Goal: Check status: Check status

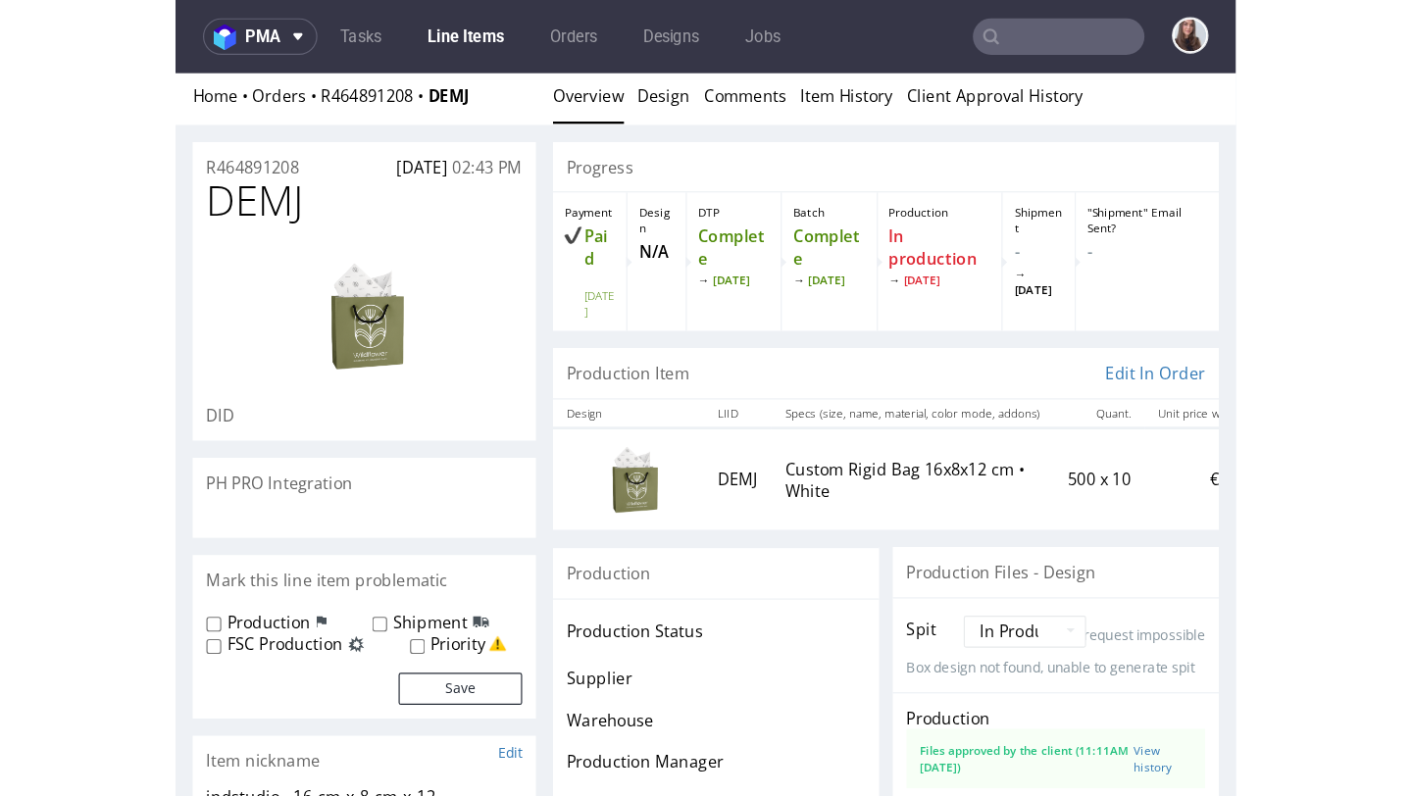
scroll to position [60, 0]
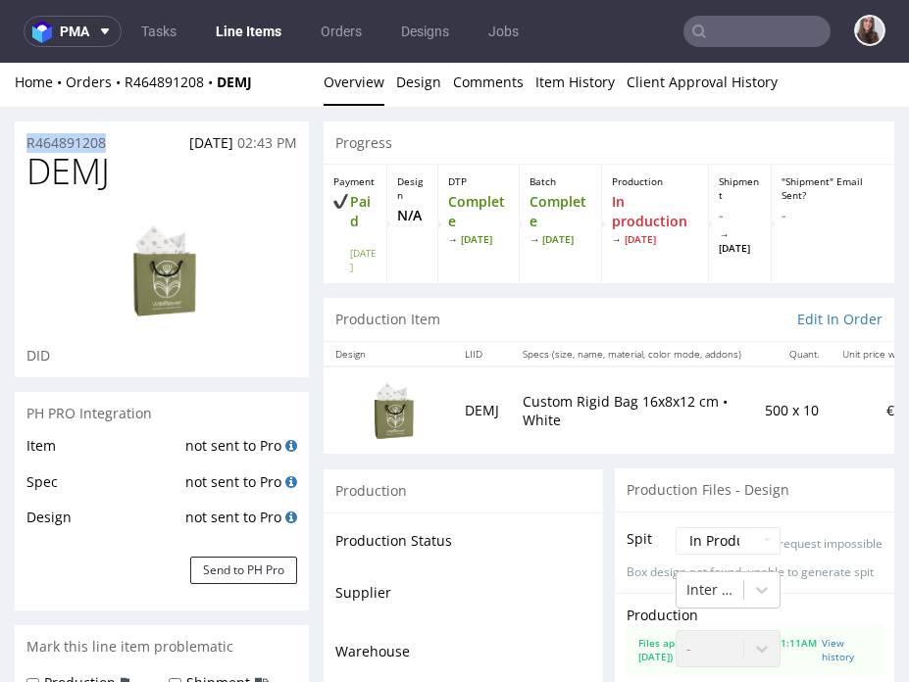
drag, startPoint x: 129, startPoint y: 137, endPoint x: -7, endPoint y: 143, distance: 136.4
copy p "R464891208"
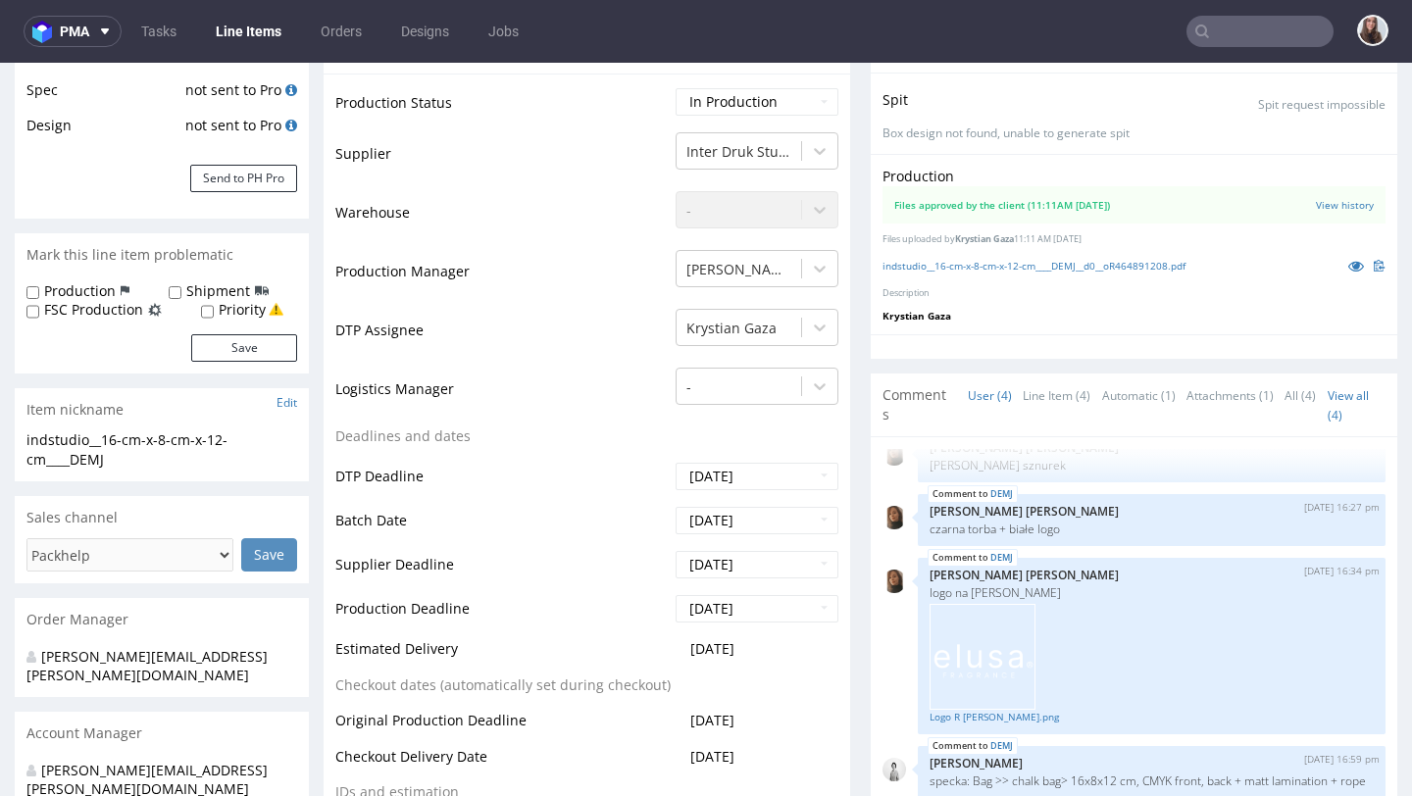
scroll to position [0, 0]
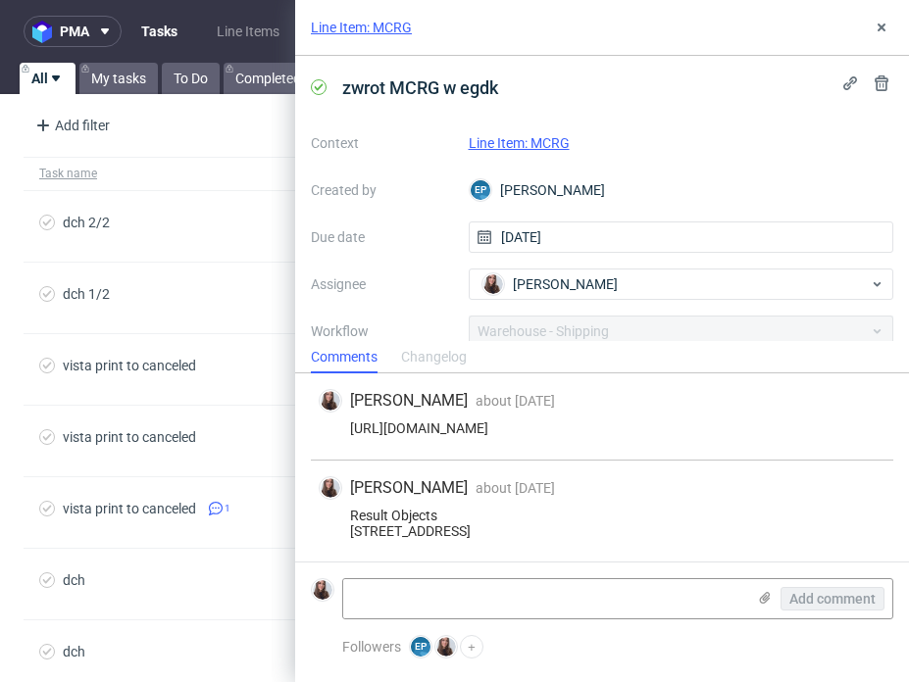
click at [581, 144] on div "Line Item: MCRG" at bounding box center [681, 143] width 425 height 24
click at [542, 141] on link "Line Item: MCRG" at bounding box center [519, 143] width 101 height 16
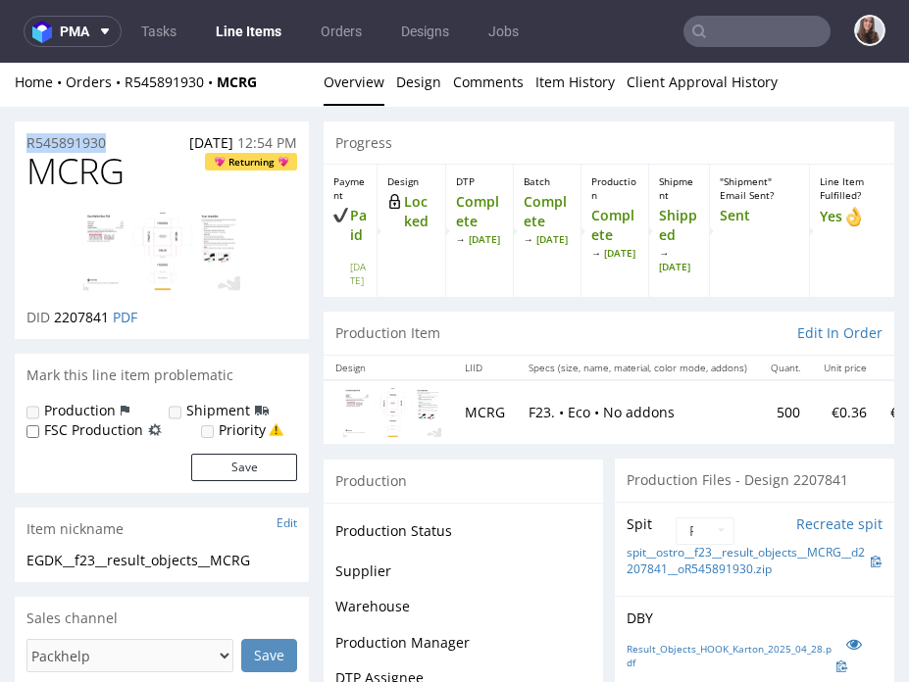
drag, startPoint x: 113, startPoint y: 135, endPoint x: -9, endPoint y: 136, distance: 121.6
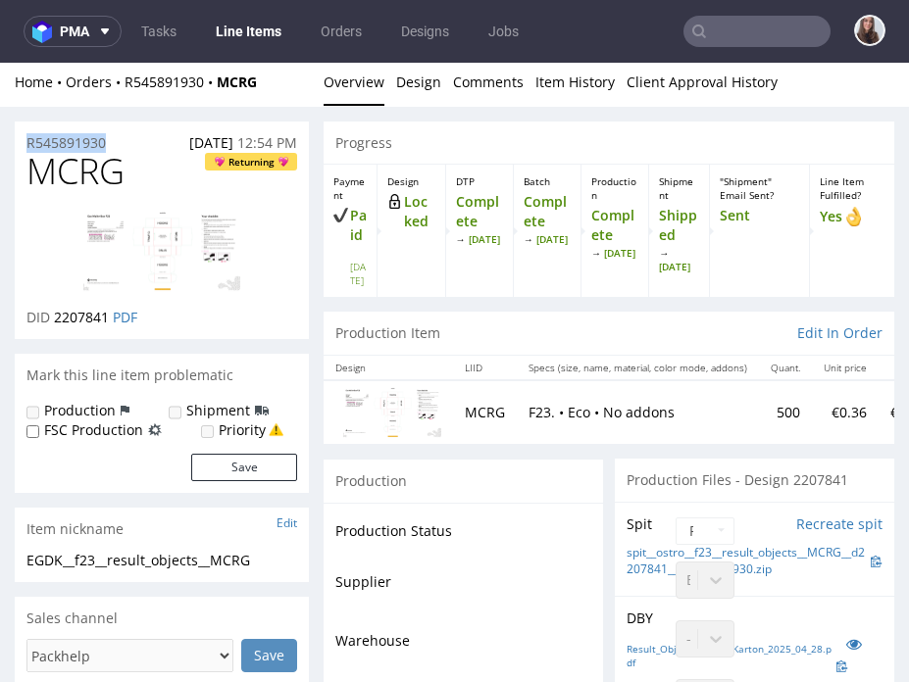
copy p "R545891930"
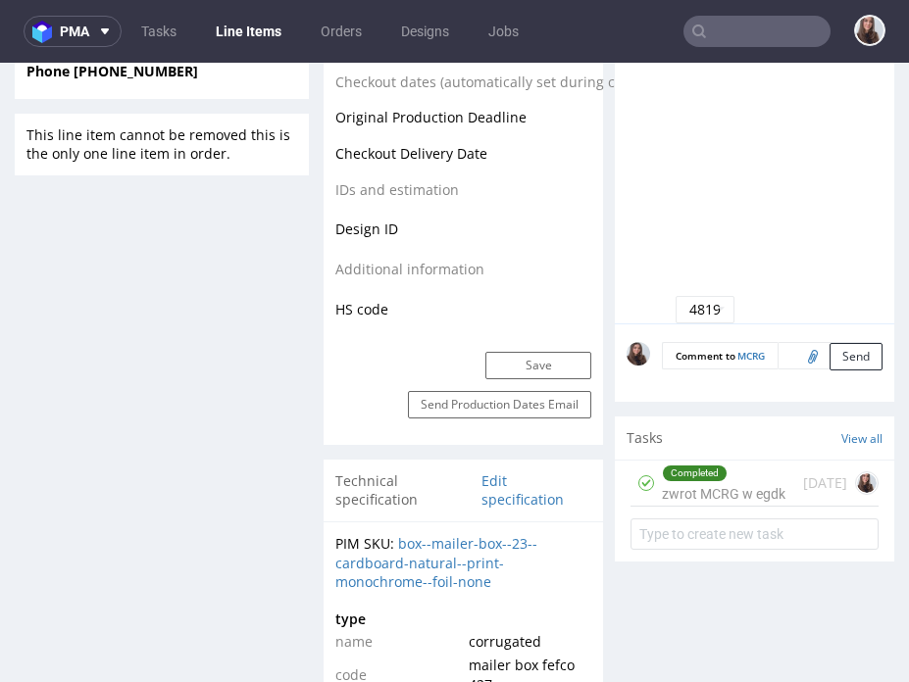
scroll to position [1286, 0]
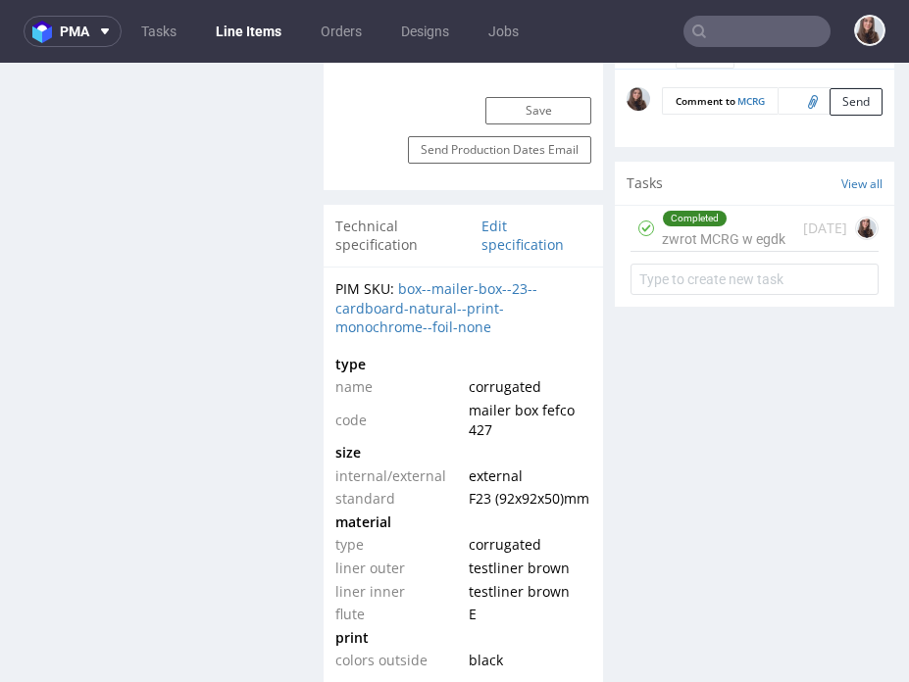
click at [710, 222] on div "Completed" at bounding box center [695, 219] width 64 height 16
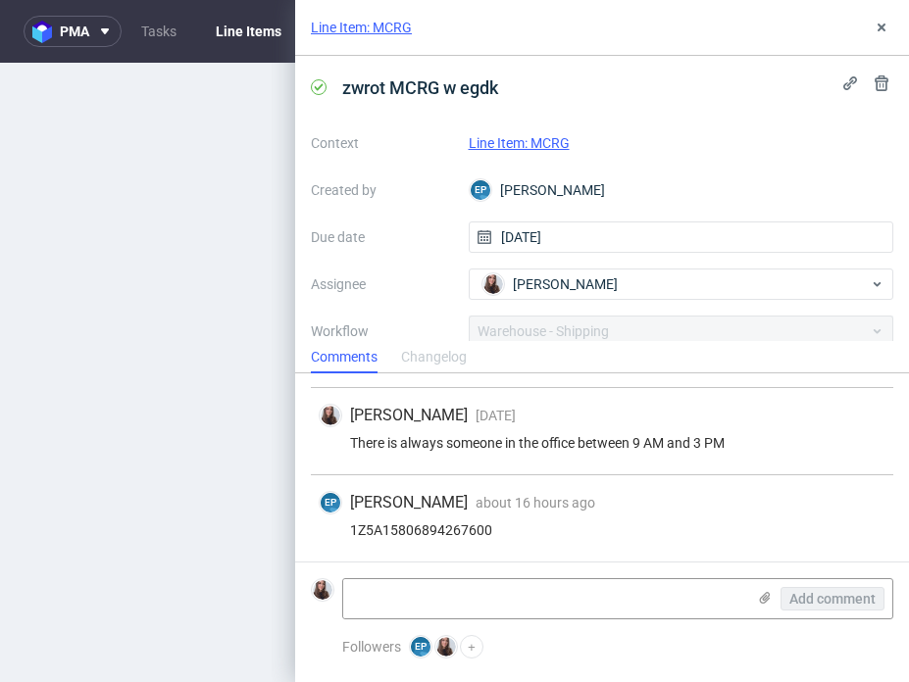
scroll to position [191, 0]
drag, startPoint x: 503, startPoint y: 528, endPoint x: 333, endPoint y: 526, distance: 169.6
click at [333, 526] on div "1Z5A15806894267600" at bounding box center [602, 531] width 567 height 16
copy div "1Z5A15806894267600"
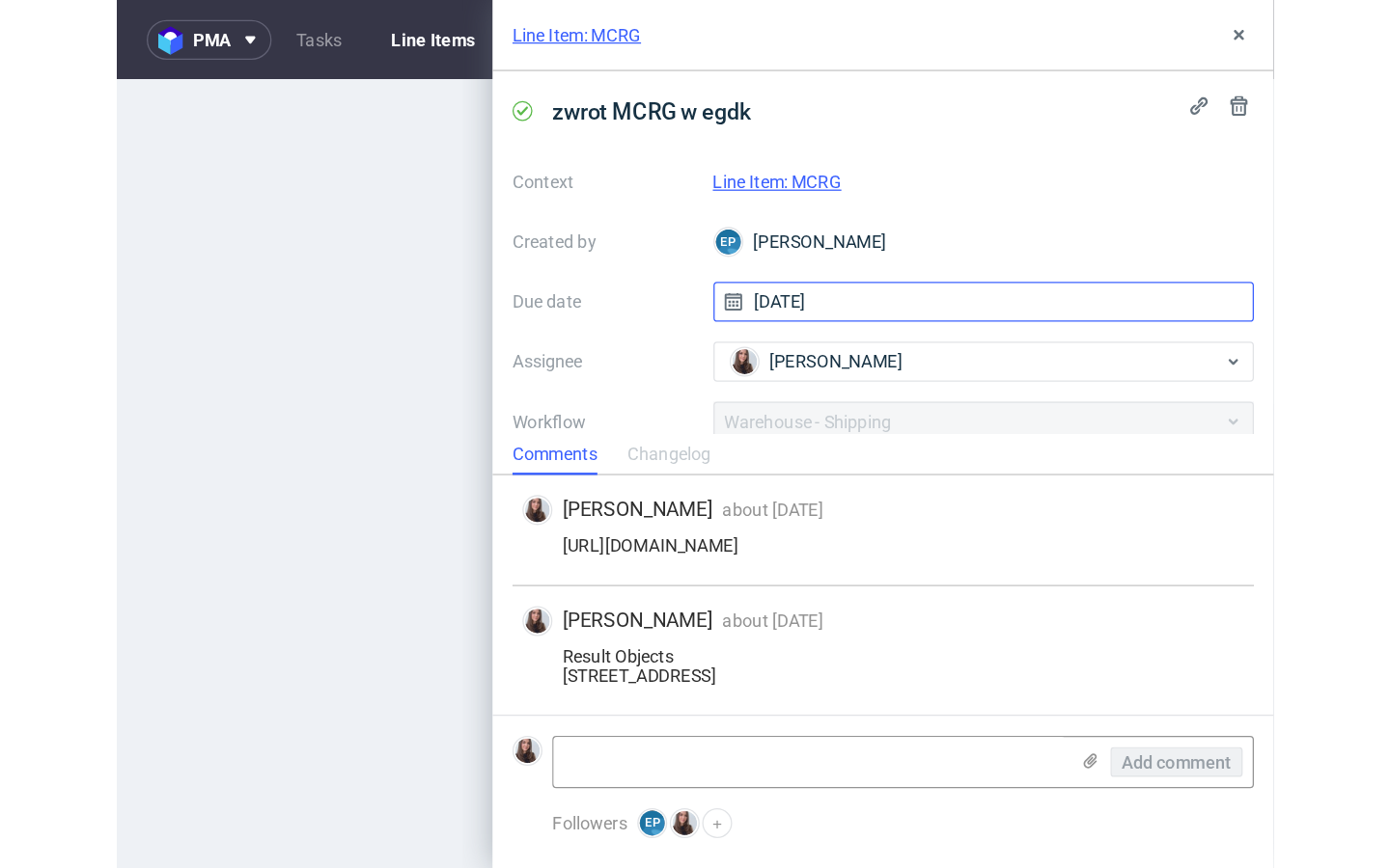
scroll to position [175, 0]
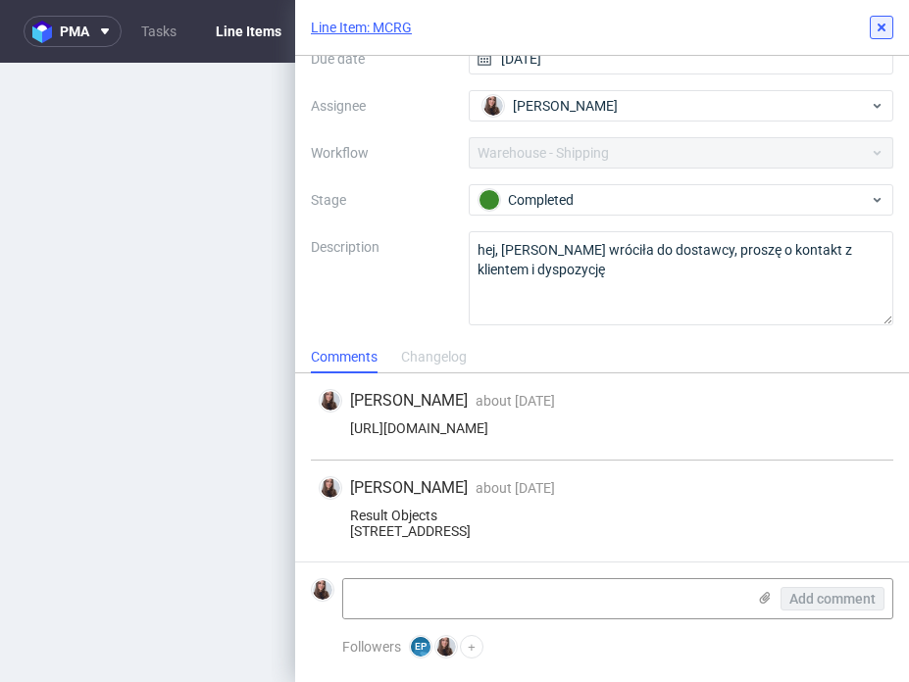
click at [876, 29] on icon at bounding box center [882, 28] width 16 height 16
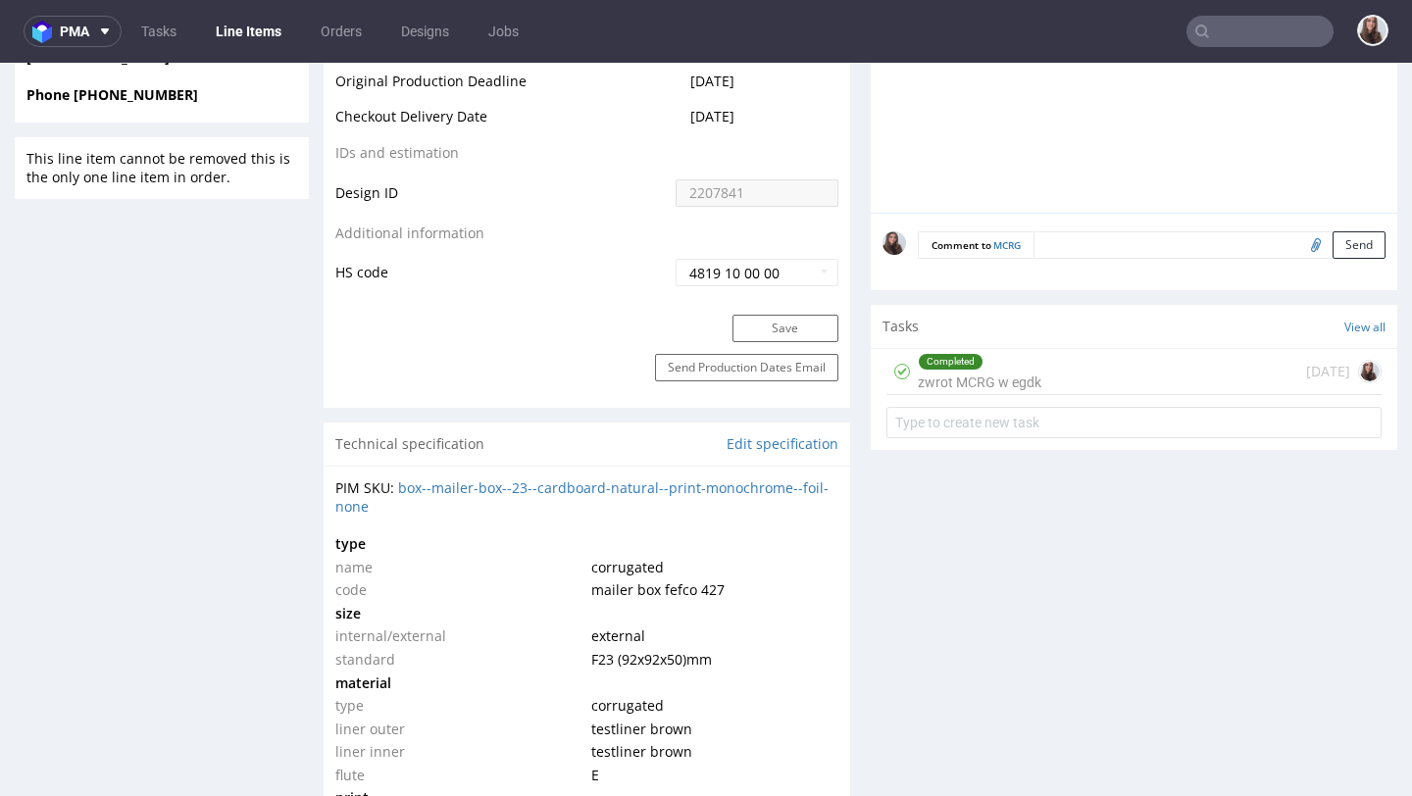
scroll to position [1004, 0]
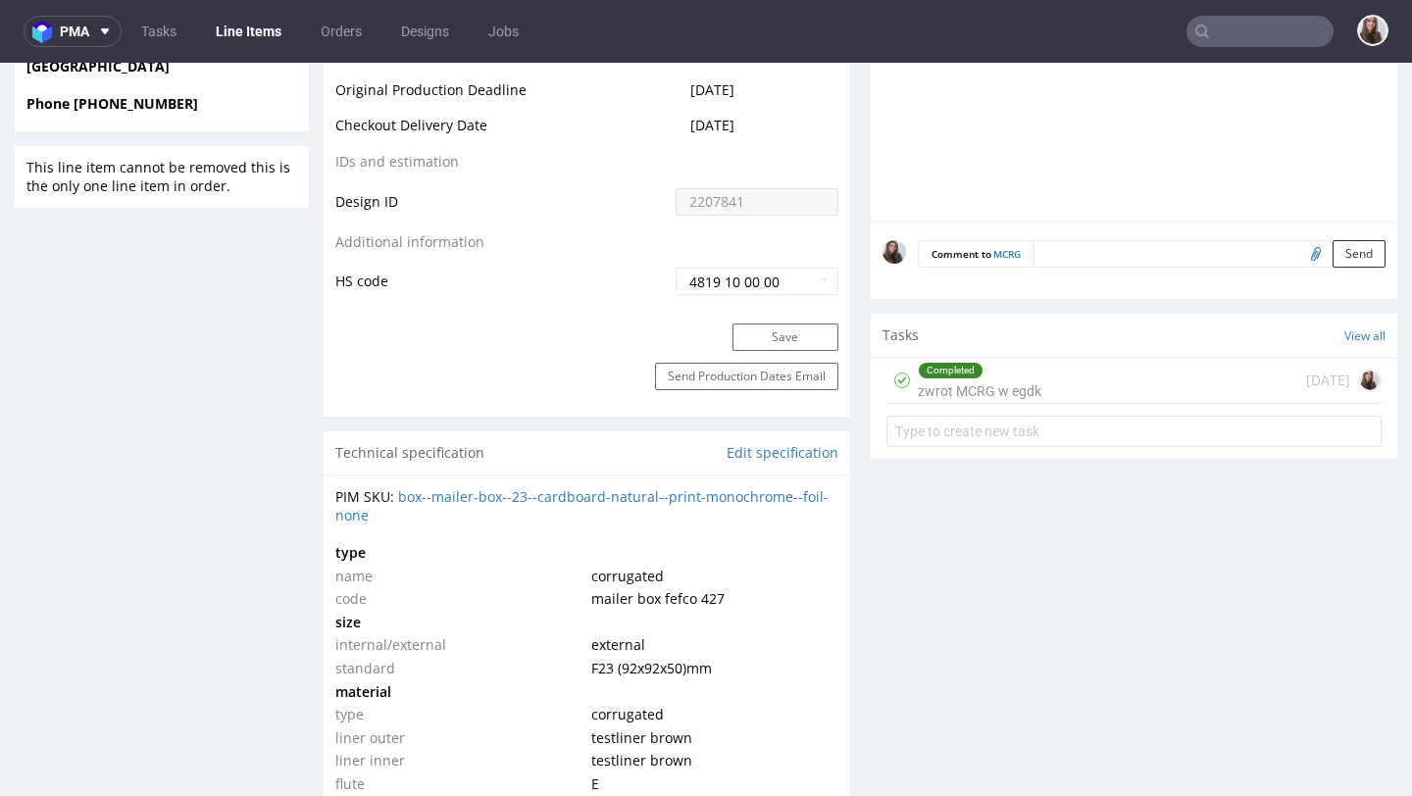
click at [908, 387] on div "Completed zwrot MCRG w egdk" at bounding box center [980, 380] width 124 height 45
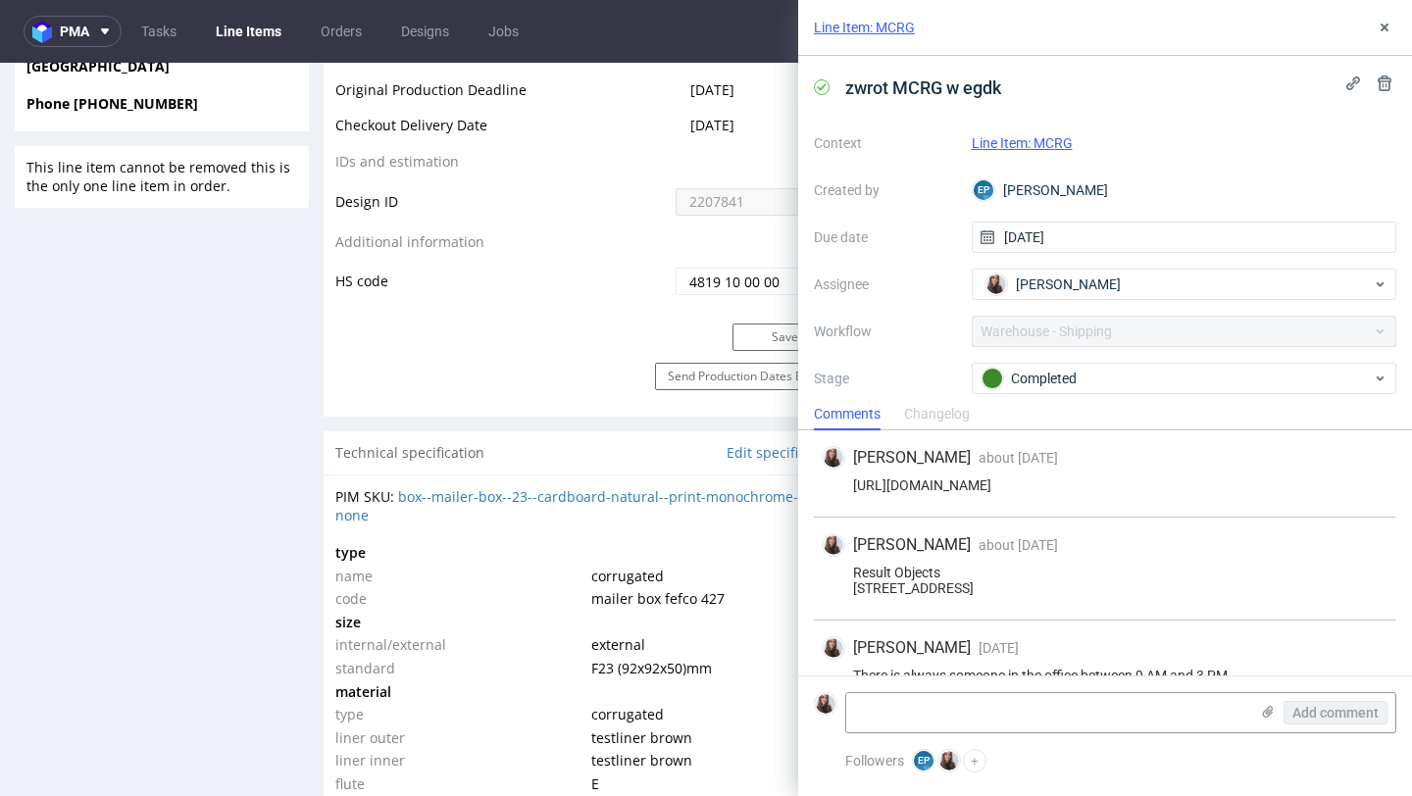
drag, startPoint x: 1339, startPoint y: 484, endPoint x: 843, endPoint y: 483, distance: 496.1
click at [843, 483] on div "https://app-eu1.hubspot.com/contacts/25600958/record/0-5/221495597277/" at bounding box center [1105, 485] width 567 height 16
copy div "https://app-eu1.hubspot.com/contacts/25600958/record/0-5/221495597277/"
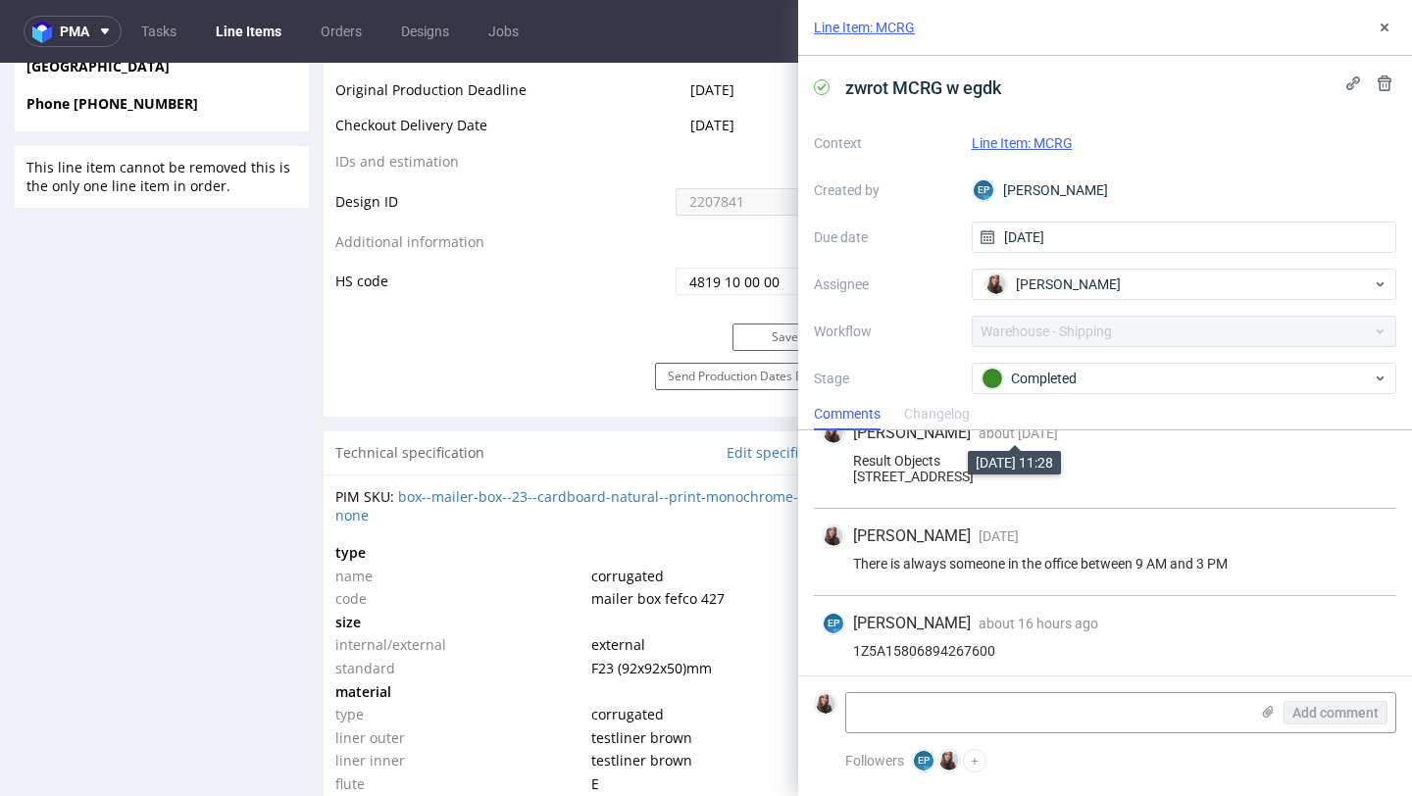
scroll to position [134, 0]
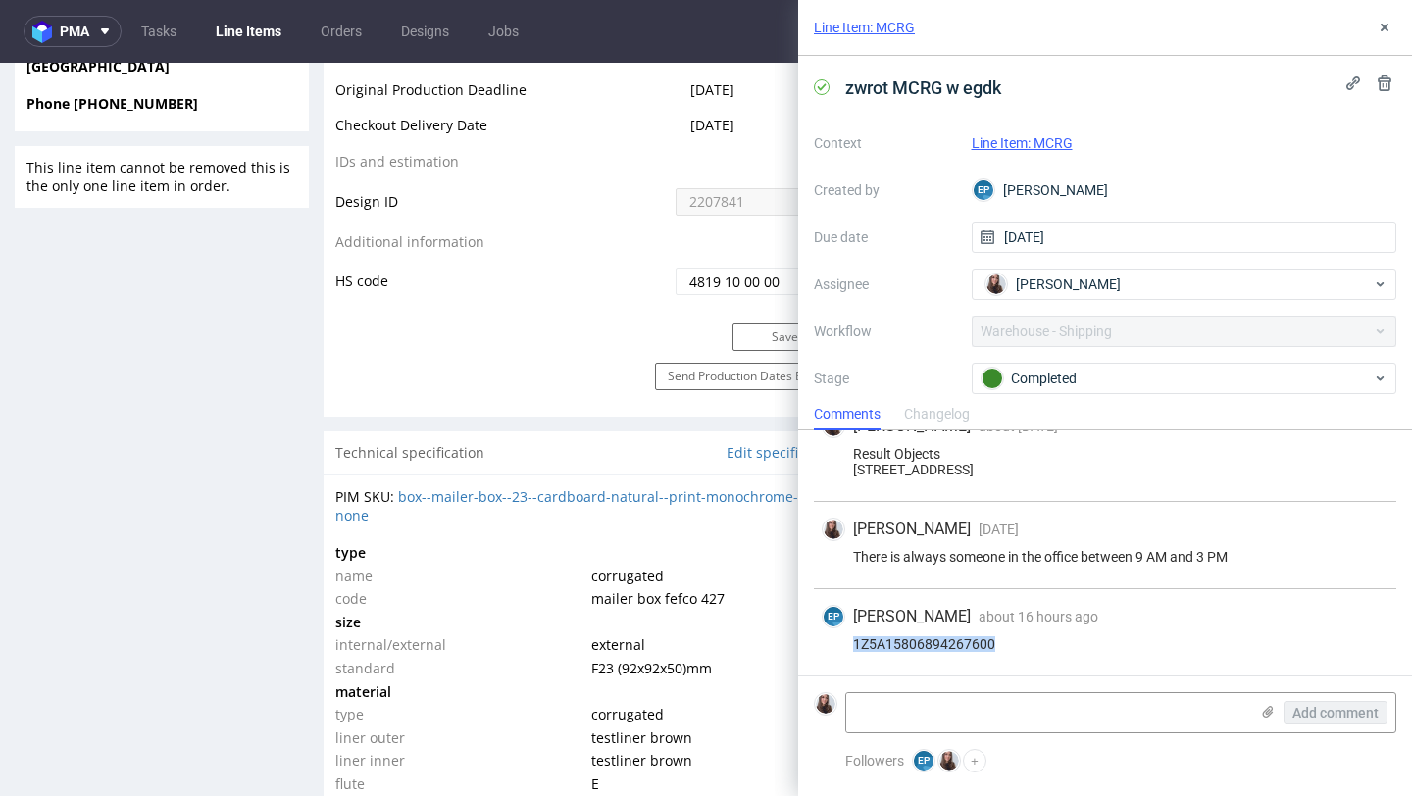
drag, startPoint x: 1028, startPoint y: 644, endPoint x: 838, endPoint y: 636, distance: 190.4
click at [838, 636] on div "1Z5A15806894267600" at bounding box center [1105, 644] width 567 height 16
copy div "1Z5A15806894267600"
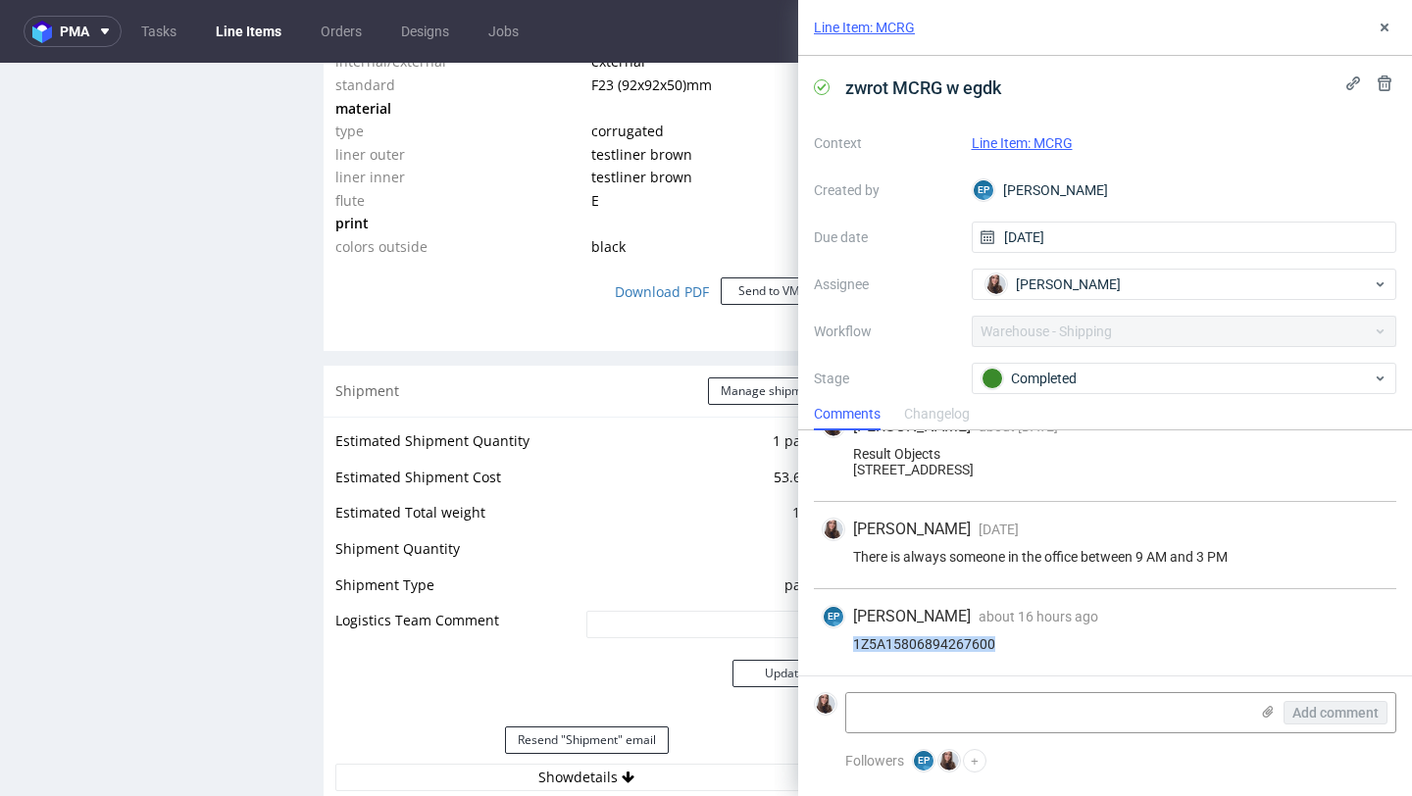
scroll to position [1968, 0]
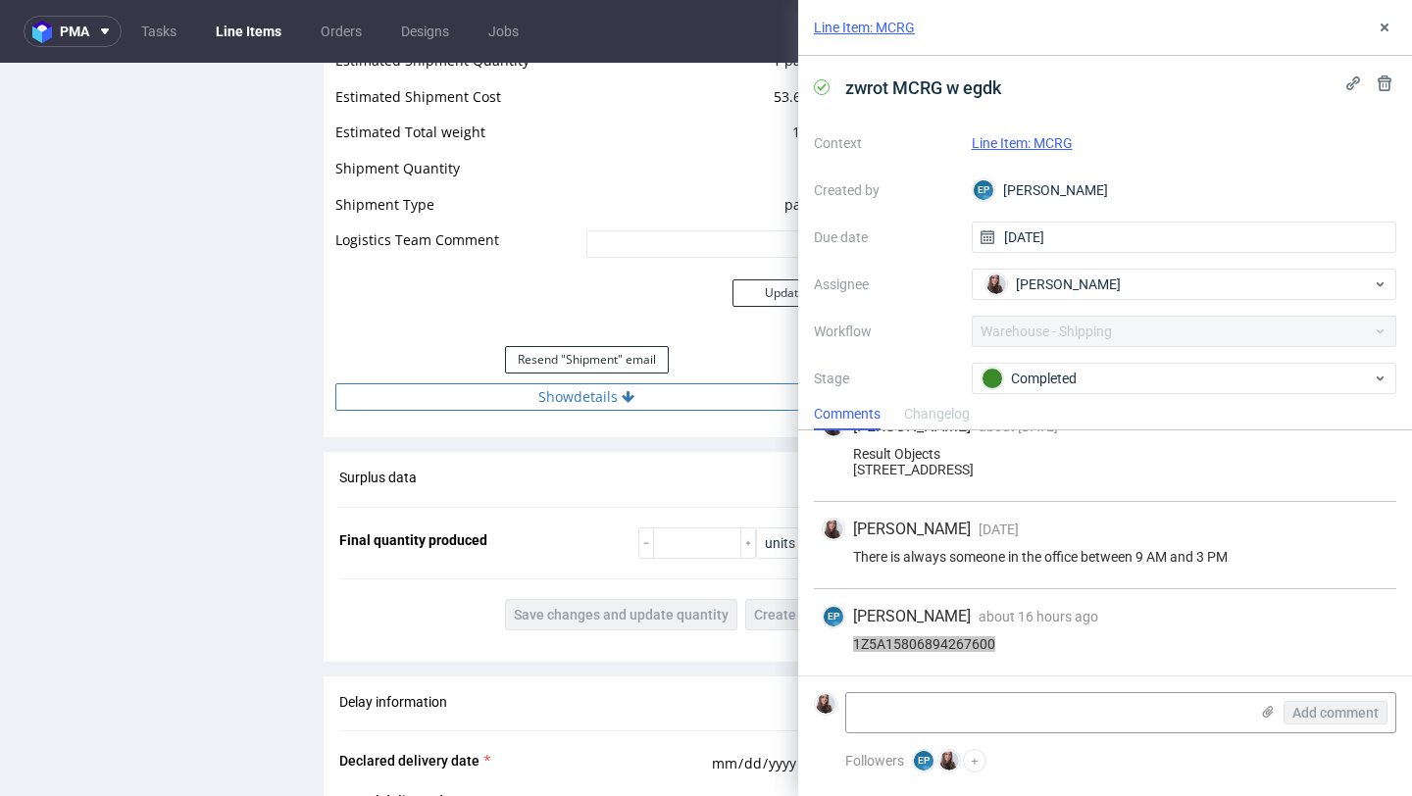
click at [614, 399] on button "Show details" at bounding box center [586, 396] width 503 height 27
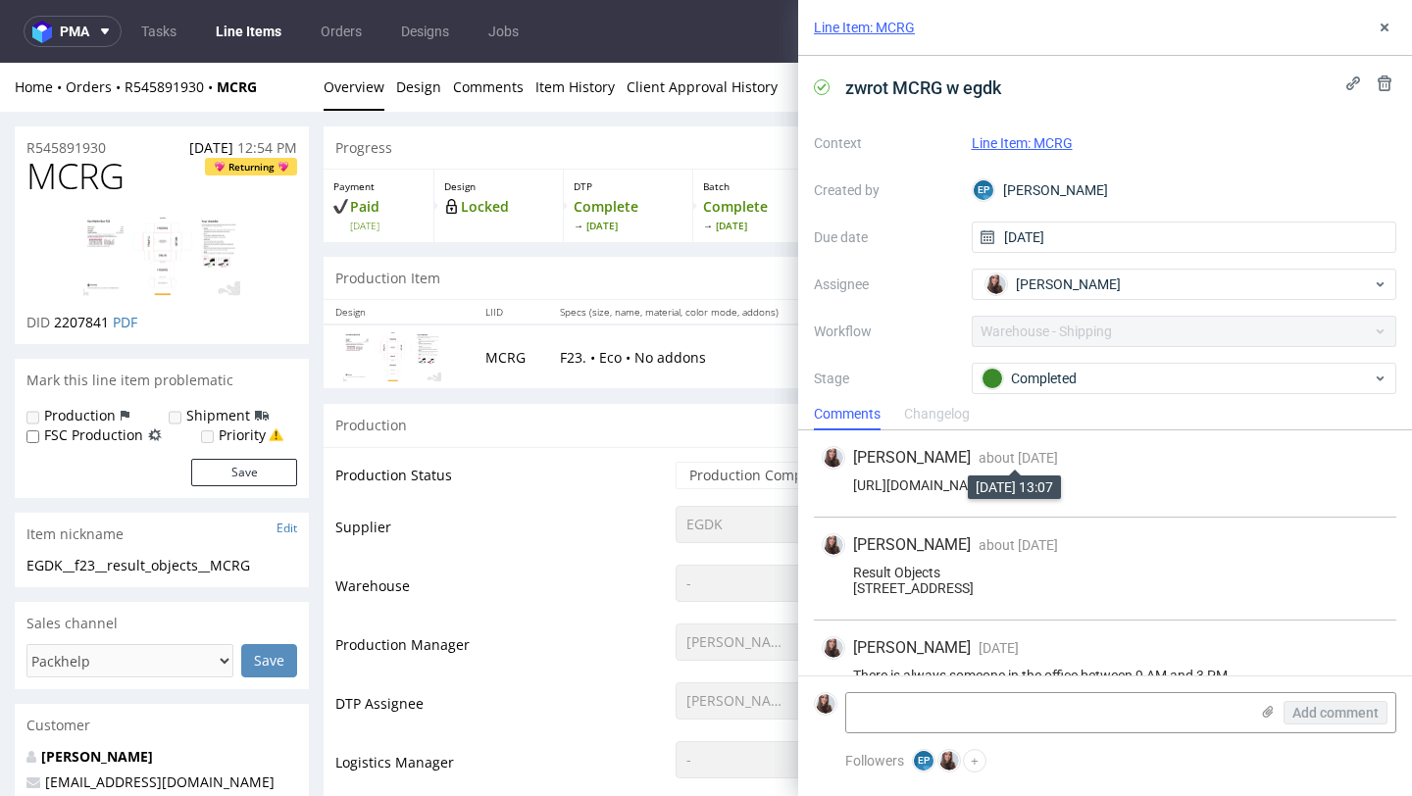
scroll to position [134, 0]
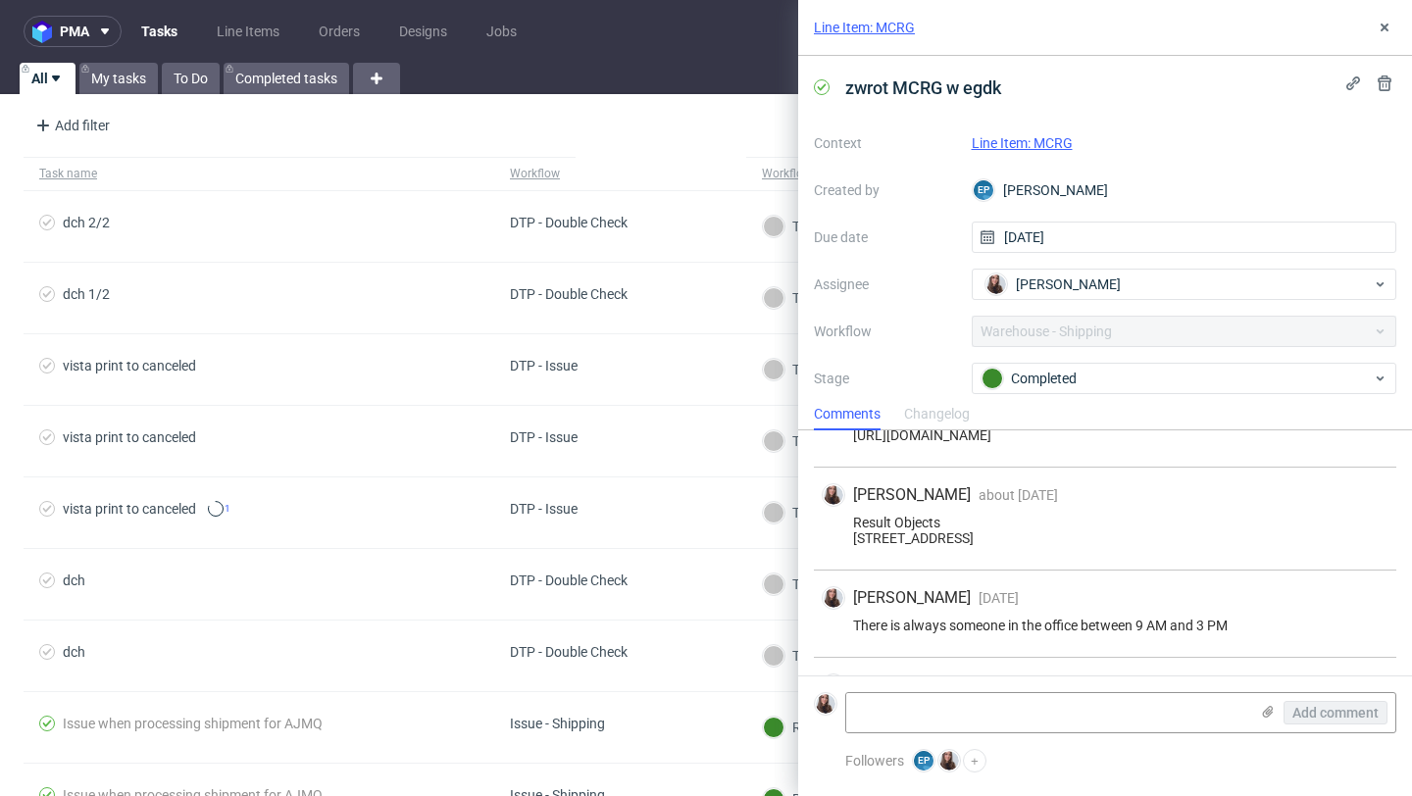
scroll to position [134, 0]
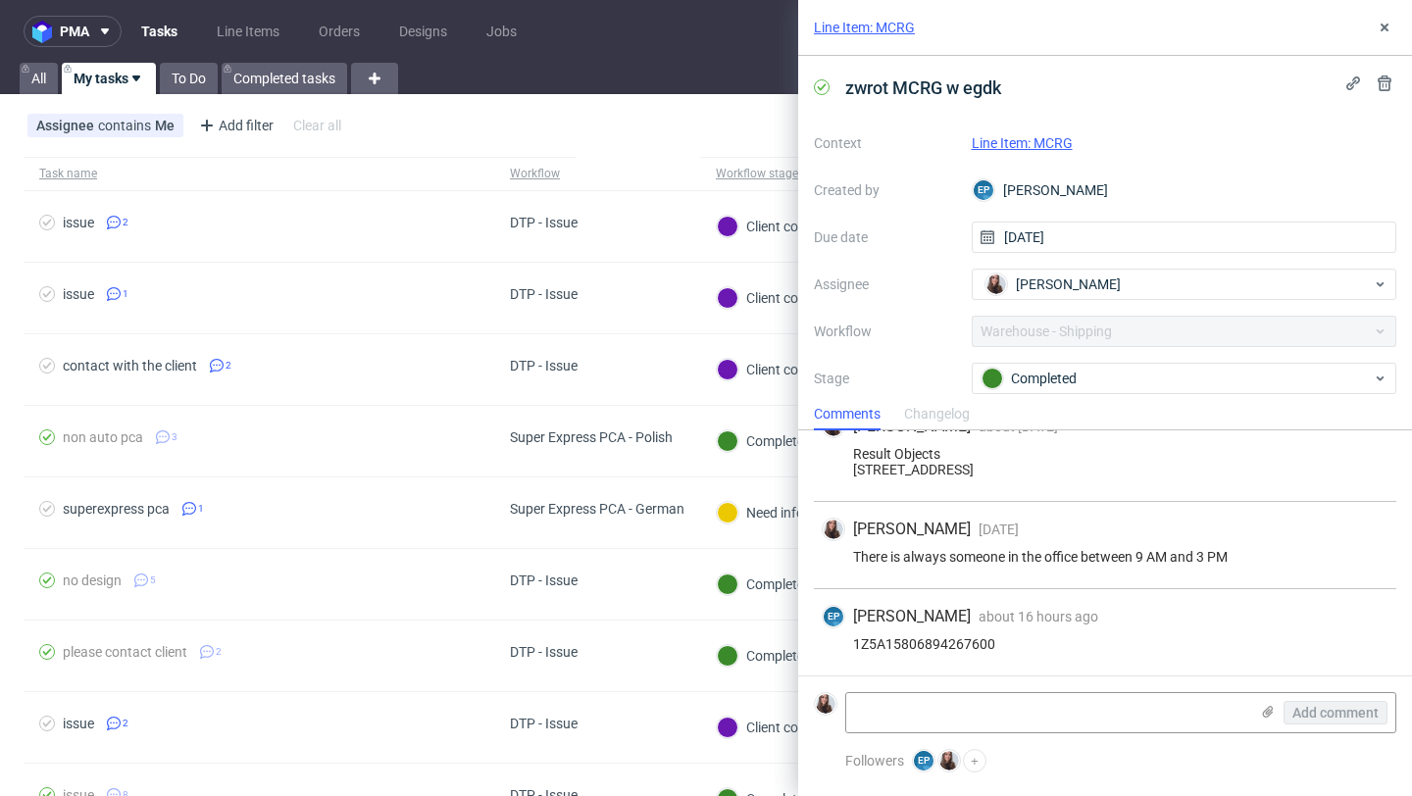
scroll to position [134, 0]
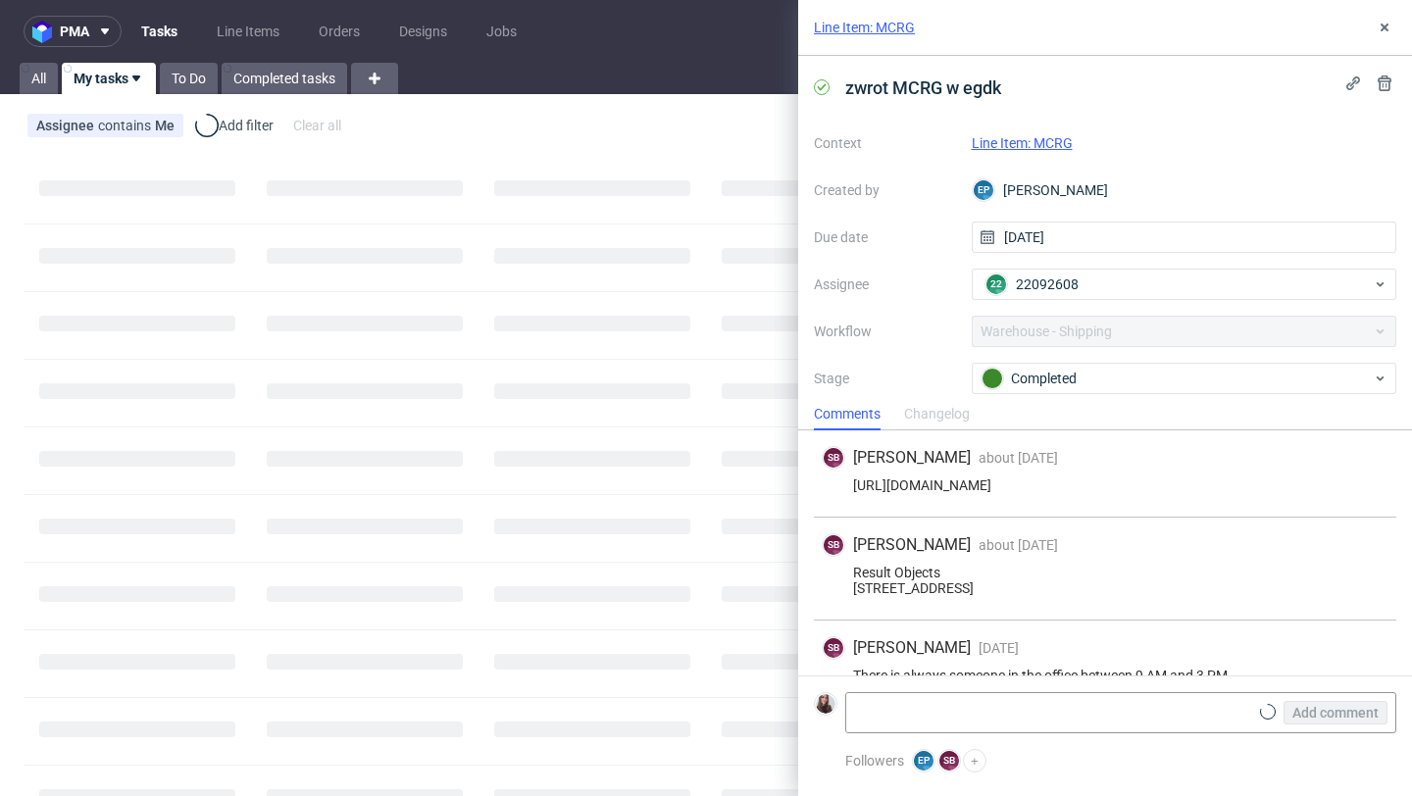
scroll to position [134, 0]
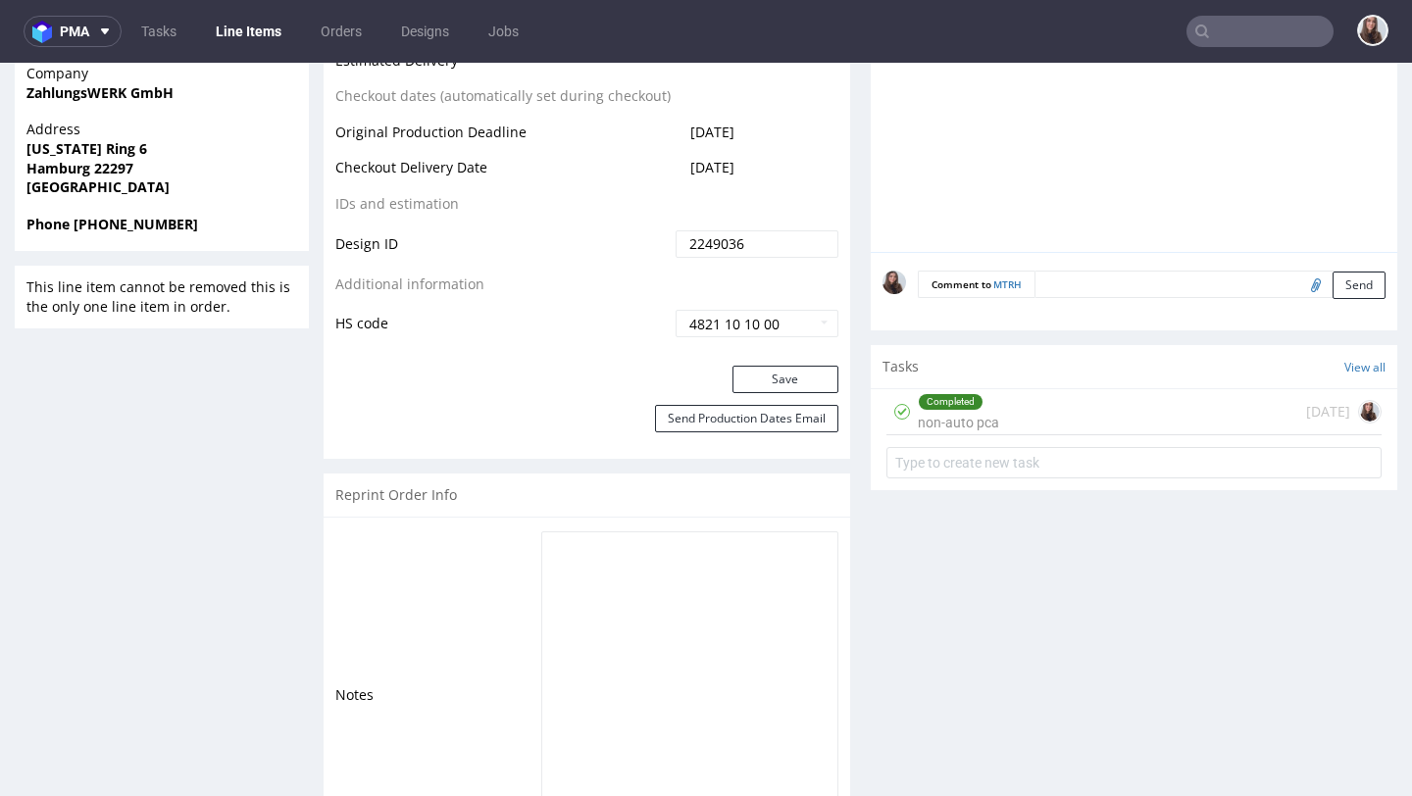
scroll to position [1044, 0]
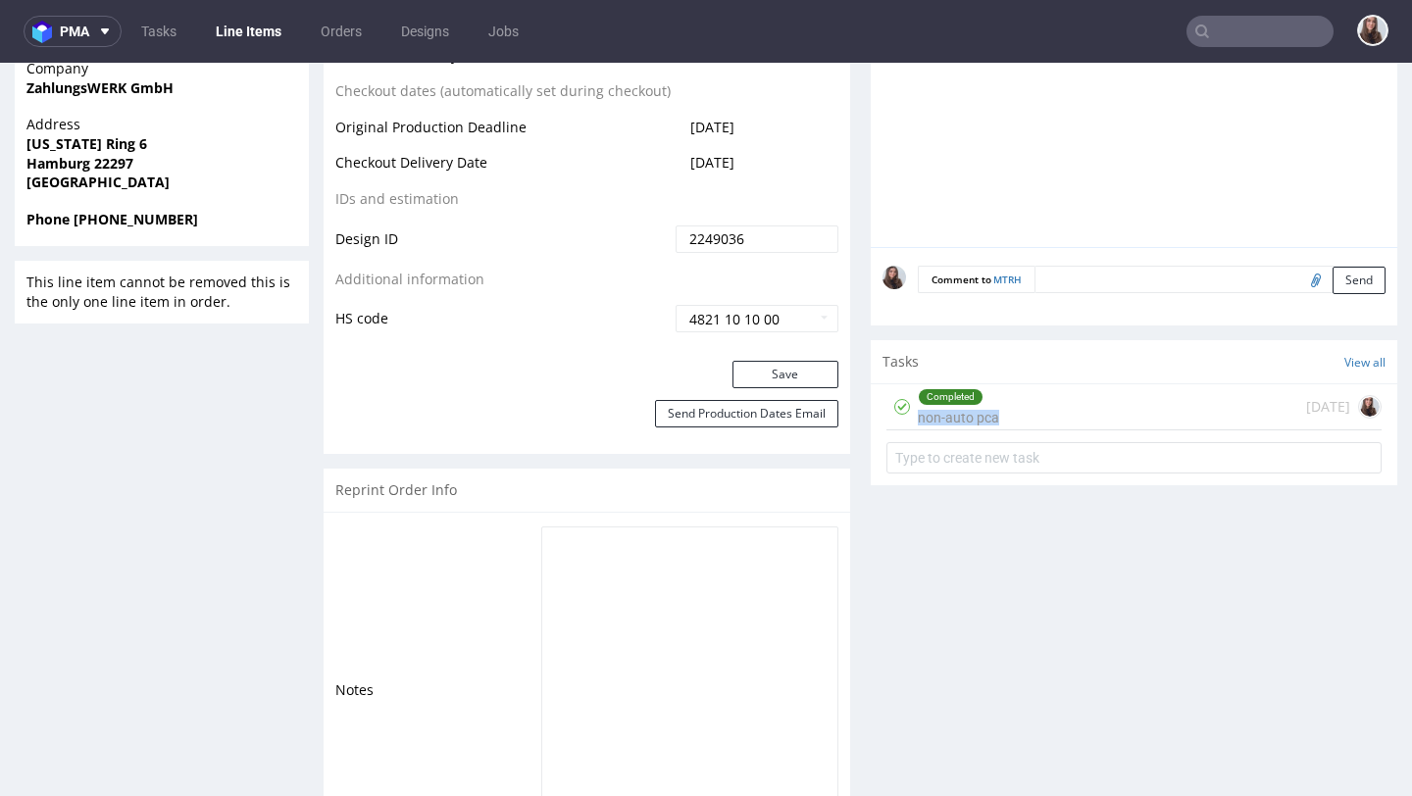
click at [989, 408] on div "Completed non-auto pca 8 days ago" at bounding box center [1133, 407] width 495 height 46
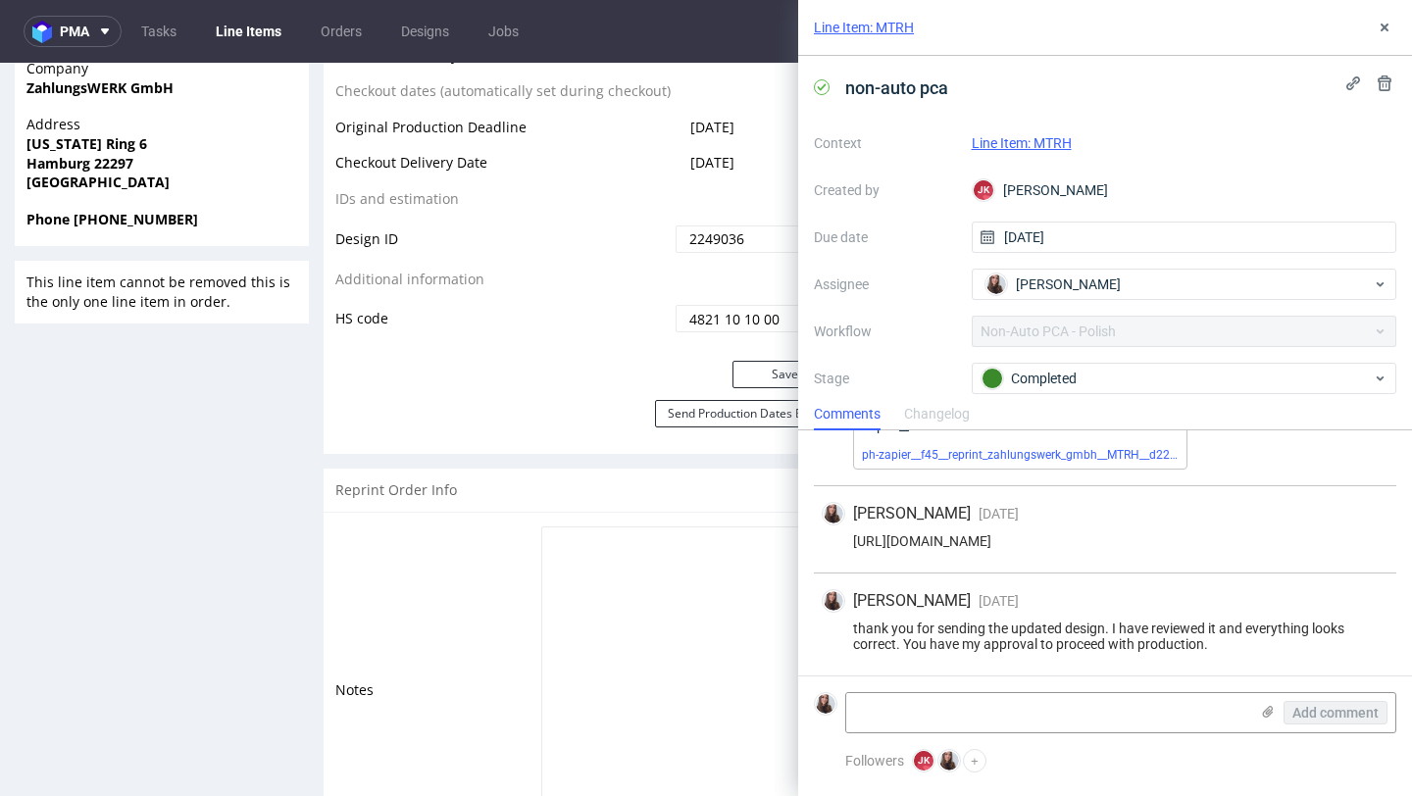
scroll to position [165, 0]
click at [1385, 31] on icon at bounding box center [1384, 28] width 16 height 16
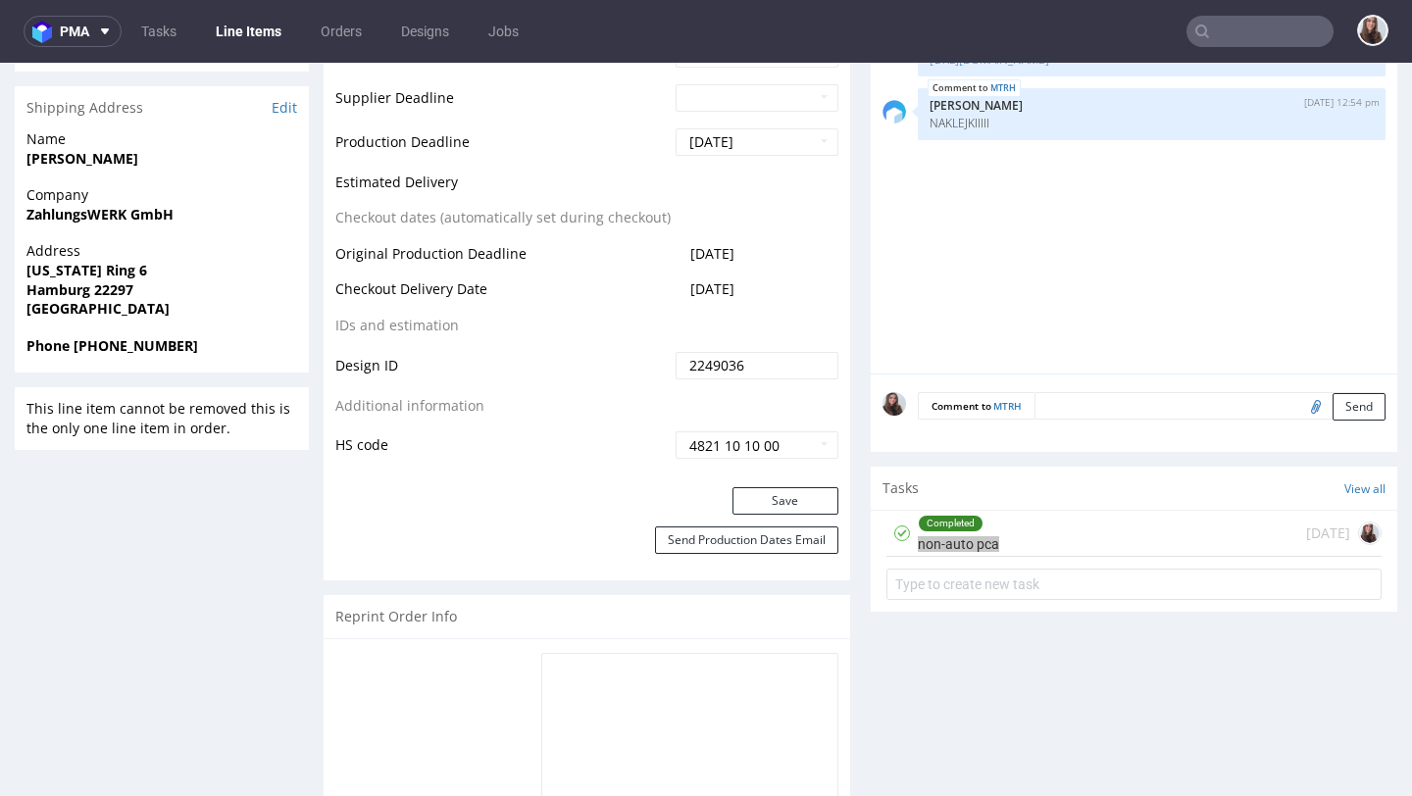
scroll to position [923, 0]
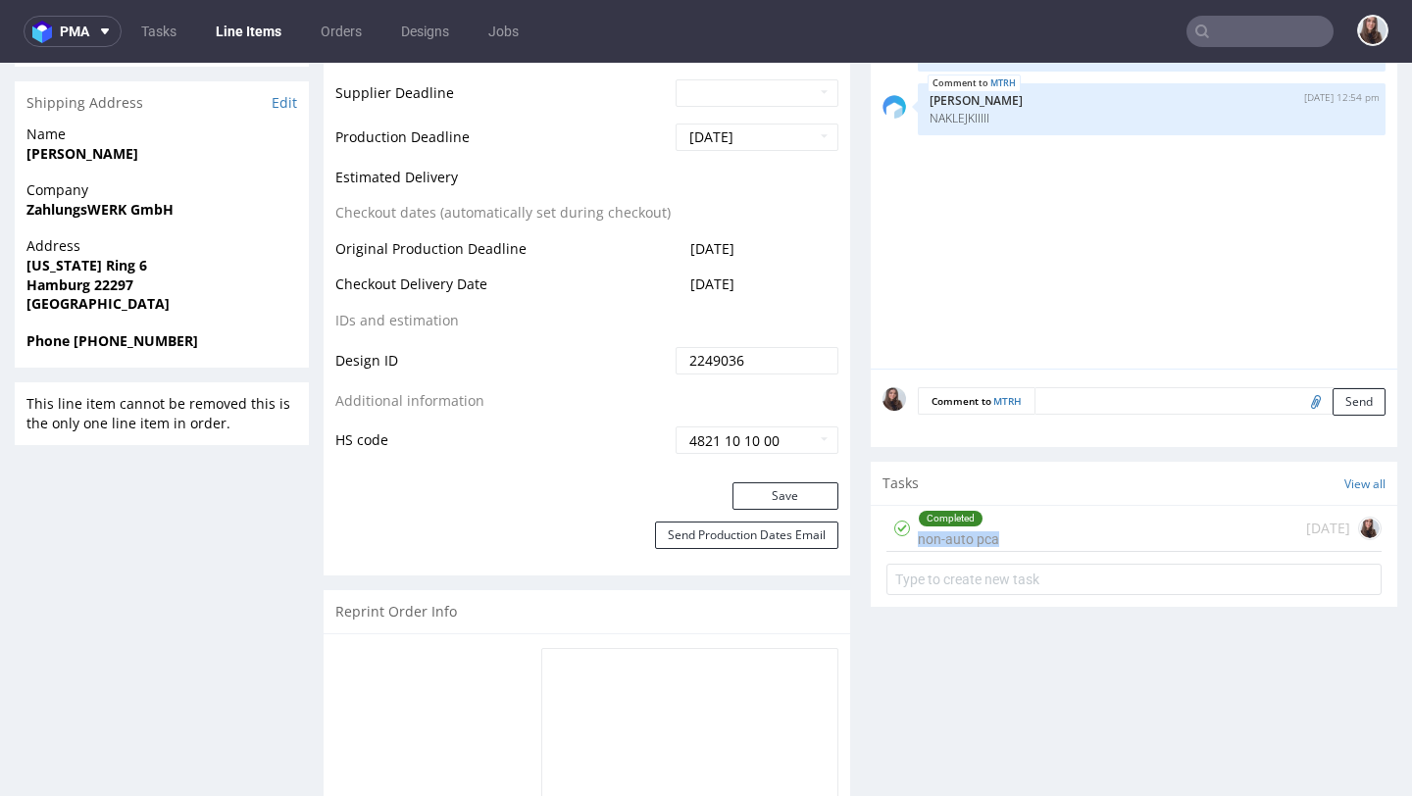
drag, startPoint x: 773, startPoint y: 294, endPoint x: 674, endPoint y: 286, distance: 98.4
click at [674, 286] on td "[DATE]" at bounding box center [755, 291] width 168 height 36
copy span "[DATE]"
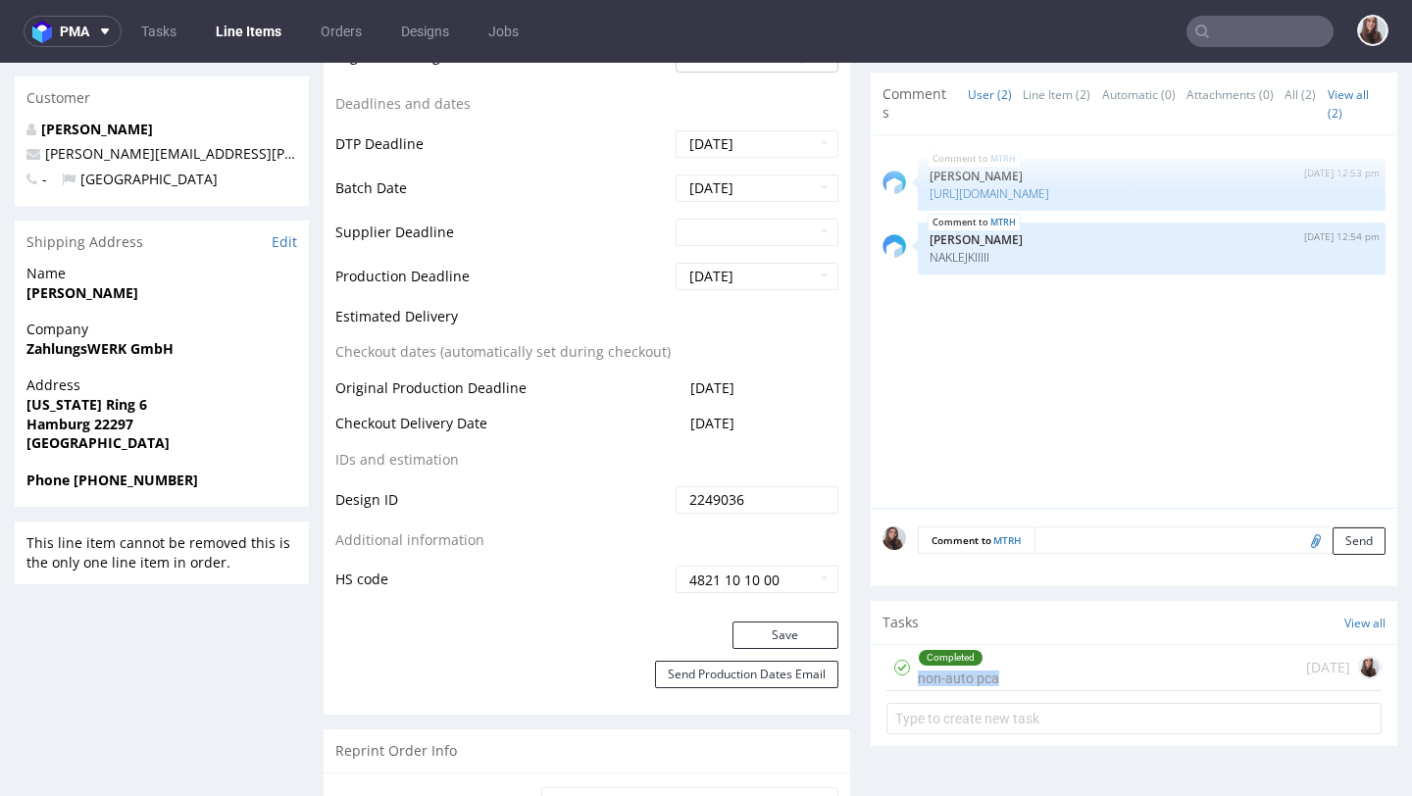
scroll to position [784, 0]
drag, startPoint x: 778, startPoint y: 411, endPoint x: 776, endPoint y: 430, distance: 19.7
click at [776, 430] on td "[DATE]" at bounding box center [755, 429] width 168 height 36
copy span "[DATE]"
click at [1252, 29] on input "text" at bounding box center [1259, 31] width 147 height 31
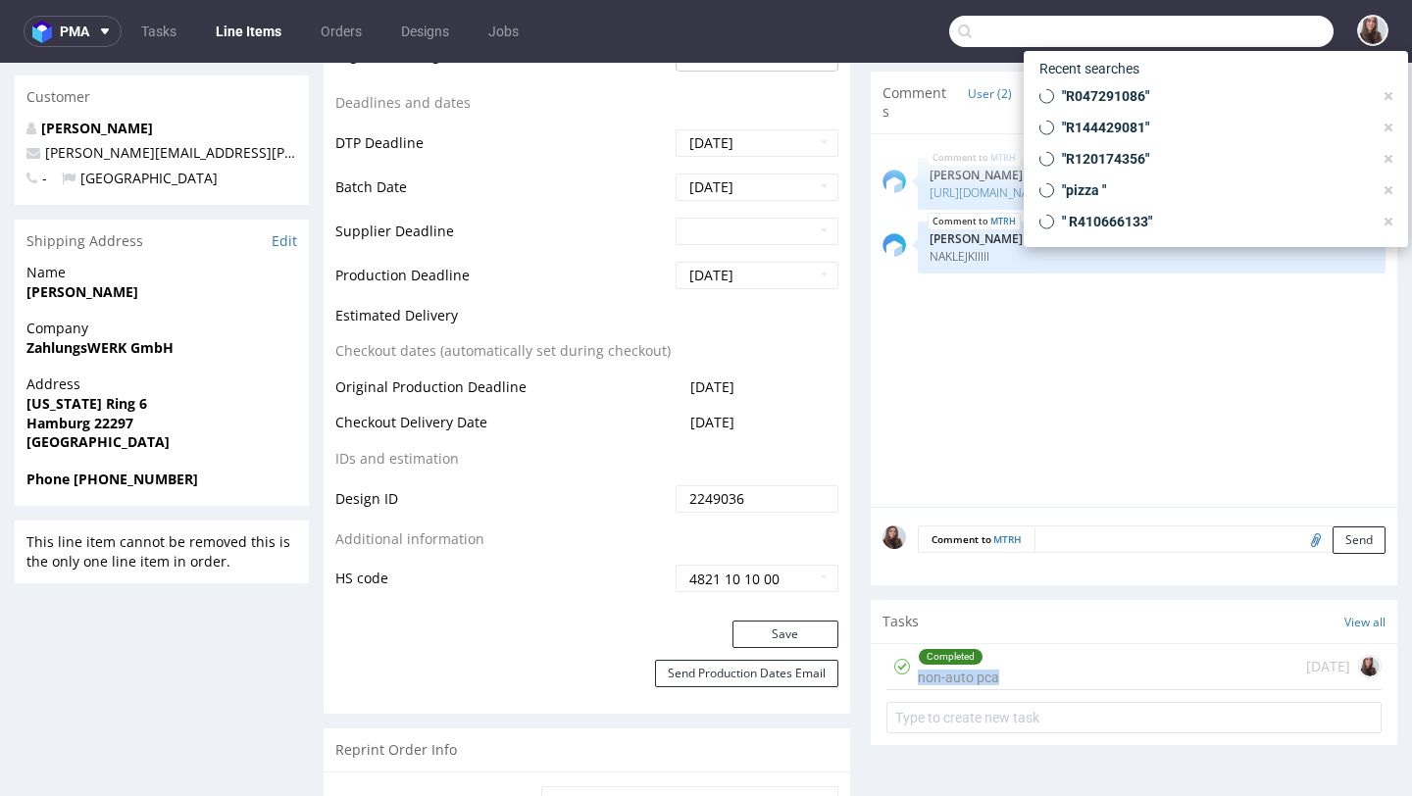
paste input "R811622754"
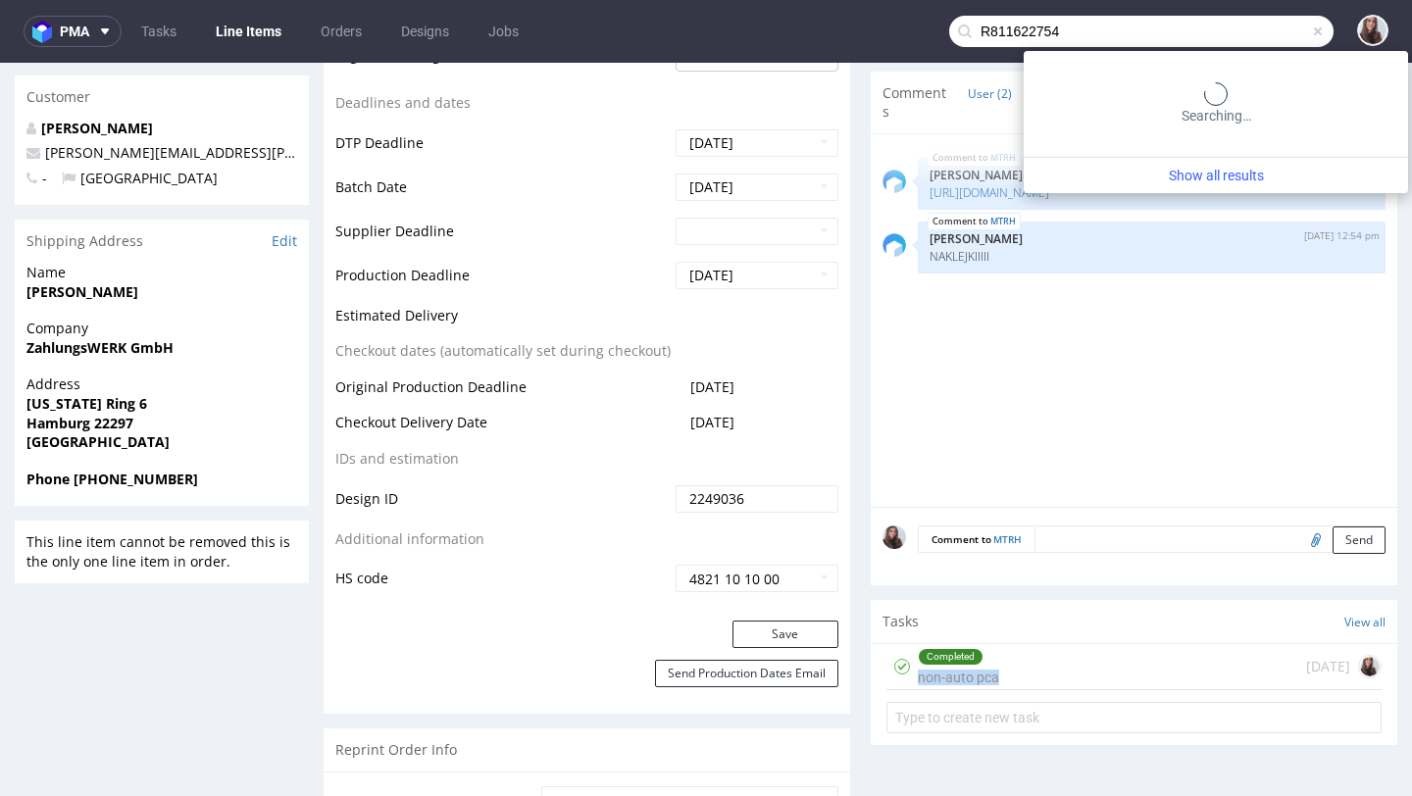
type input "R811622754"
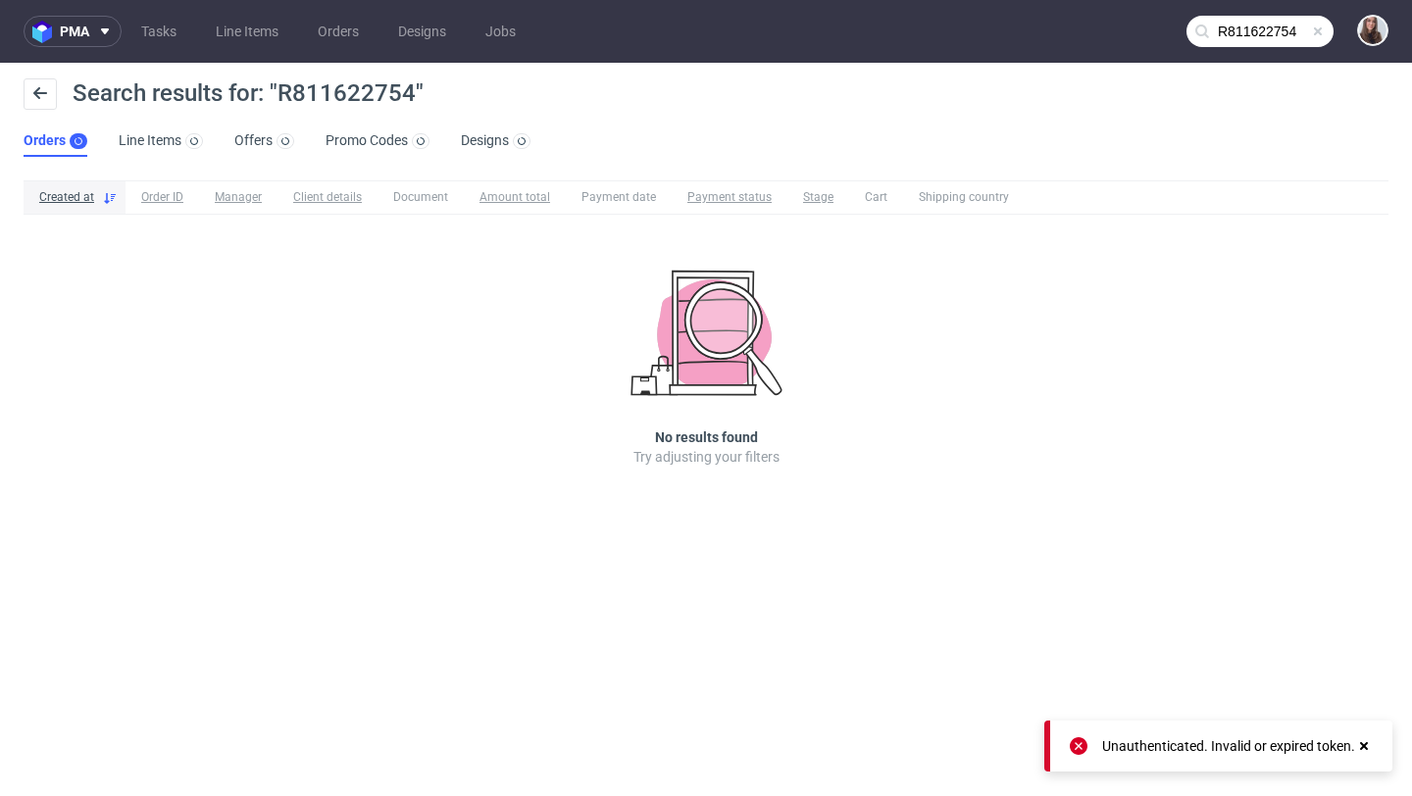
click at [1249, 17] on input "R811622754" at bounding box center [1259, 31] width 147 height 31
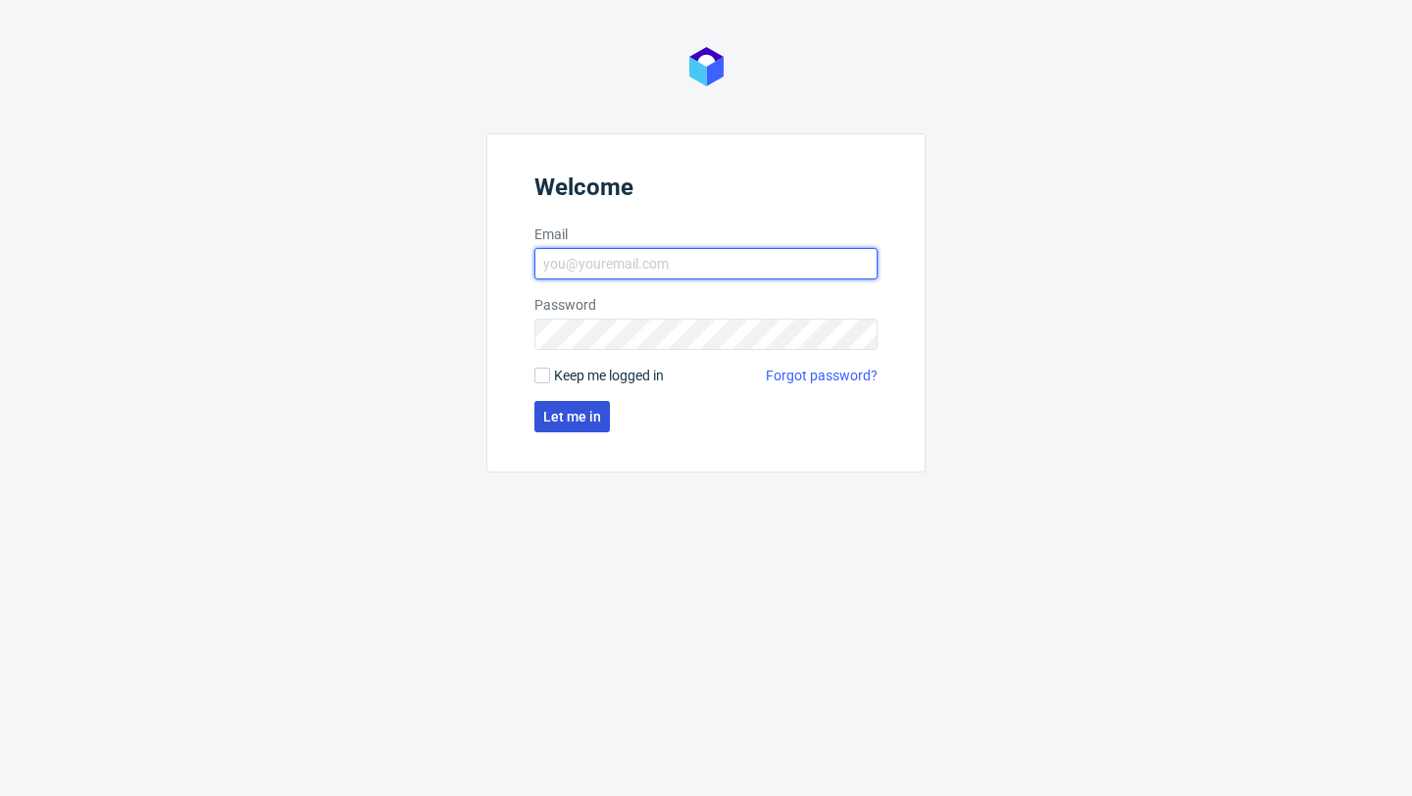
type input "[PERSON_NAME][EMAIL_ADDRESS][DOMAIN_NAME]"
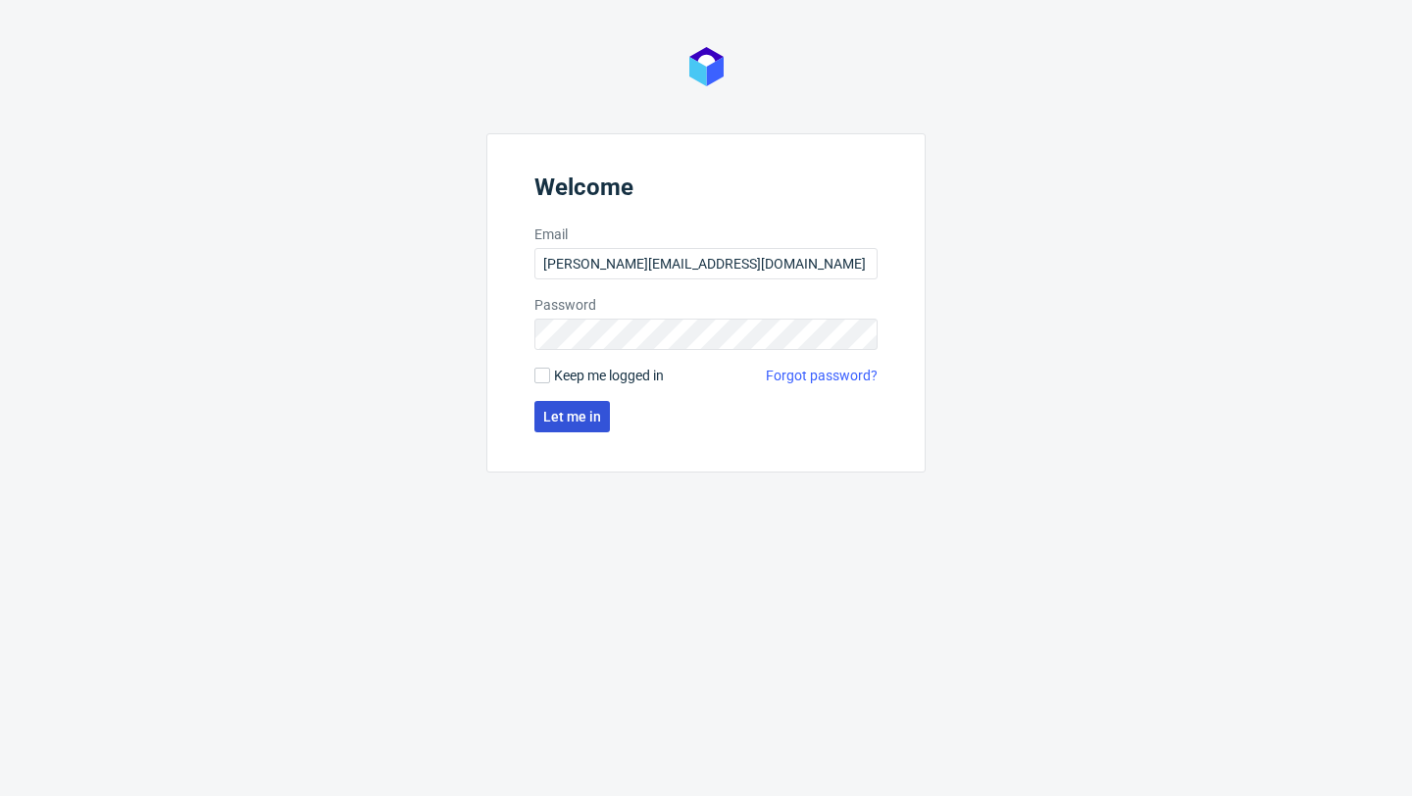
click at [567, 418] on span "Let me in" at bounding box center [572, 417] width 58 height 14
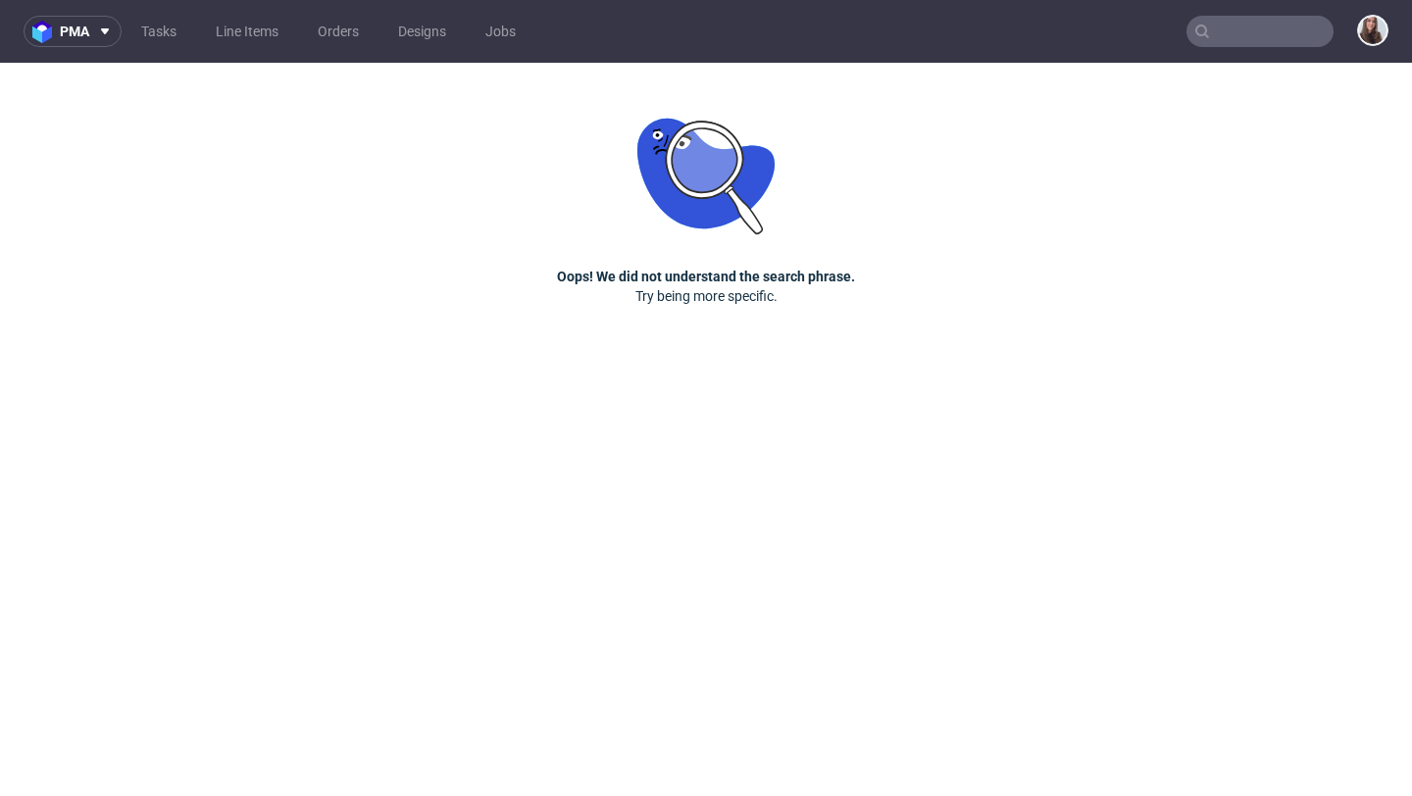
click at [1236, 32] on input "text" at bounding box center [1259, 31] width 147 height 31
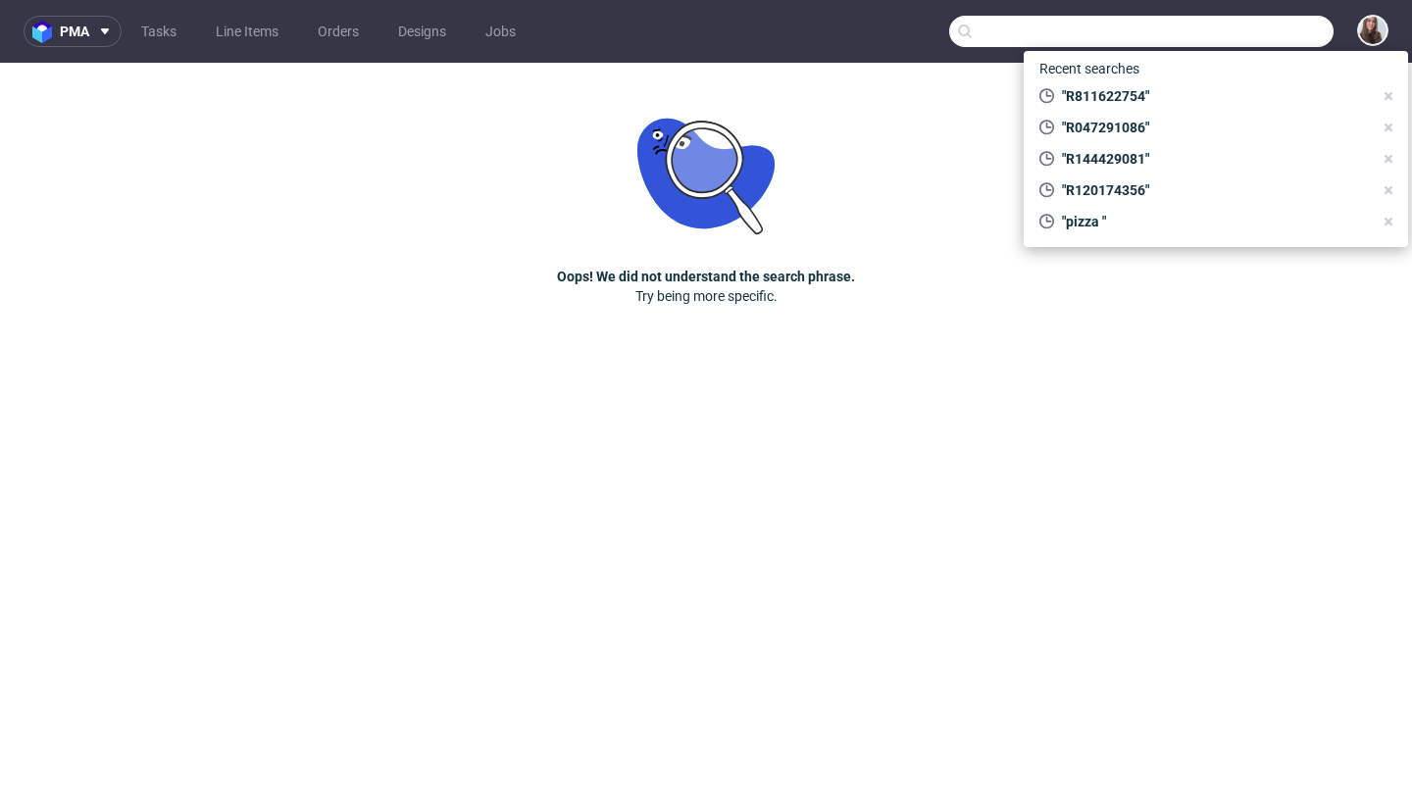
paste input "R811622754"
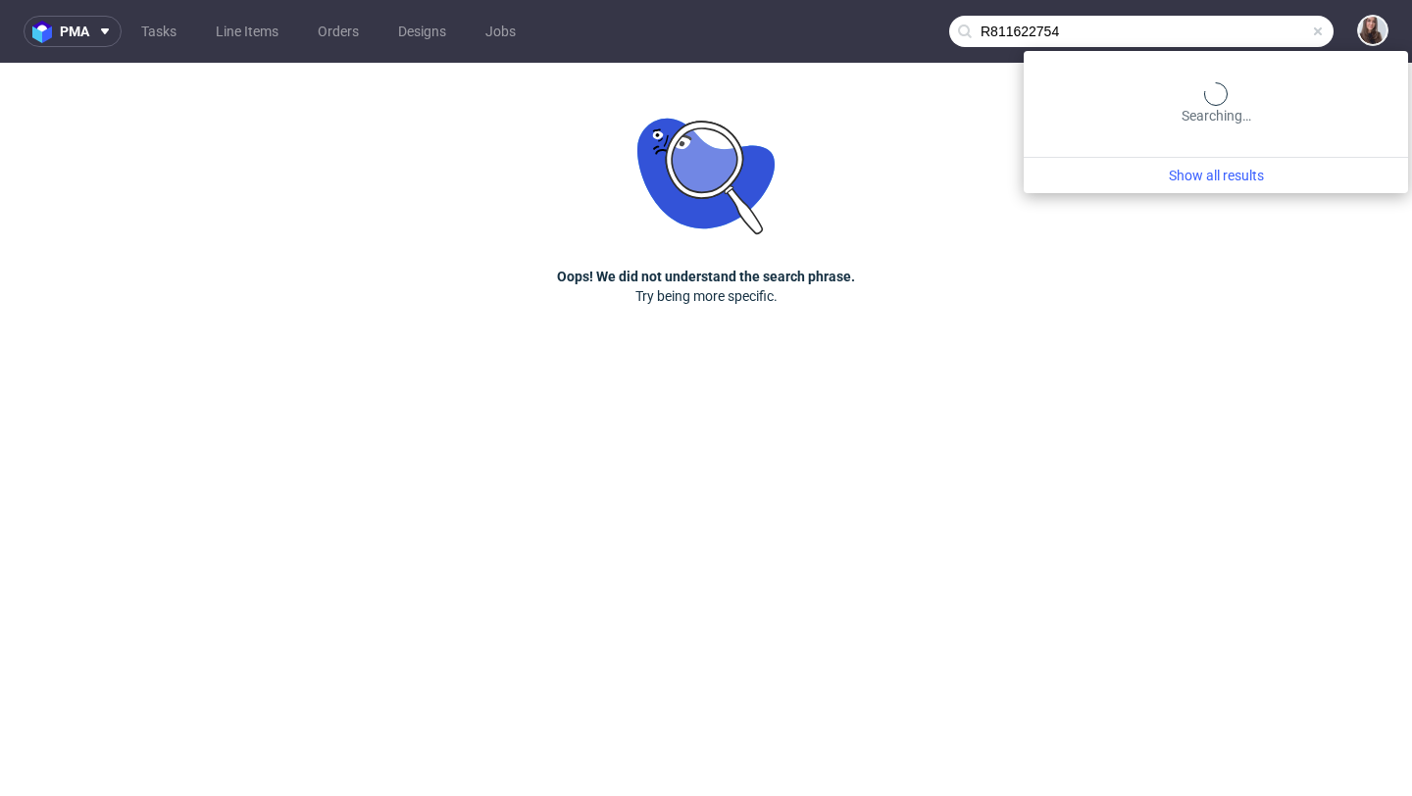
type input "R811622754"
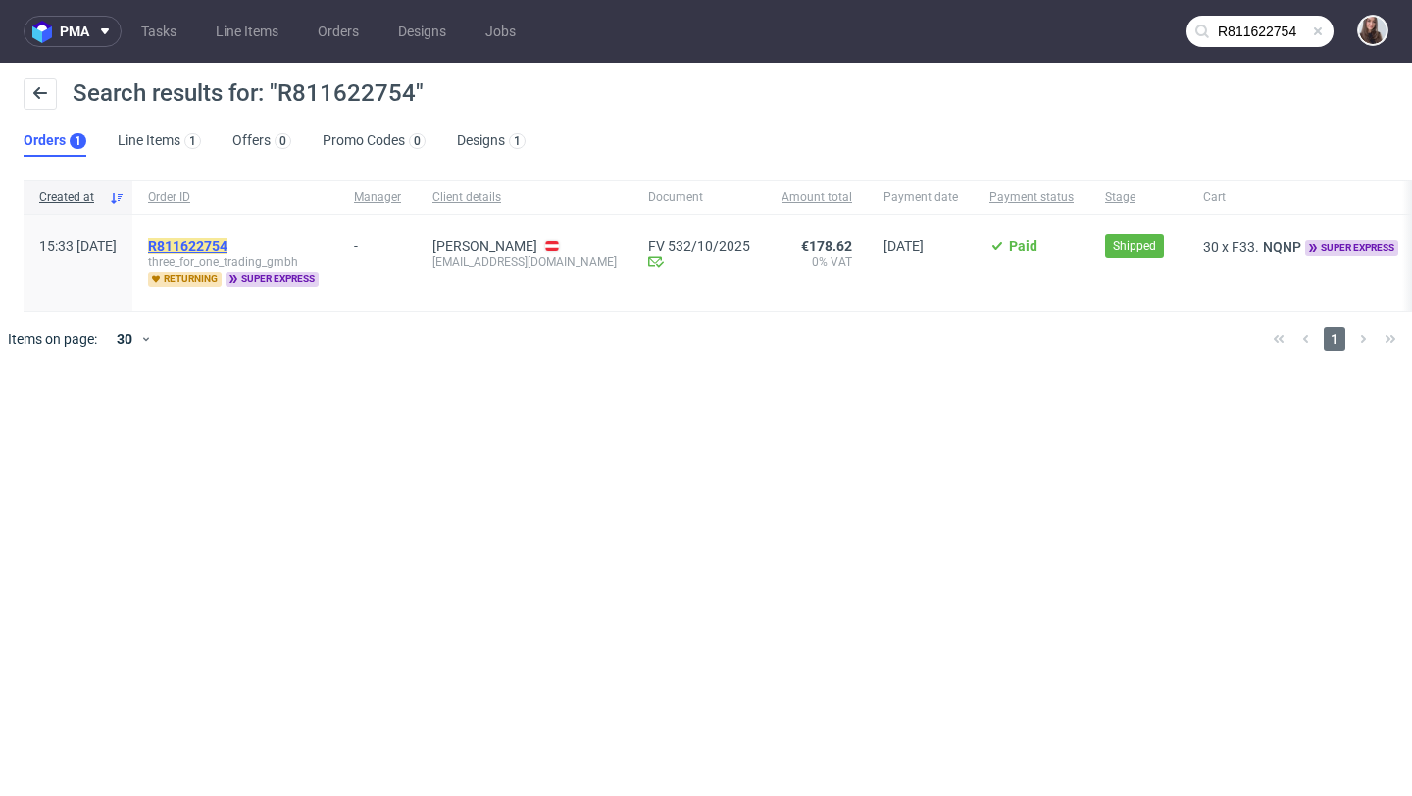
click at [227, 243] on mark "R811622754" at bounding box center [187, 246] width 79 height 16
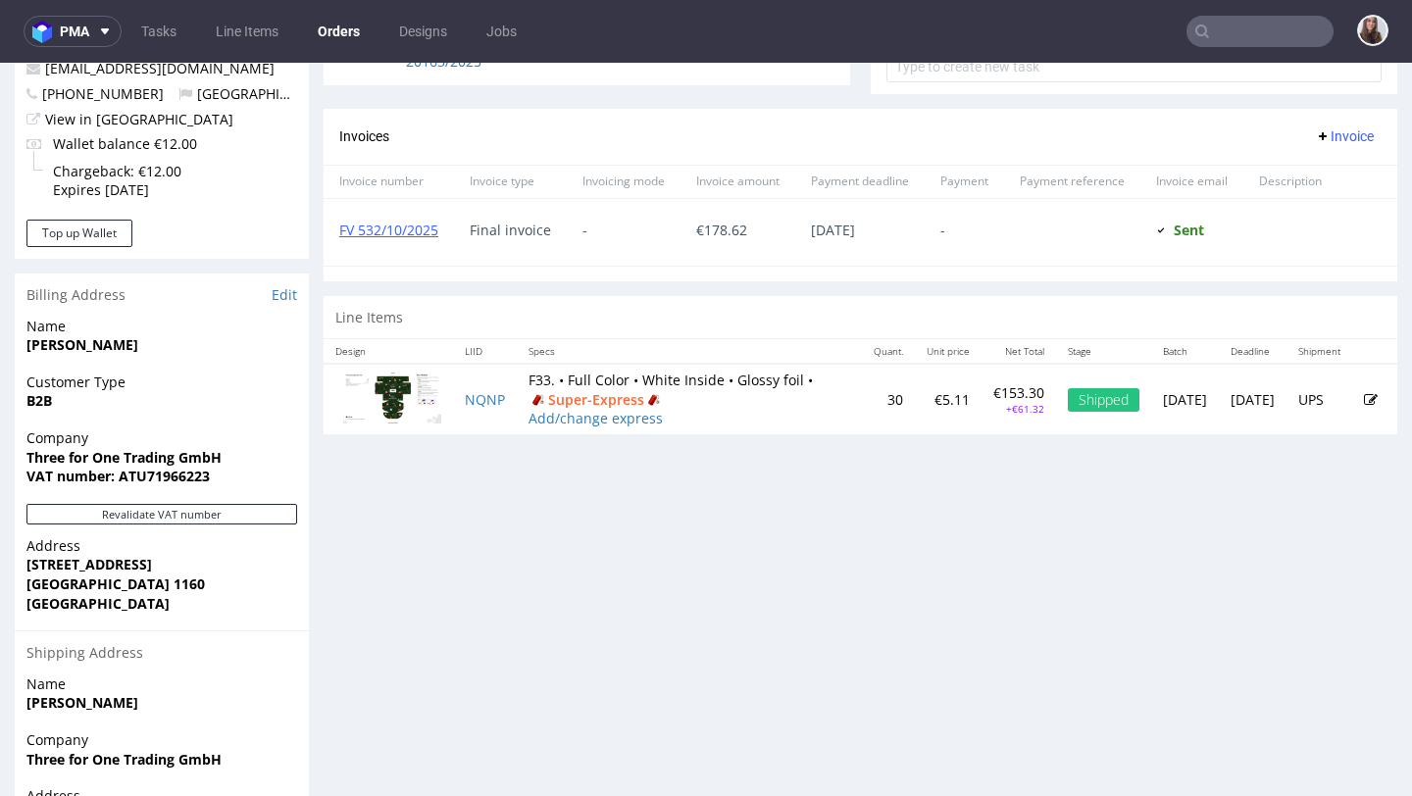
scroll to position [775, 0]
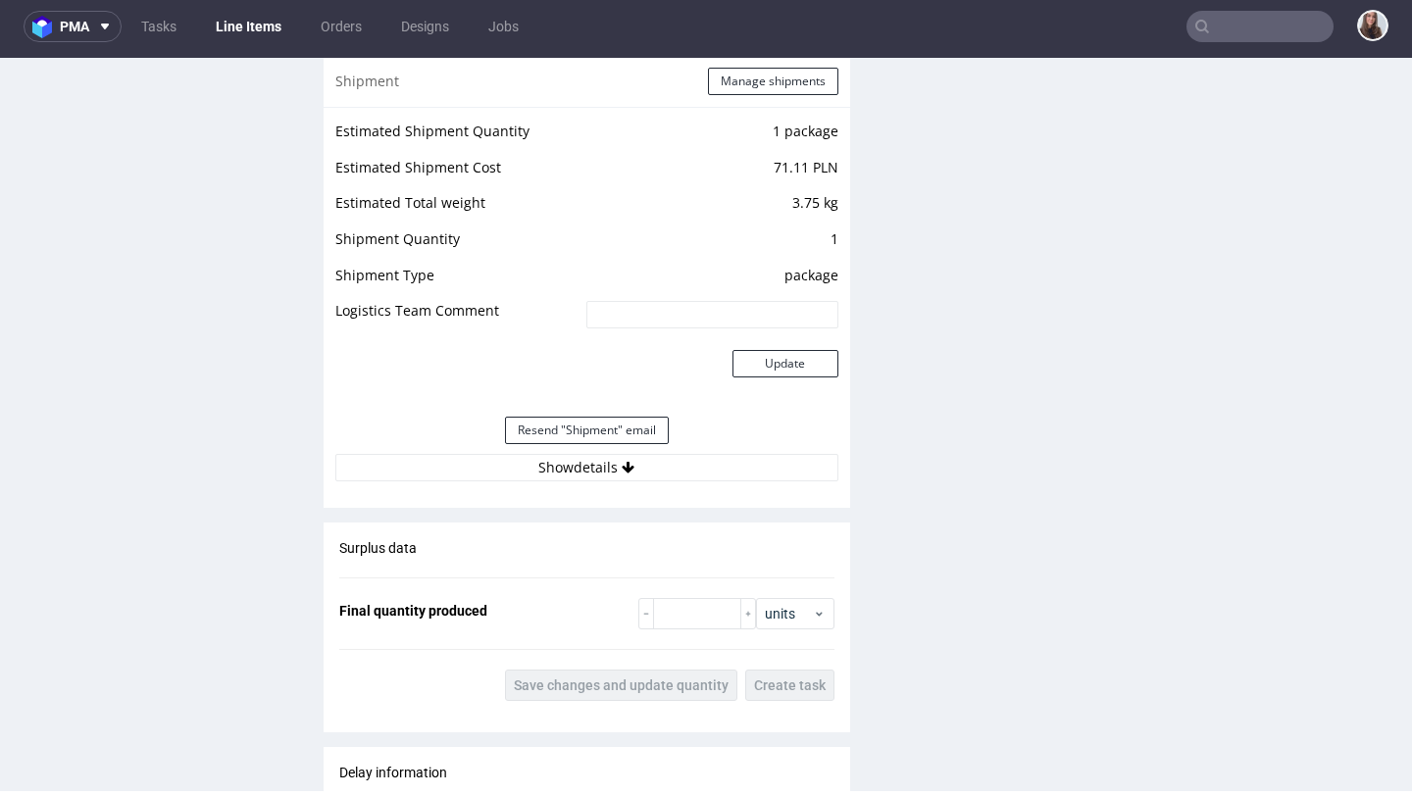
scroll to position [2048, 0]
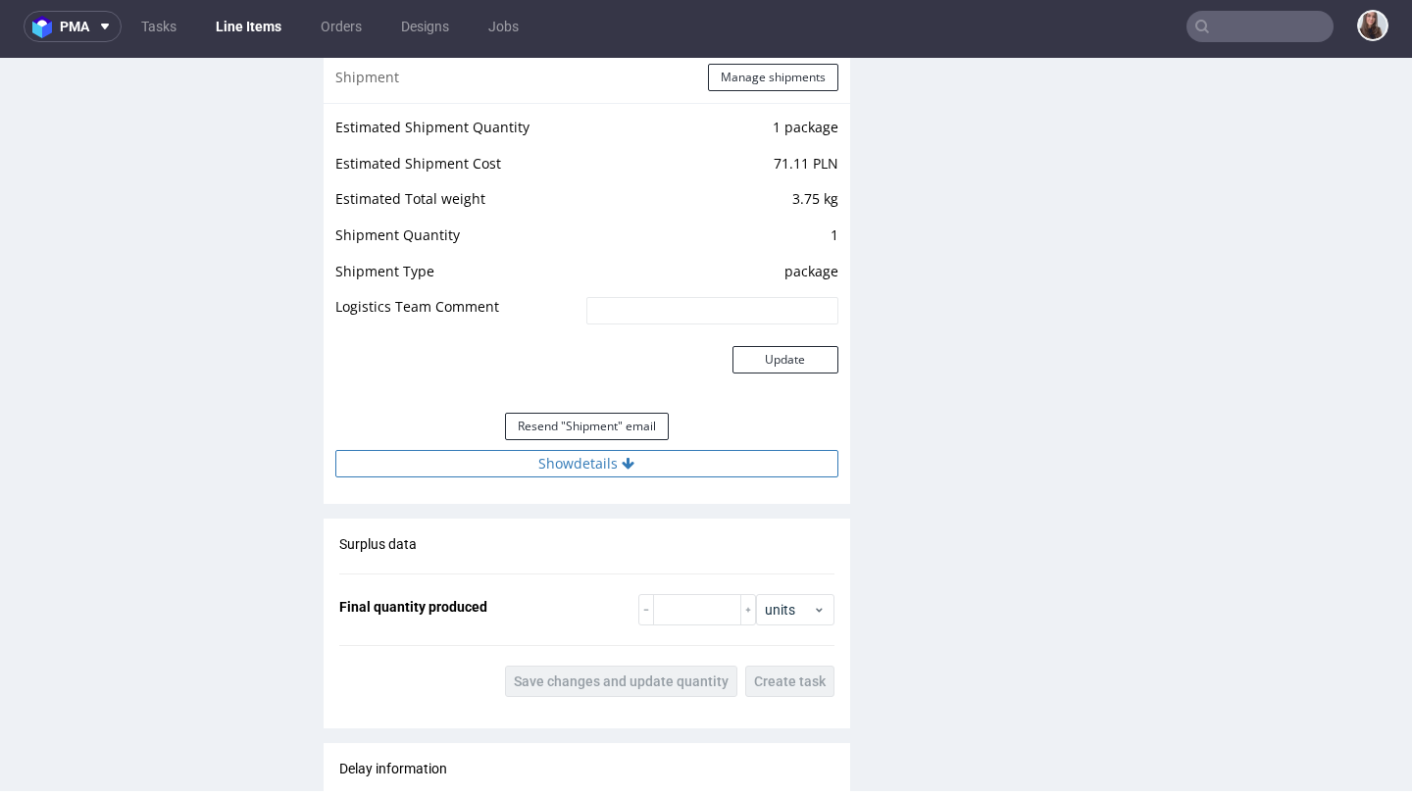
click at [622, 463] on icon at bounding box center [628, 464] width 13 height 14
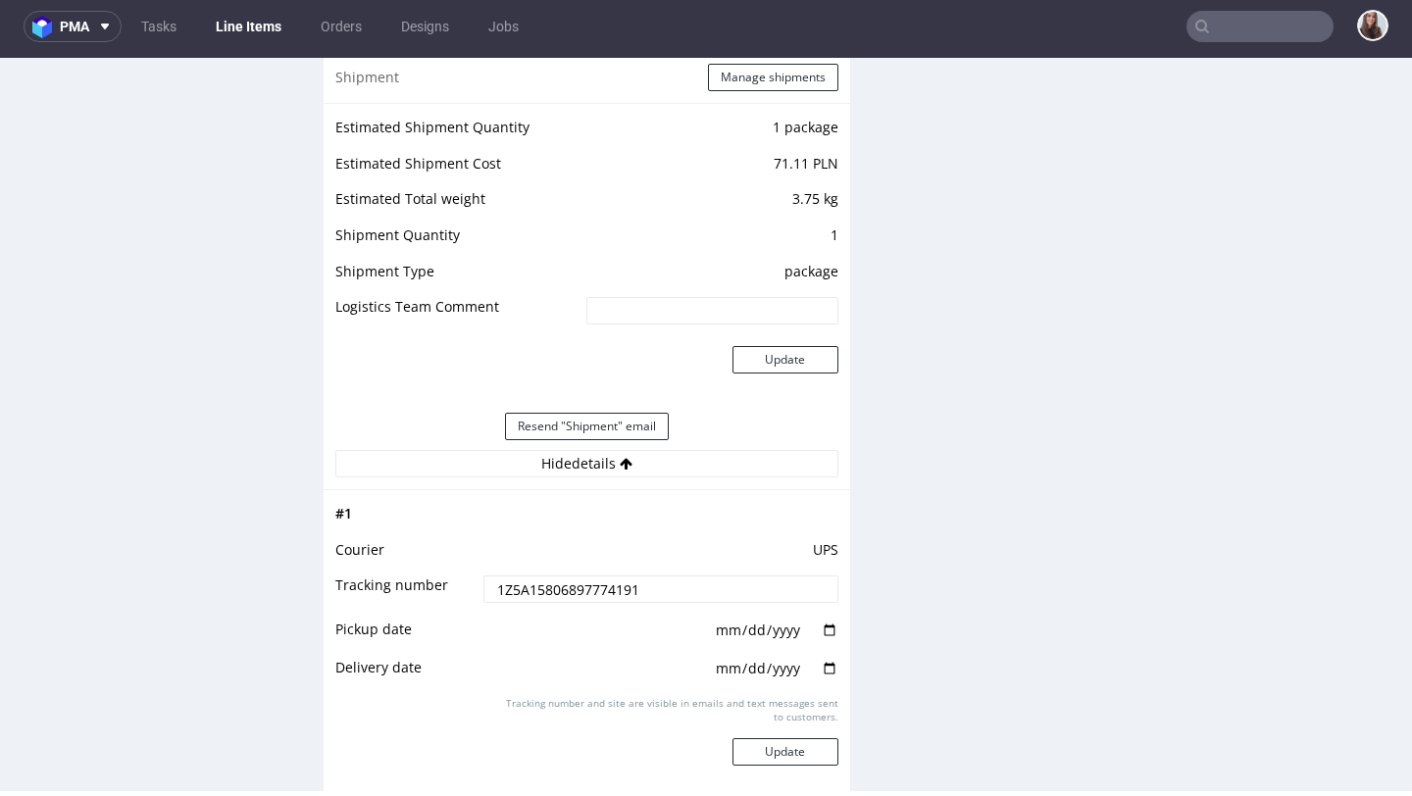
drag, startPoint x: 648, startPoint y: 585, endPoint x: 443, endPoint y: 563, distance: 206.1
click at [443, 563] on tbody "# 1 Courier UPS Tracking number 1Z5A15806897774191 Pickup date 2025-10-09 Deliv…" at bounding box center [586, 670] width 503 height 336
click at [652, 603] on input "1Z5A15806897774191" at bounding box center [660, 588] width 354 height 27
drag, startPoint x: 657, startPoint y: 588, endPoint x: 452, endPoint y: 588, distance: 204.9
click at [452, 588] on tr "Tracking number 1Z5A15806897774191" at bounding box center [586, 596] width 503 height 44
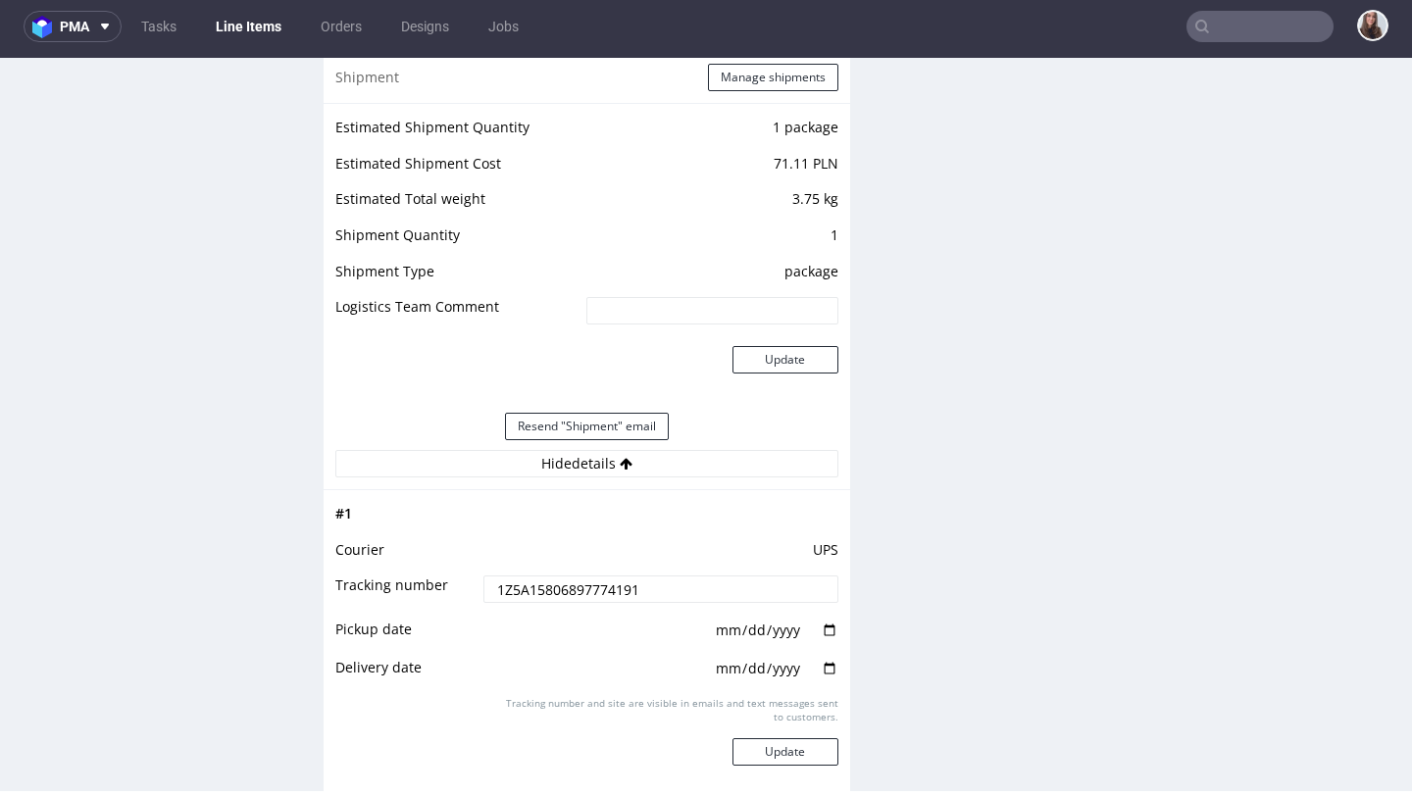
click at [1240, 22] on input "text" at bounding box center [1259, 26] width 147 height 31
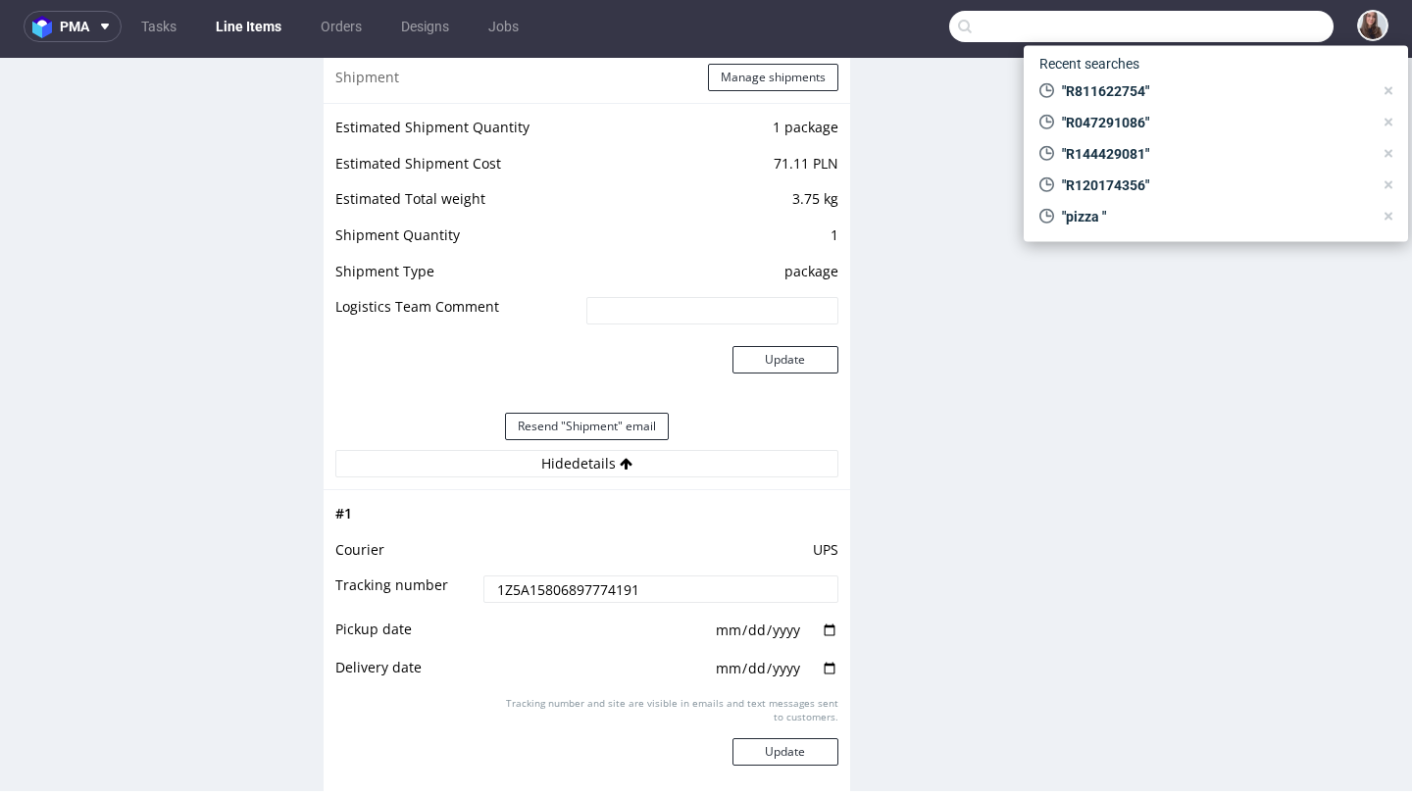
paste input "R544206651"
type input "R544206651"
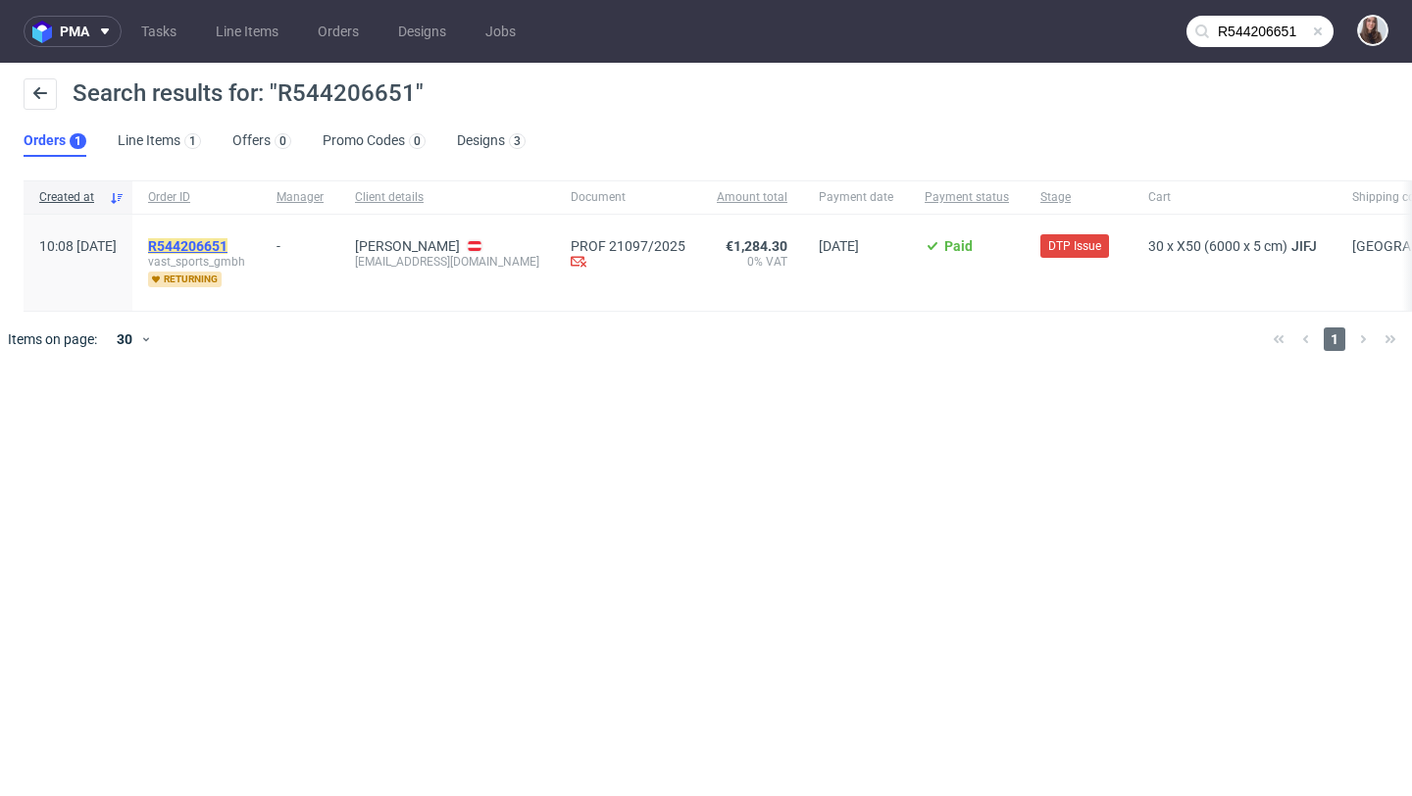
click at [227, 245] on mark "R544206651" at bounding box center [187, 246] width 79 height 16
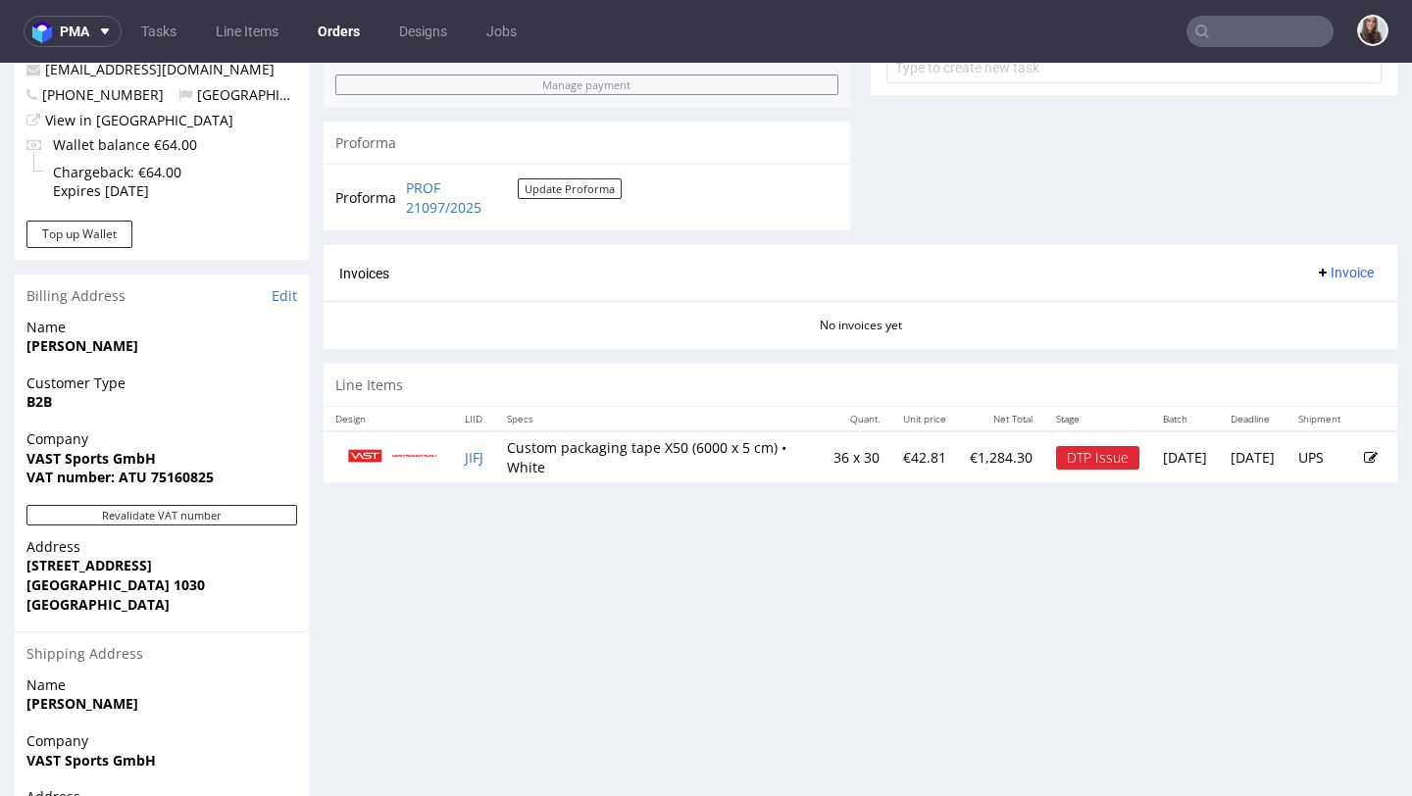
scroll to position [778, 0]
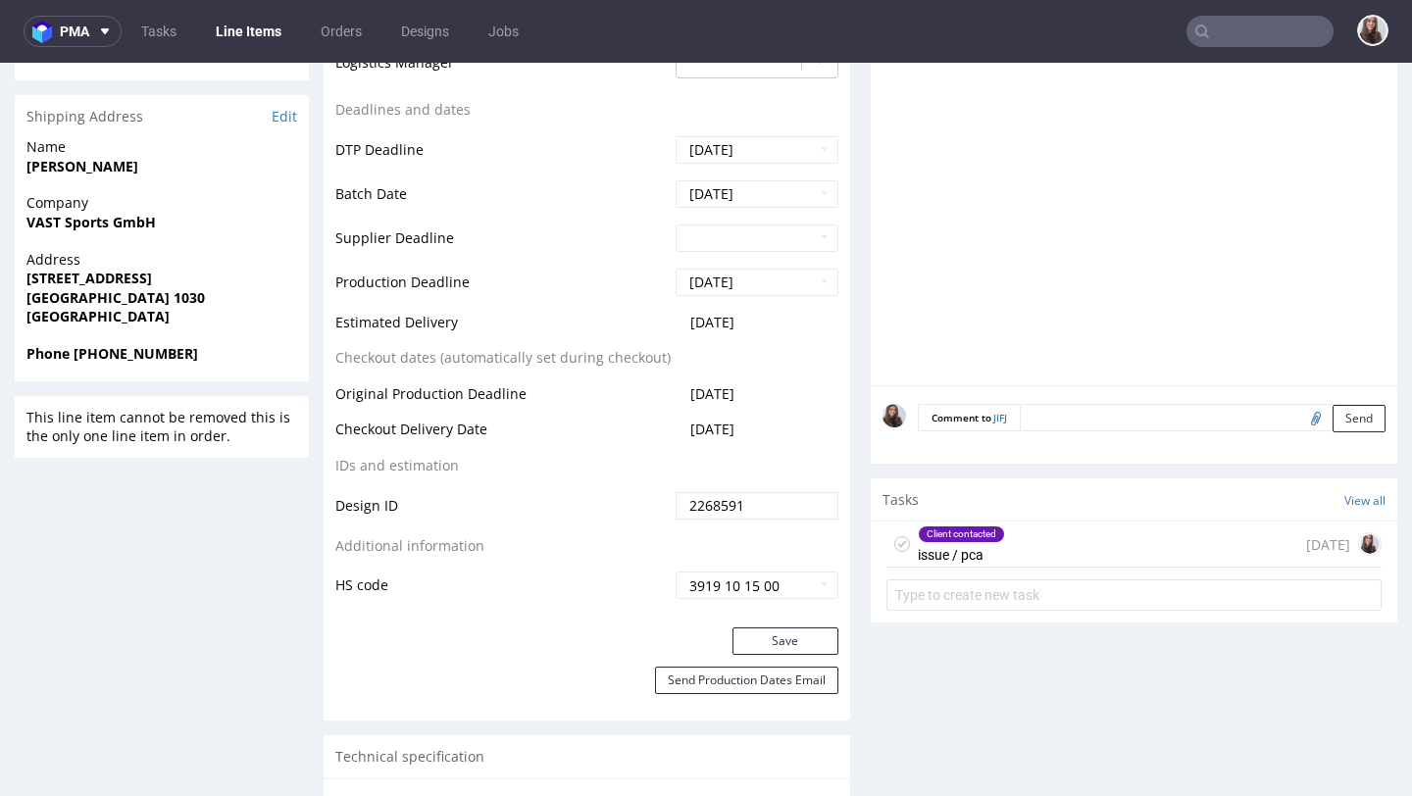
scroll to position [723, 0]
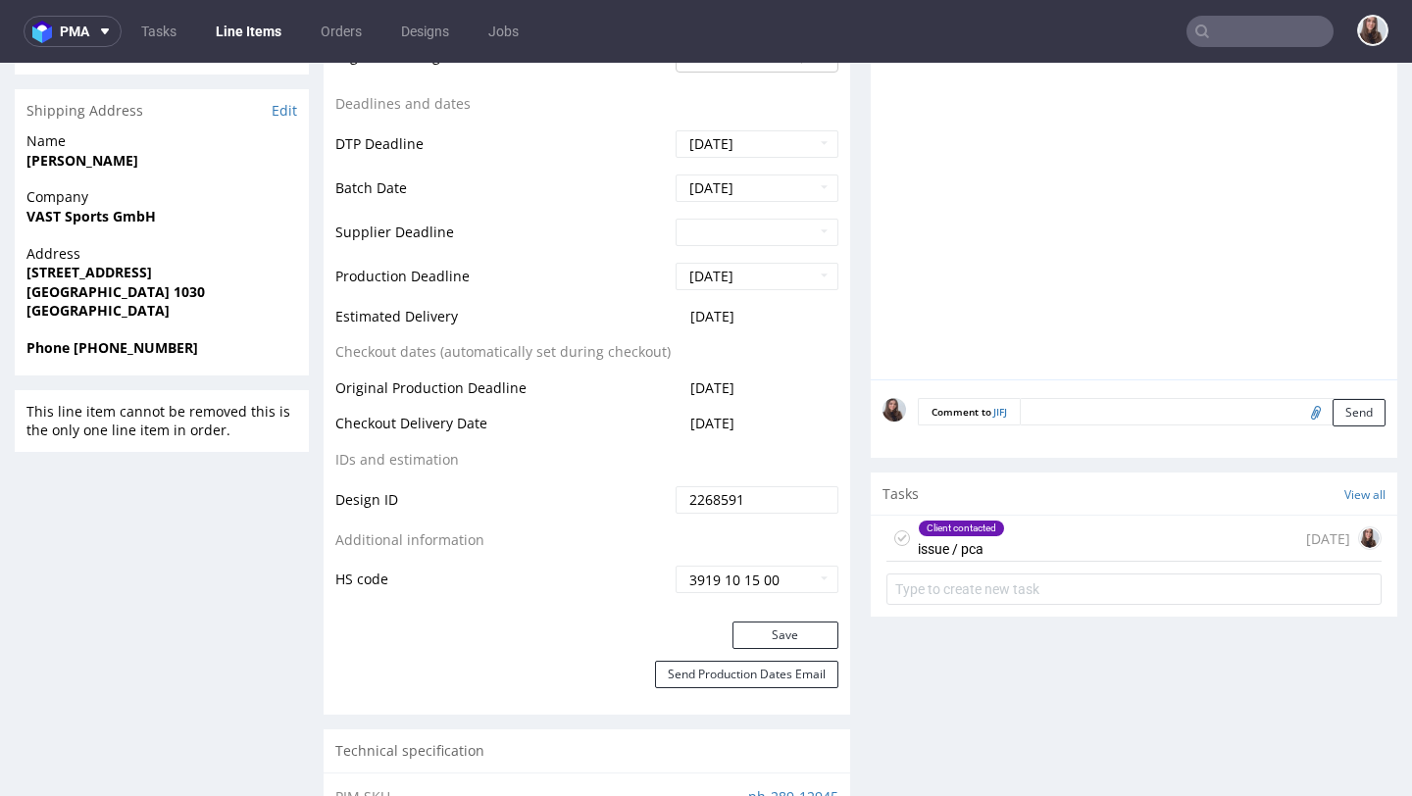
click at [973, 536] on div "Client contacted" at bounding box center [961, 529] width 85 height 16
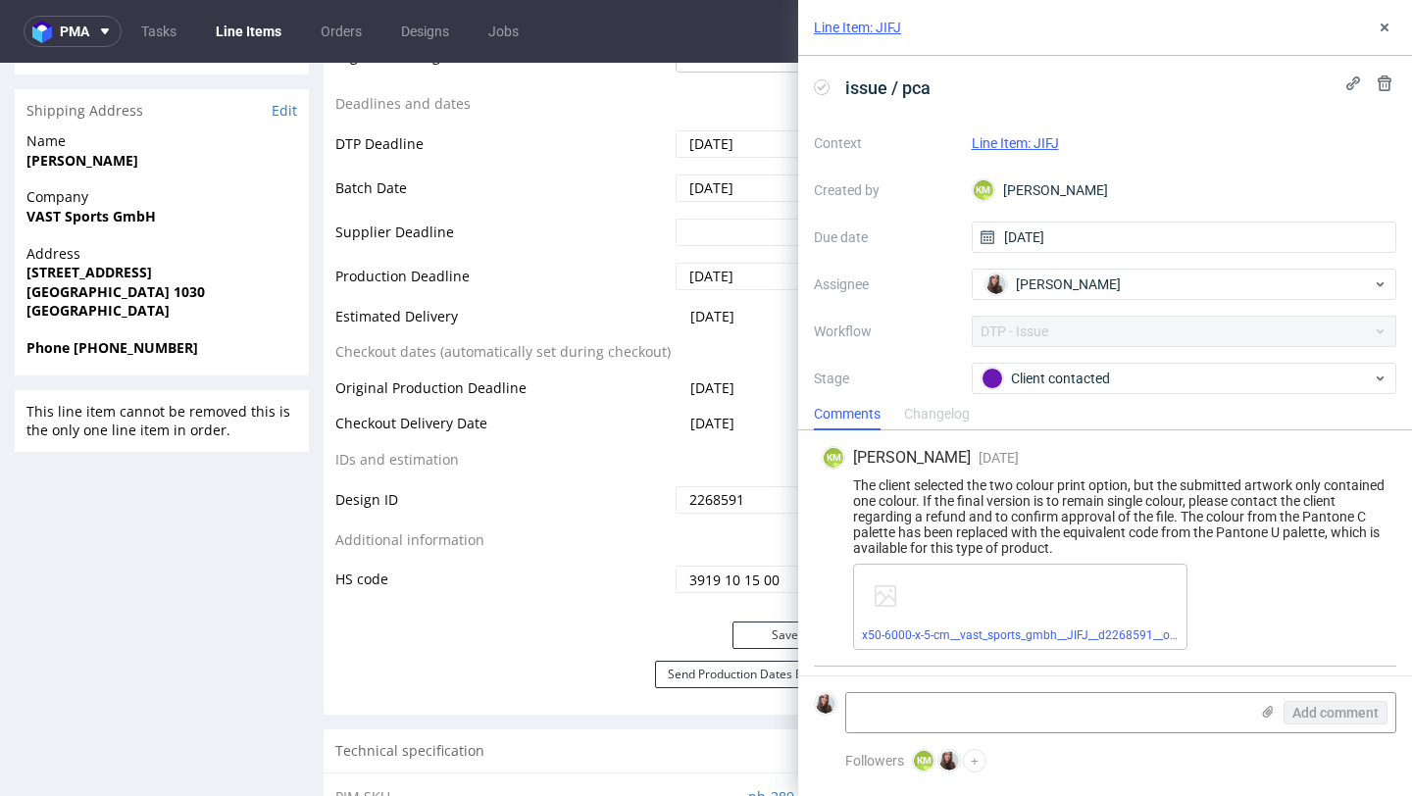
scroll to position [77, 0]
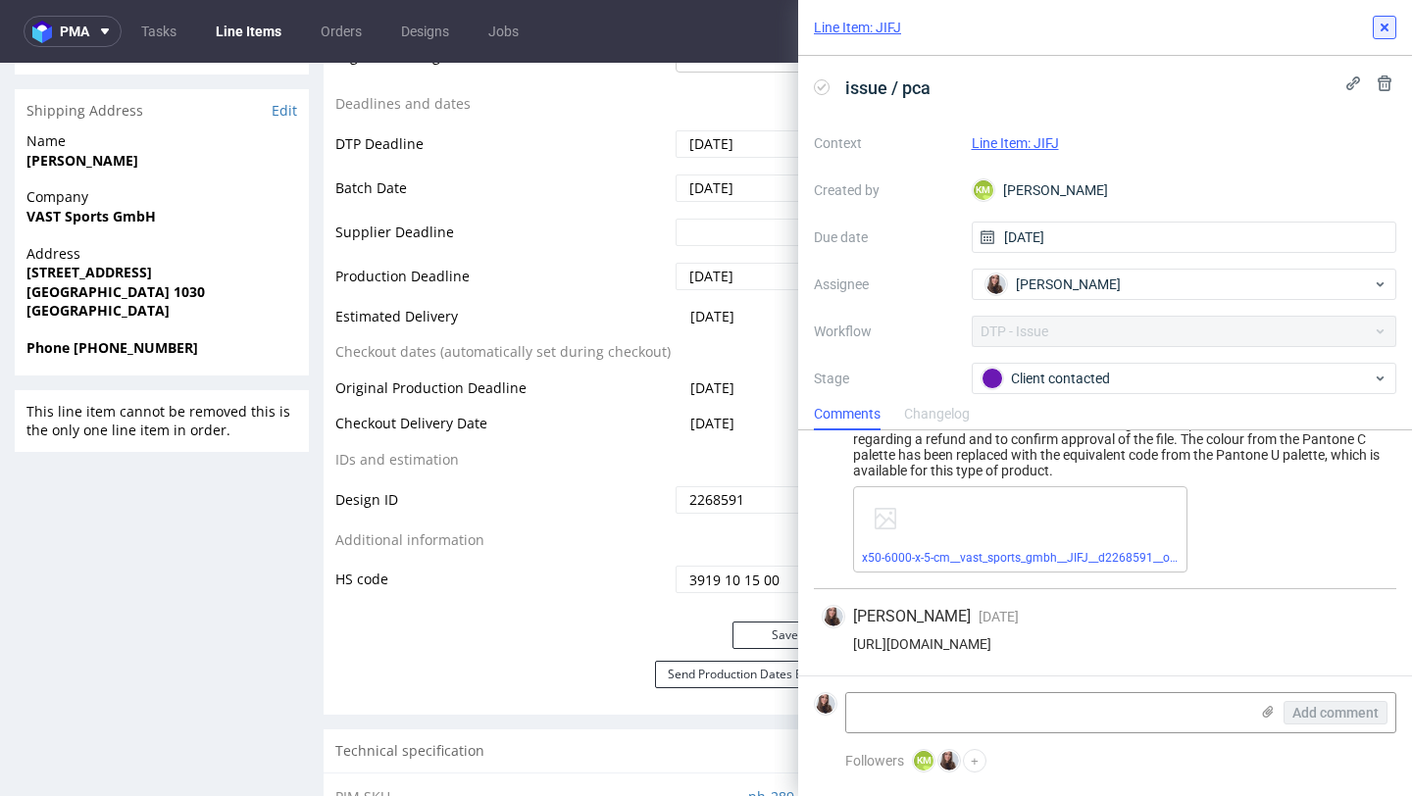
click at [1382, 25] on use at bounding box center [1384, 28] width 8 height 8
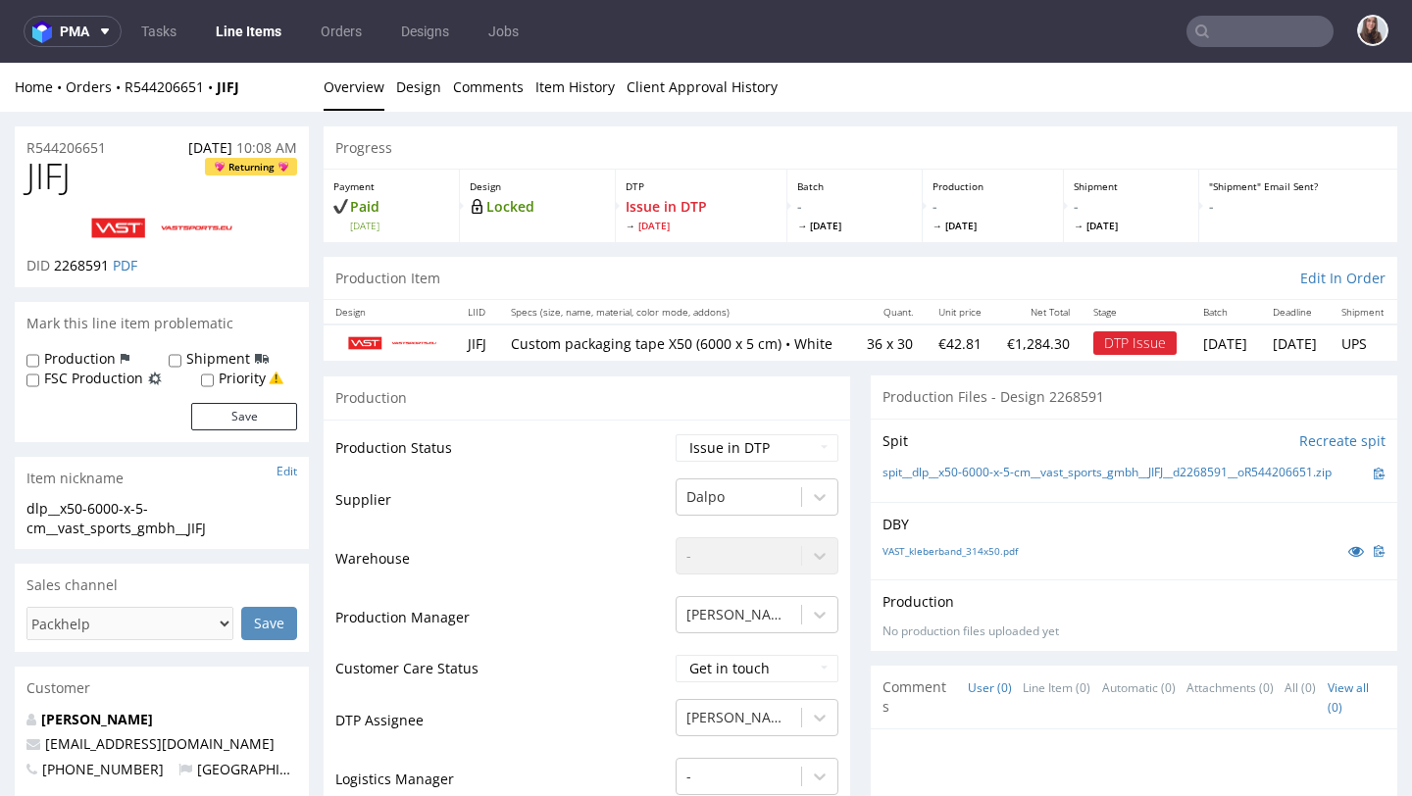
click at [1248, 25] on input "text" at bounding box center [1259, 31] width 147 height 31
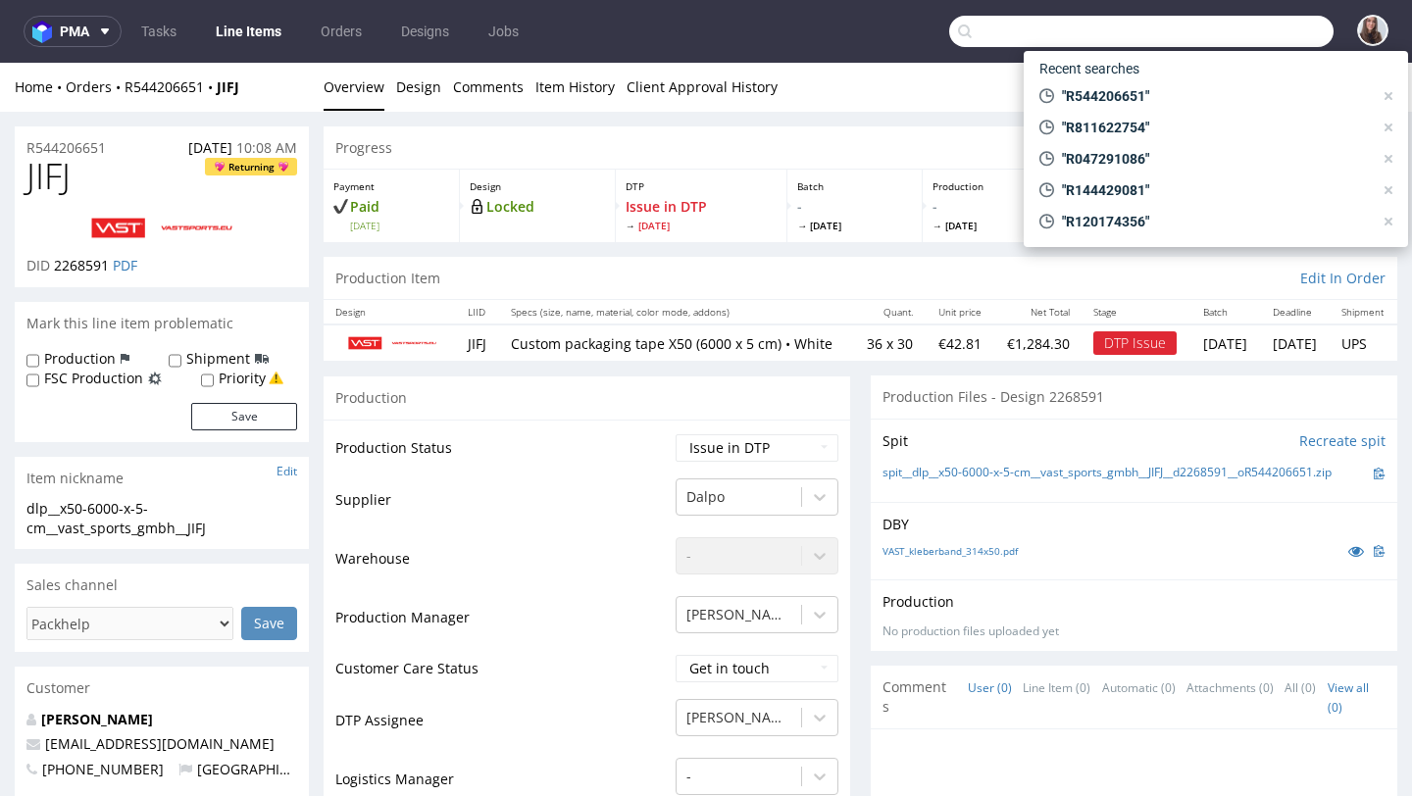
paste input "R120174356"
type input "R120174356"
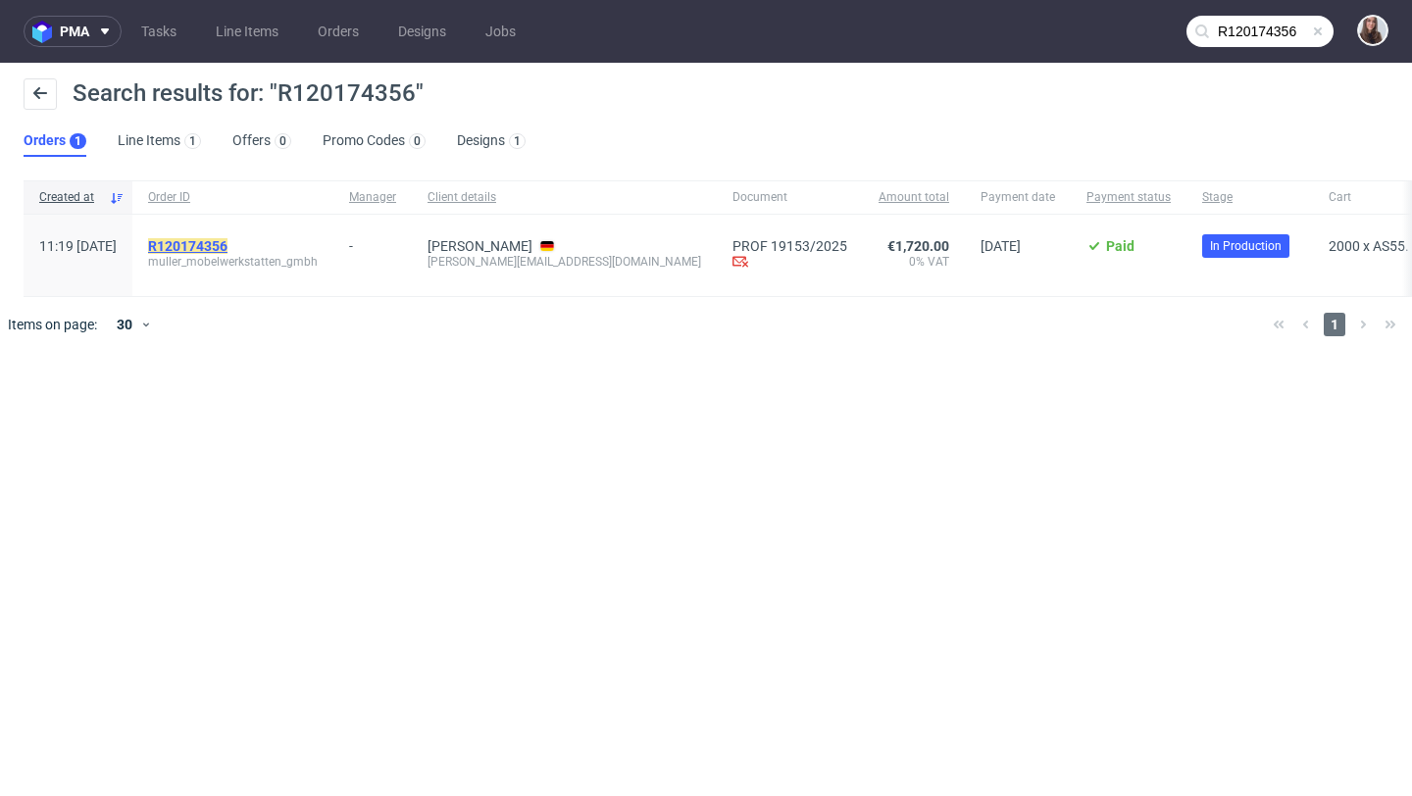
click at [227, 243] on mark "R120174356" at bounding box center [187, 246] width 79 height 16
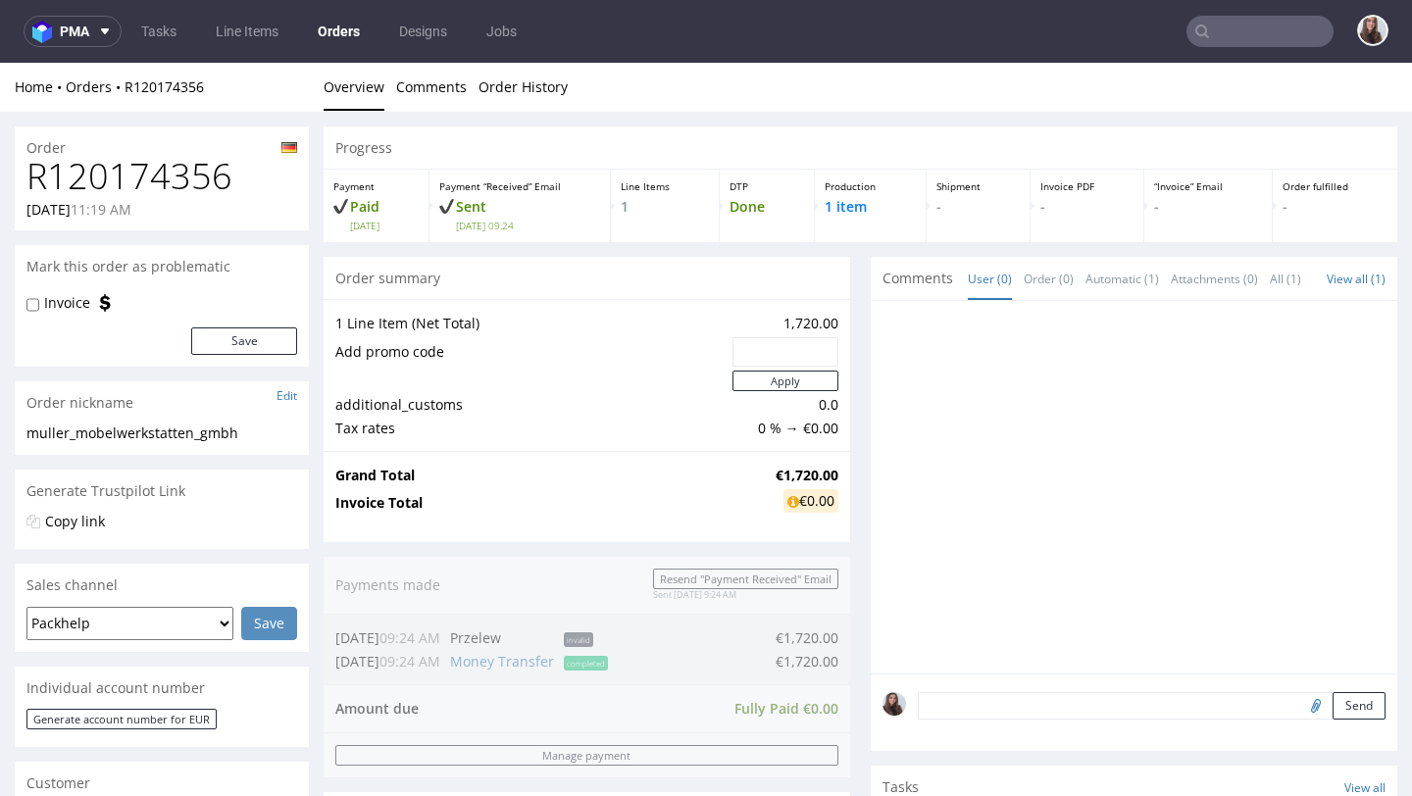
scroll to position [781, 0]
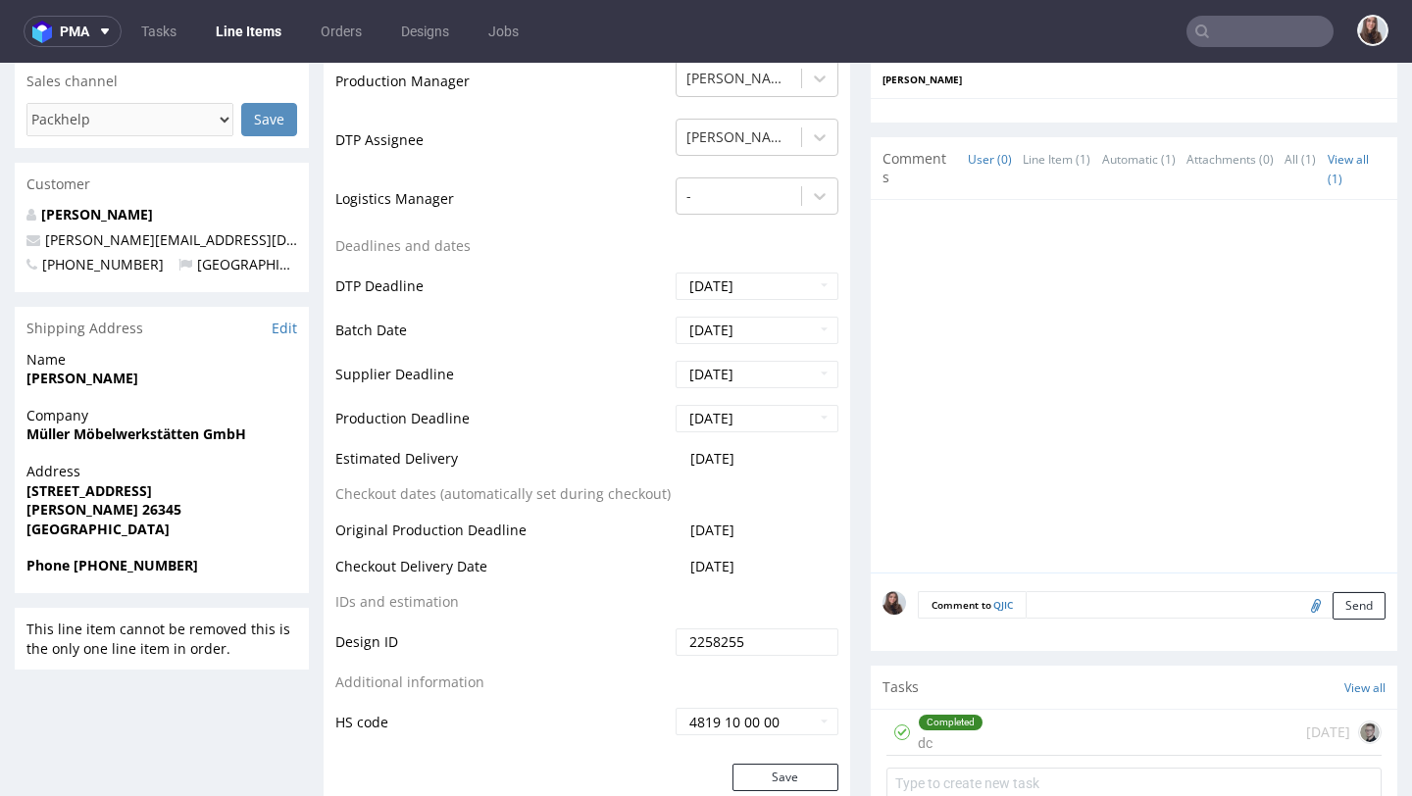
scroll to position [561, 0]
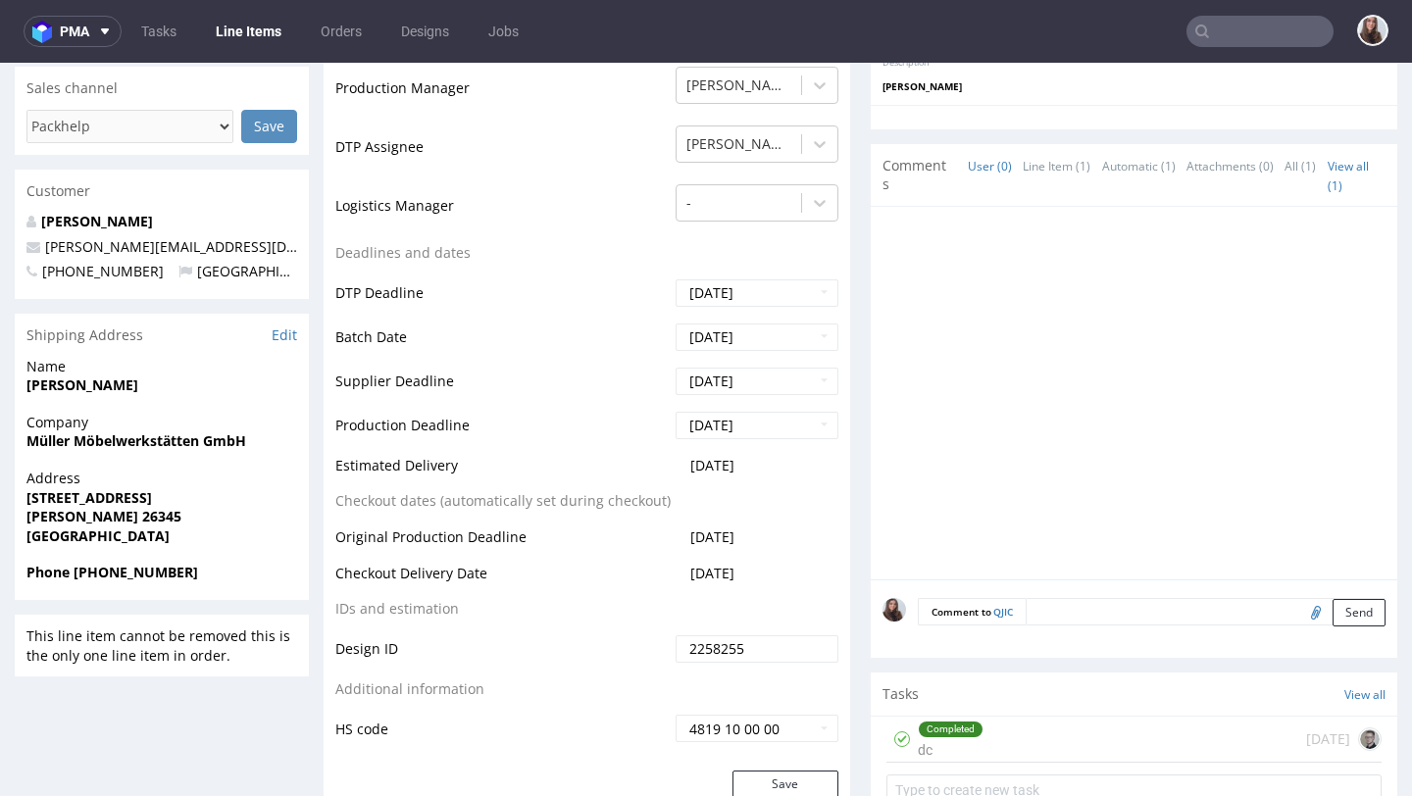
click at [1232, 21] on input "text" at bounding box center [1259, 31] width 147 height 31
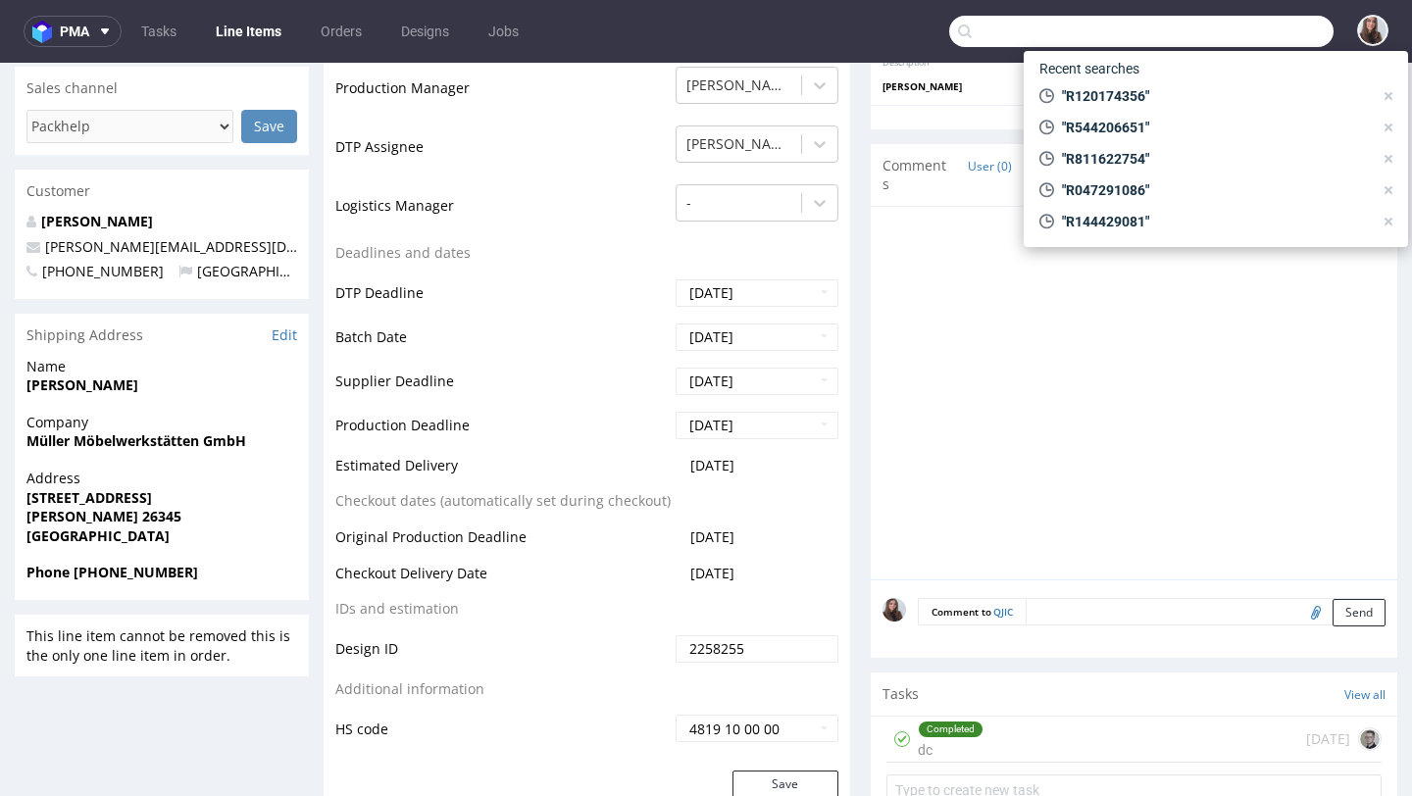
paste input "R654033142"
type input "R654033142"
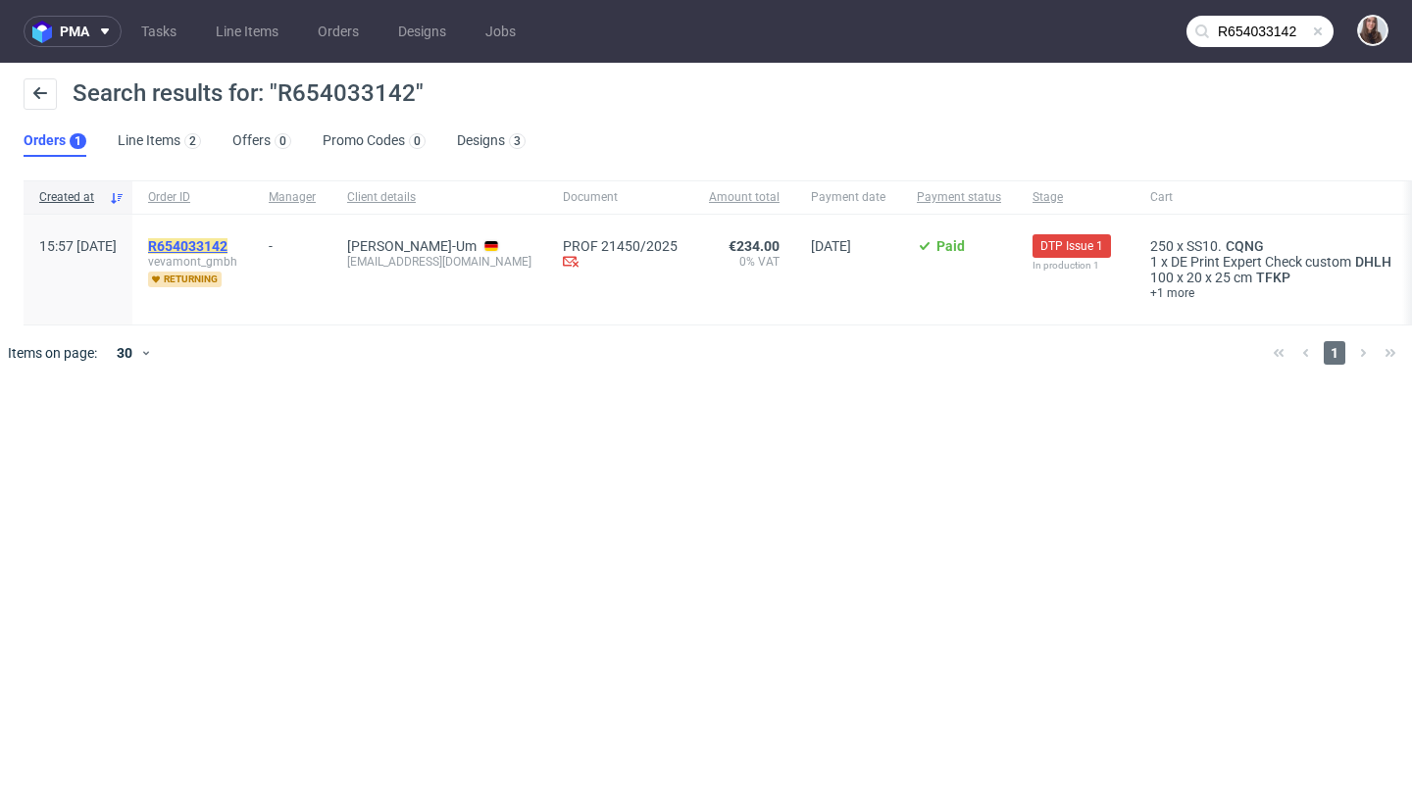
click at [227, 252] on mark "R654033142" at bounding box center [187, 246] width 79 height 16
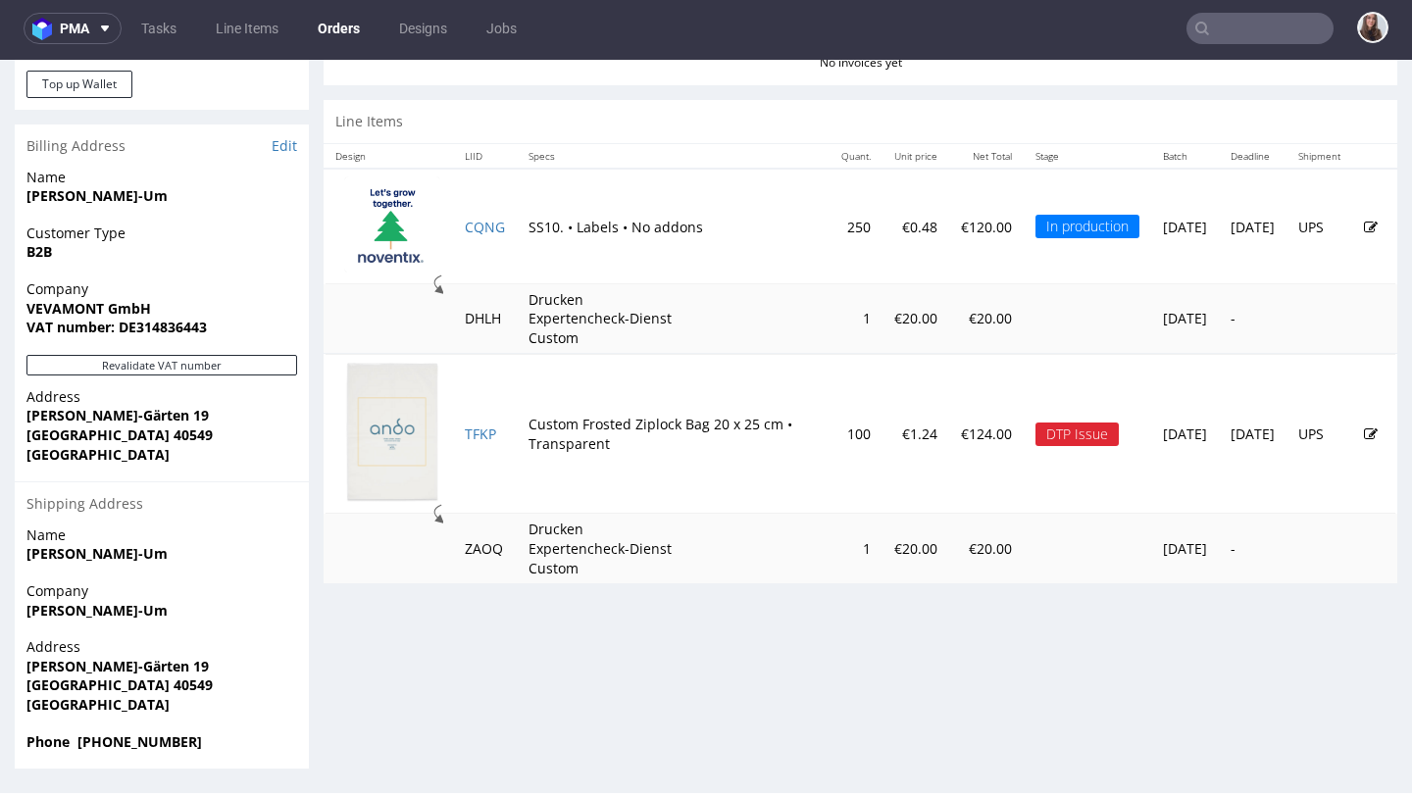
scroll to position [5, 0]
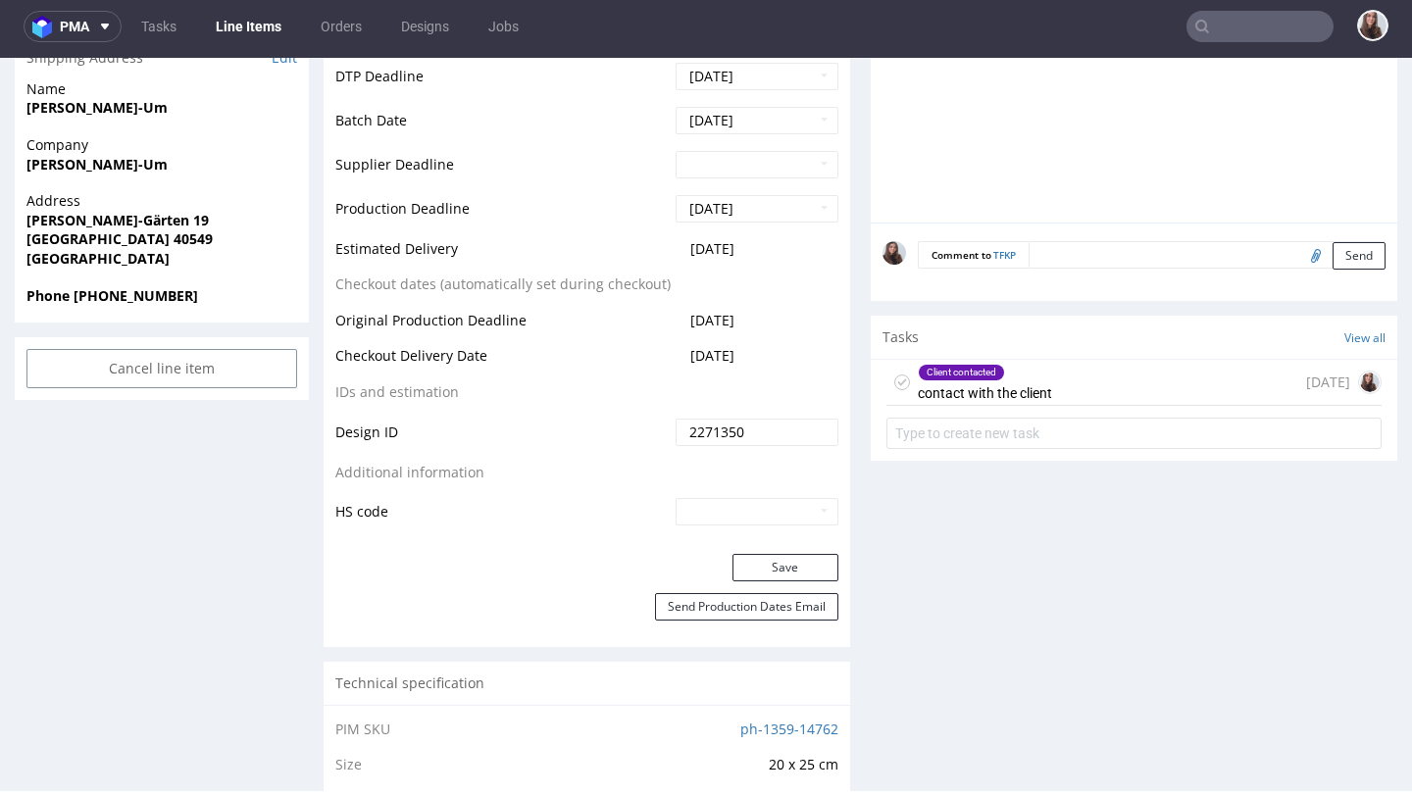
scroll to position [983, 0]
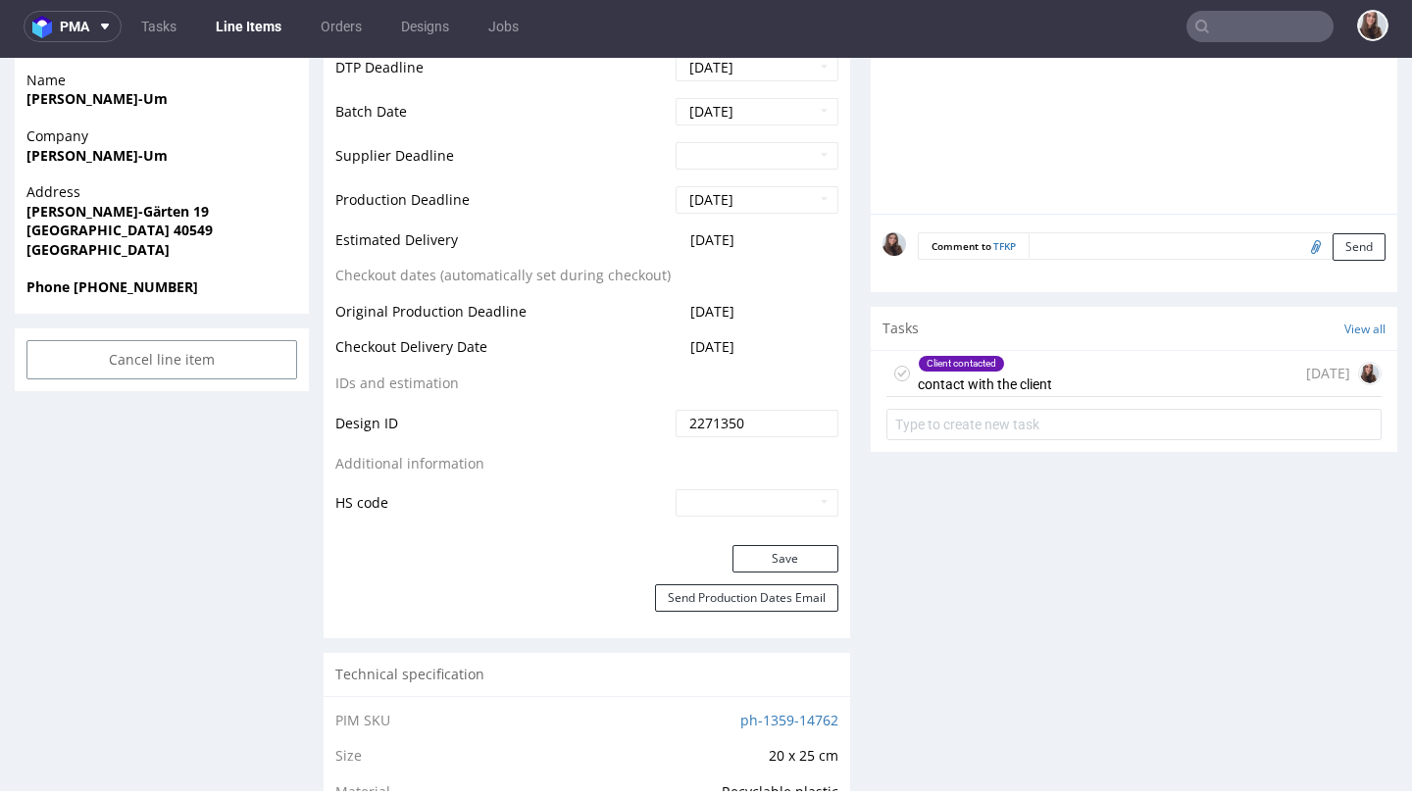
click at [1014, 365] on div "Client contacted" at bounding box center [985, 364] width 132 height 16
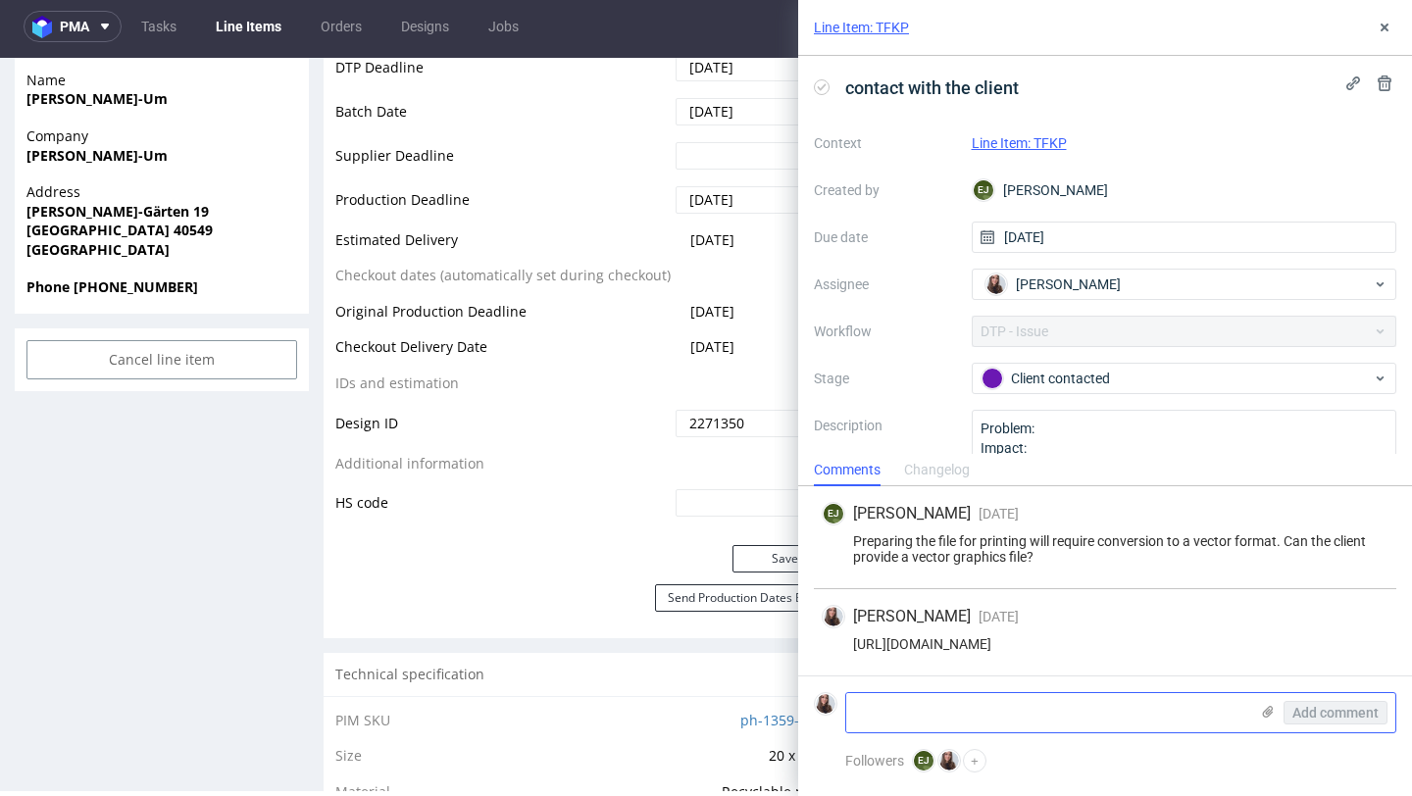
click at [1269, 704] on icon at bounding box center [1268, 712] width 16 height 16
click at [0, 0] on input "file" at bounding box center [0, 0] width 0 height 0
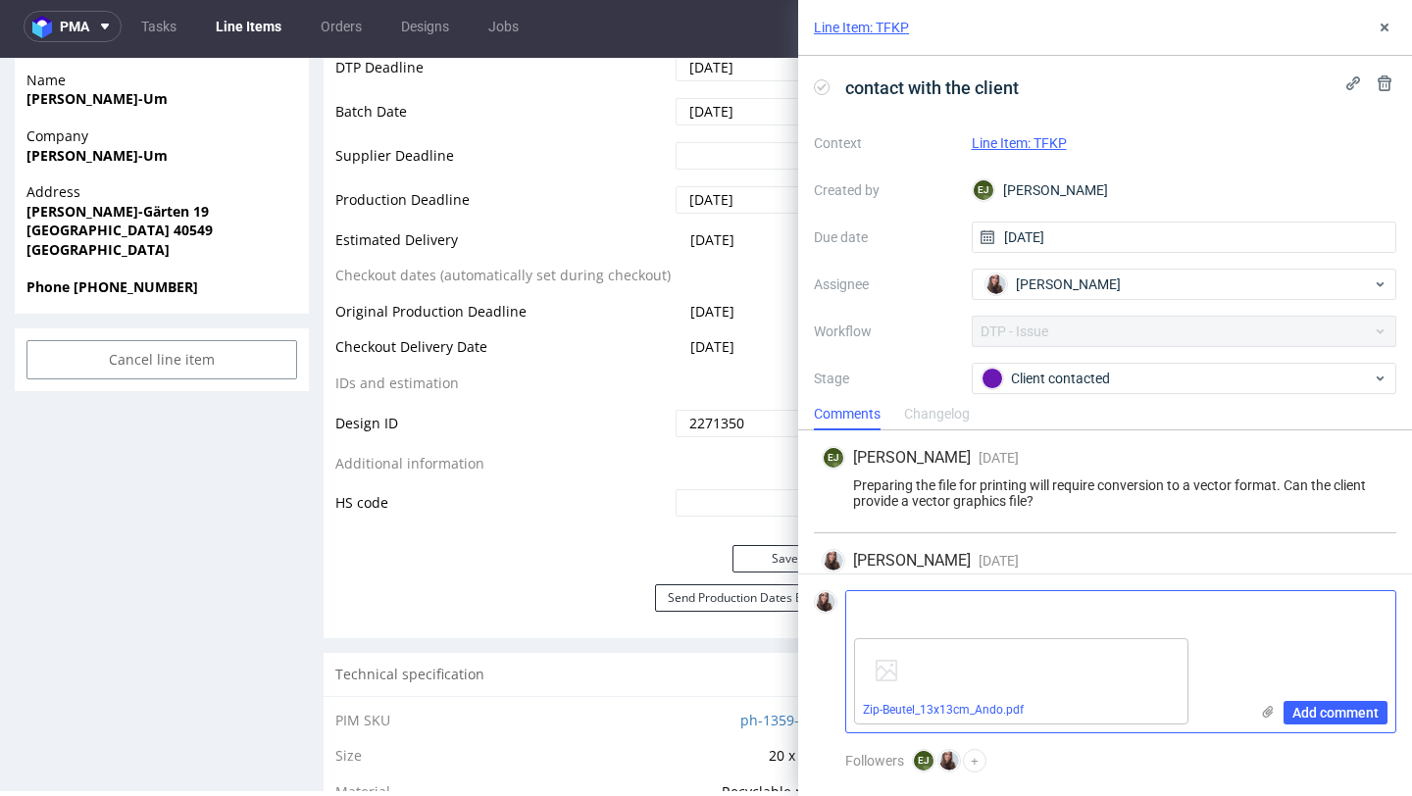
click at [1031, 613] on textarea at bounding box center [1047, 610] width 402 height 39
paste textarea "plik został przygotowany z przezroczystym tłem, proszę o krótkie potwierdzenie,…"
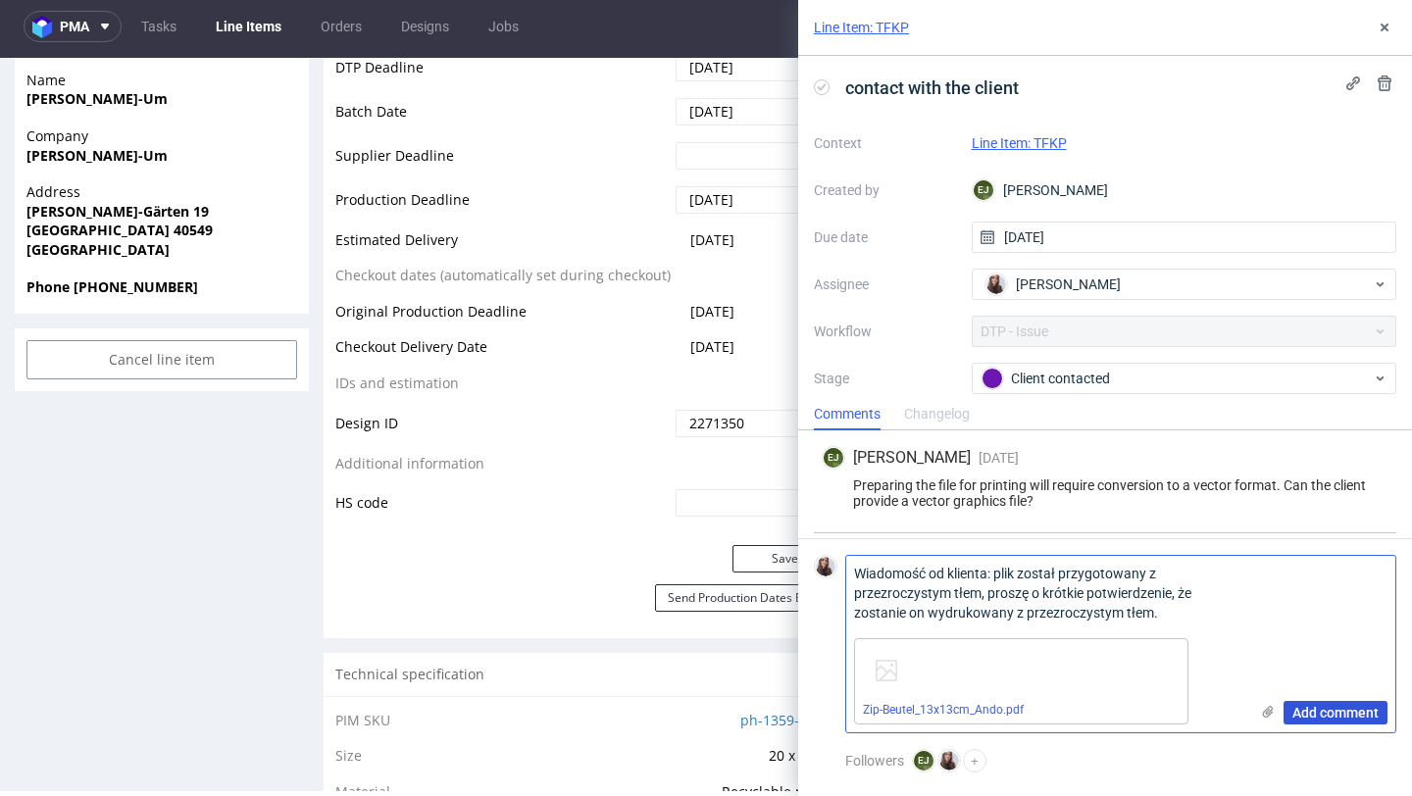
type textarea "Wiadomość od klienta: plik został przygotowany z przezroczystym tłem, proszę o …"
click at [1335, 714] on span "Add comment" at bounding box center [1335, 713] width 86 height 14
click at [1027, 143] on link "Line Item: TFKP" at bounding box center [1019, 143] width 95 height 16
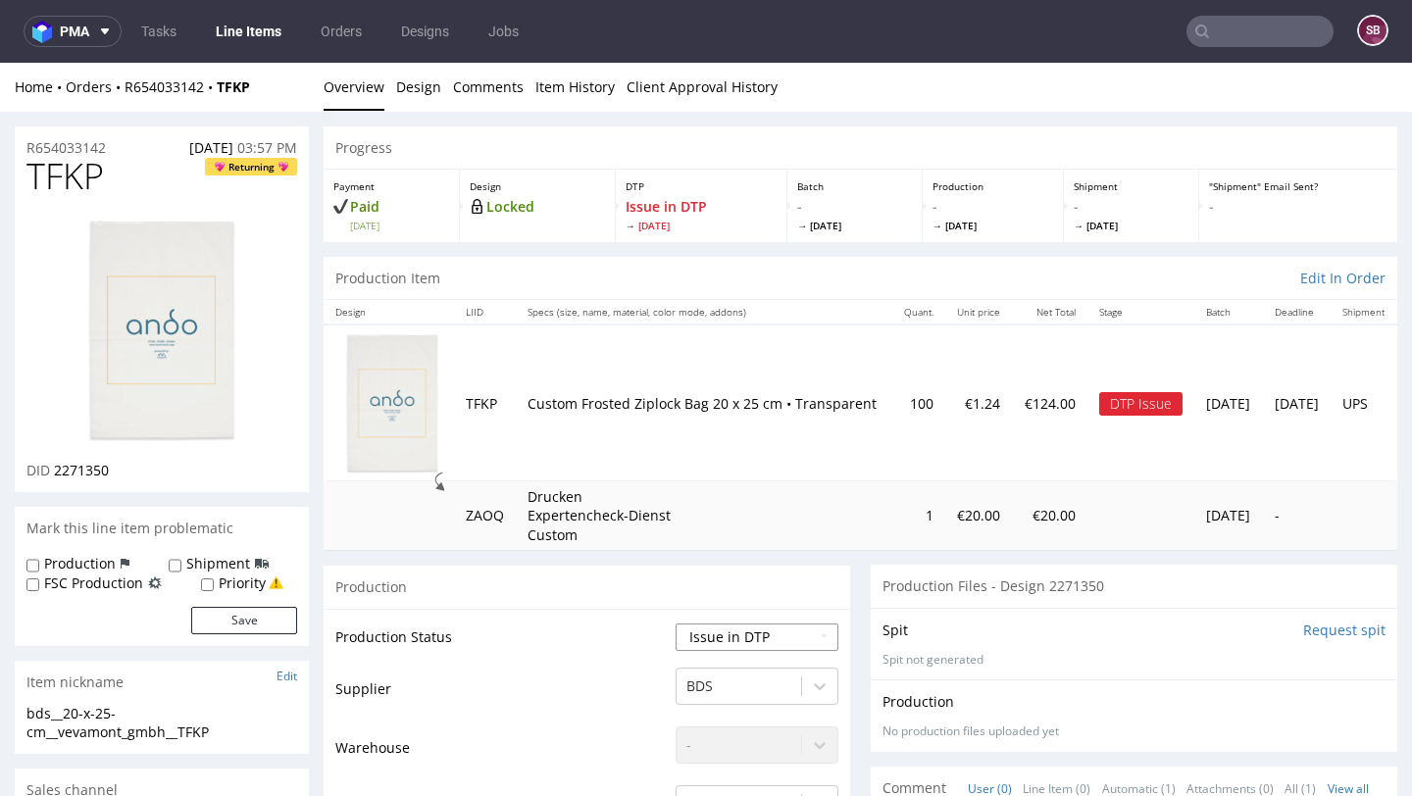
click at [727, 639] on select "Waiting for Artwork Waiting for Diecut Waiting for Mockup Waiting for DTP Waiti…" at bounding box center [756, 637] width 163 height 27
select select "back_for_dtp"
click at [675, 624] on select "Waiting for Artwork Waiting for Diecut Waiting for Mockup Waiting for DTP Waiti…" at bounding box center [756, 637] width 163 height 27
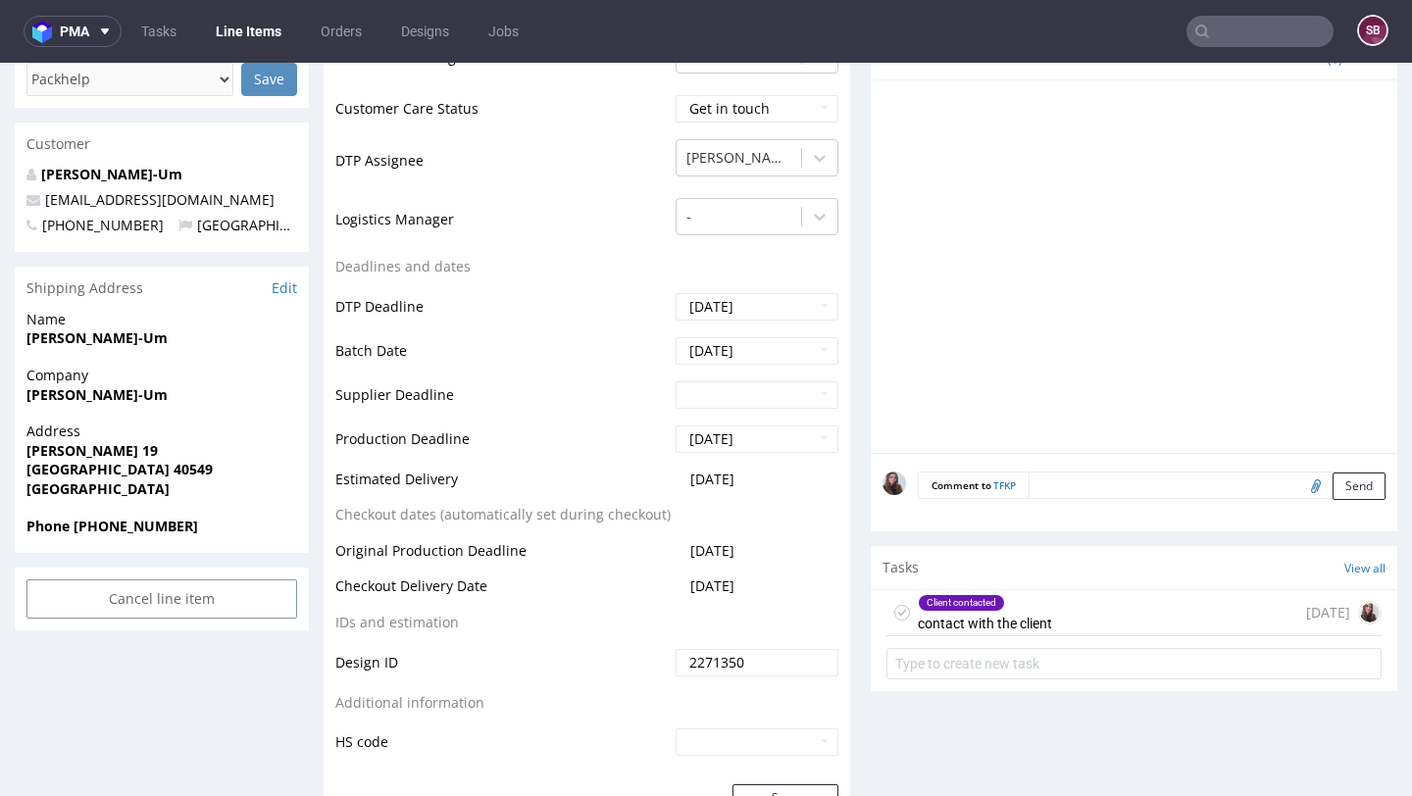
scroll to position [795, 0]
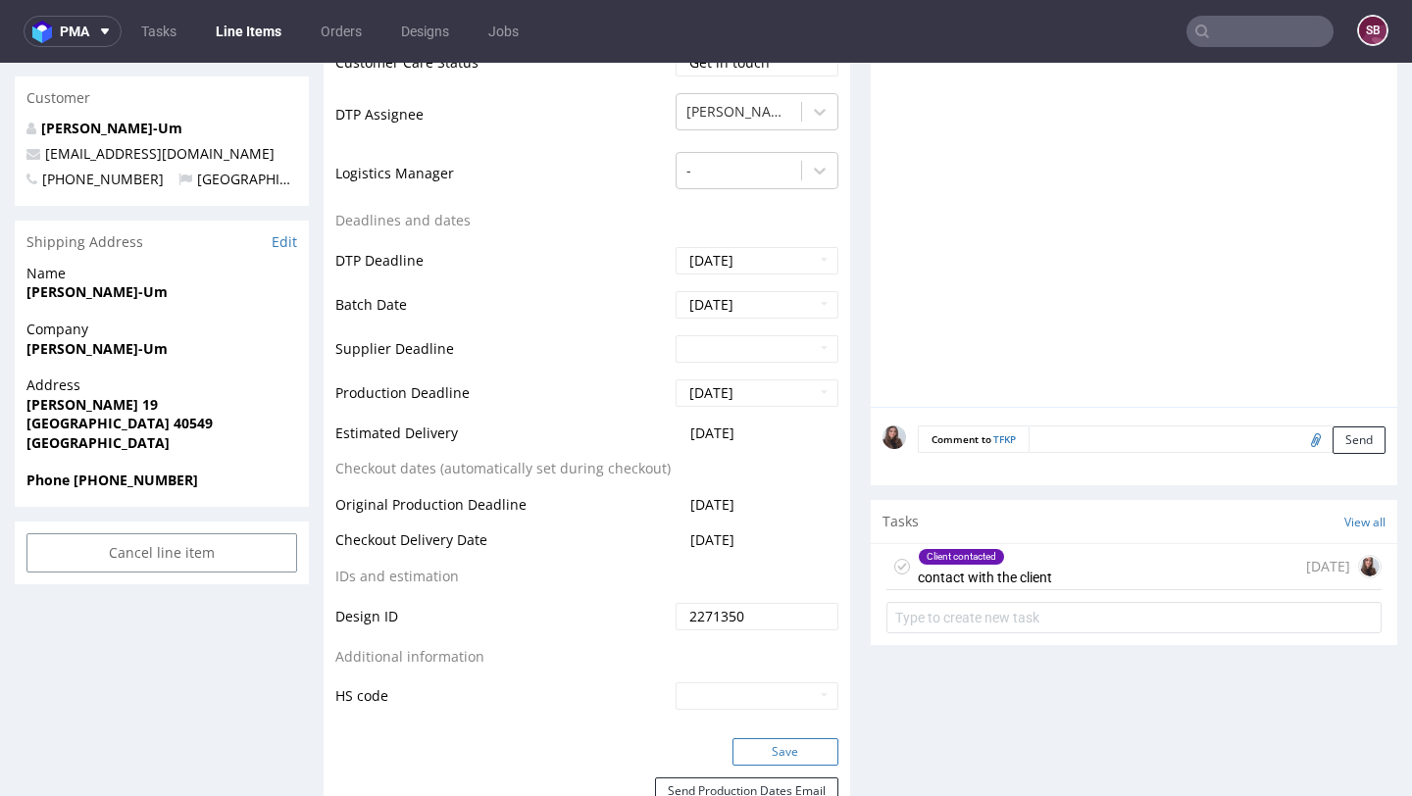
click at [757, 754] on button "Save" at bounding box center [785, 751] width 106 height 27
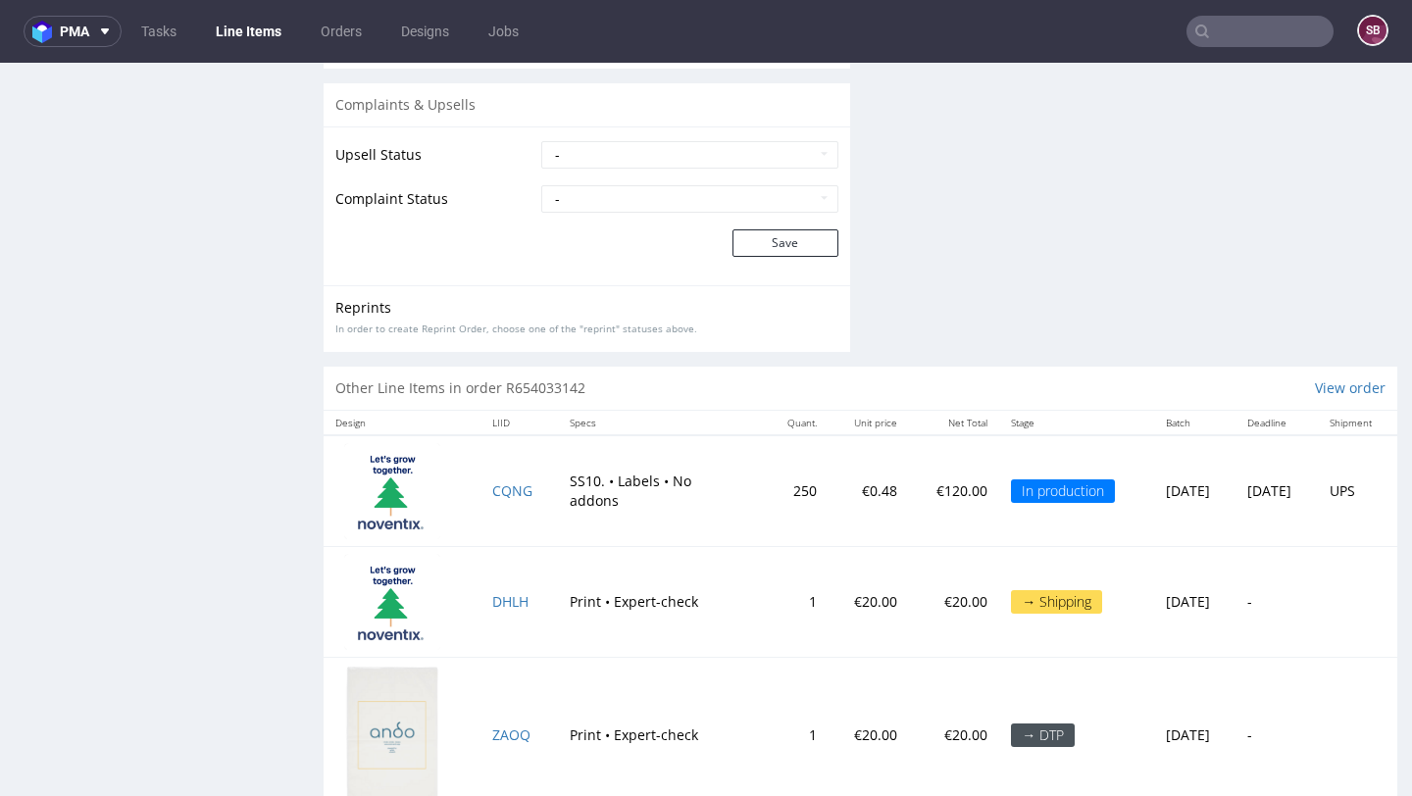
scroll to position [2976, 0]
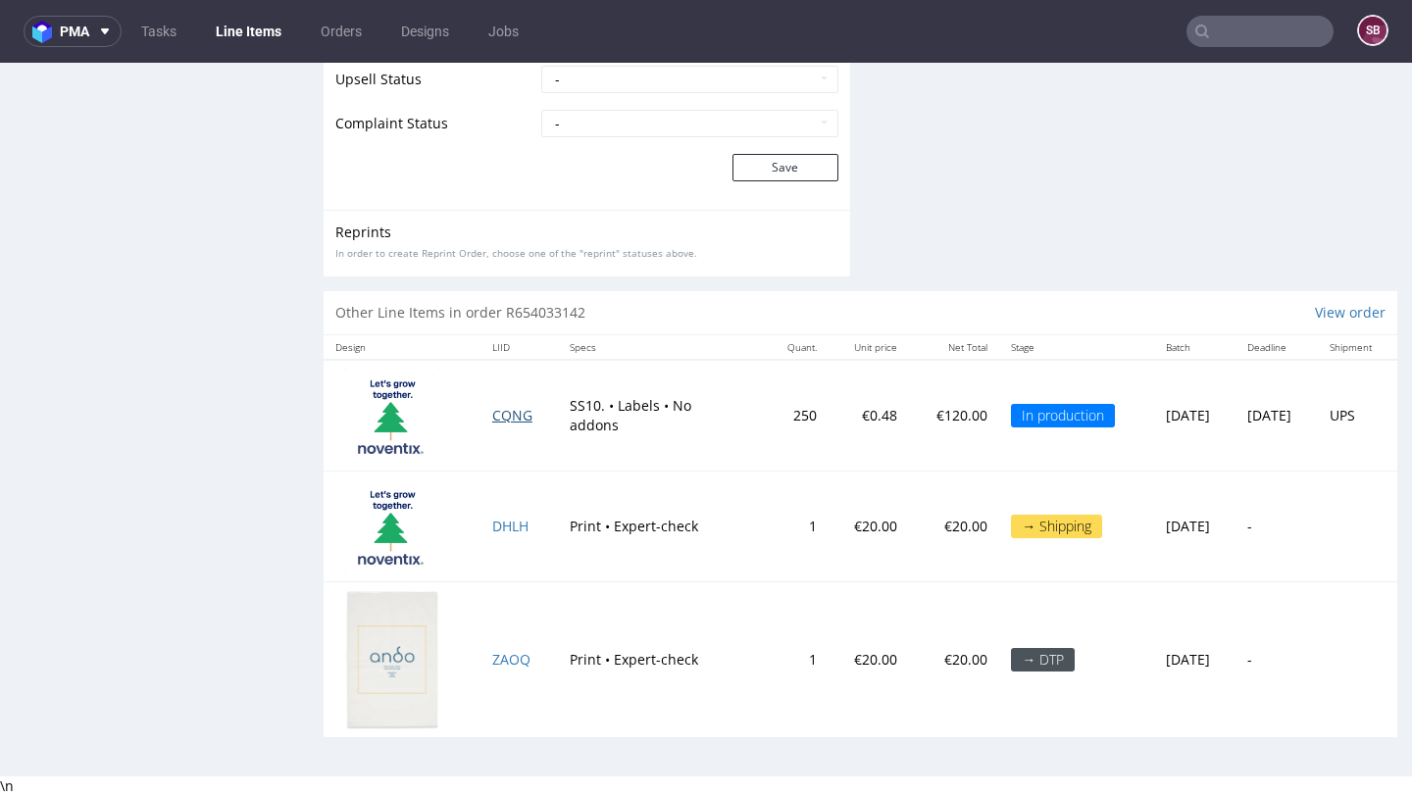
click at [493, 417] on span "CQNG" at bounding box center [512, 415] width 40 height 19
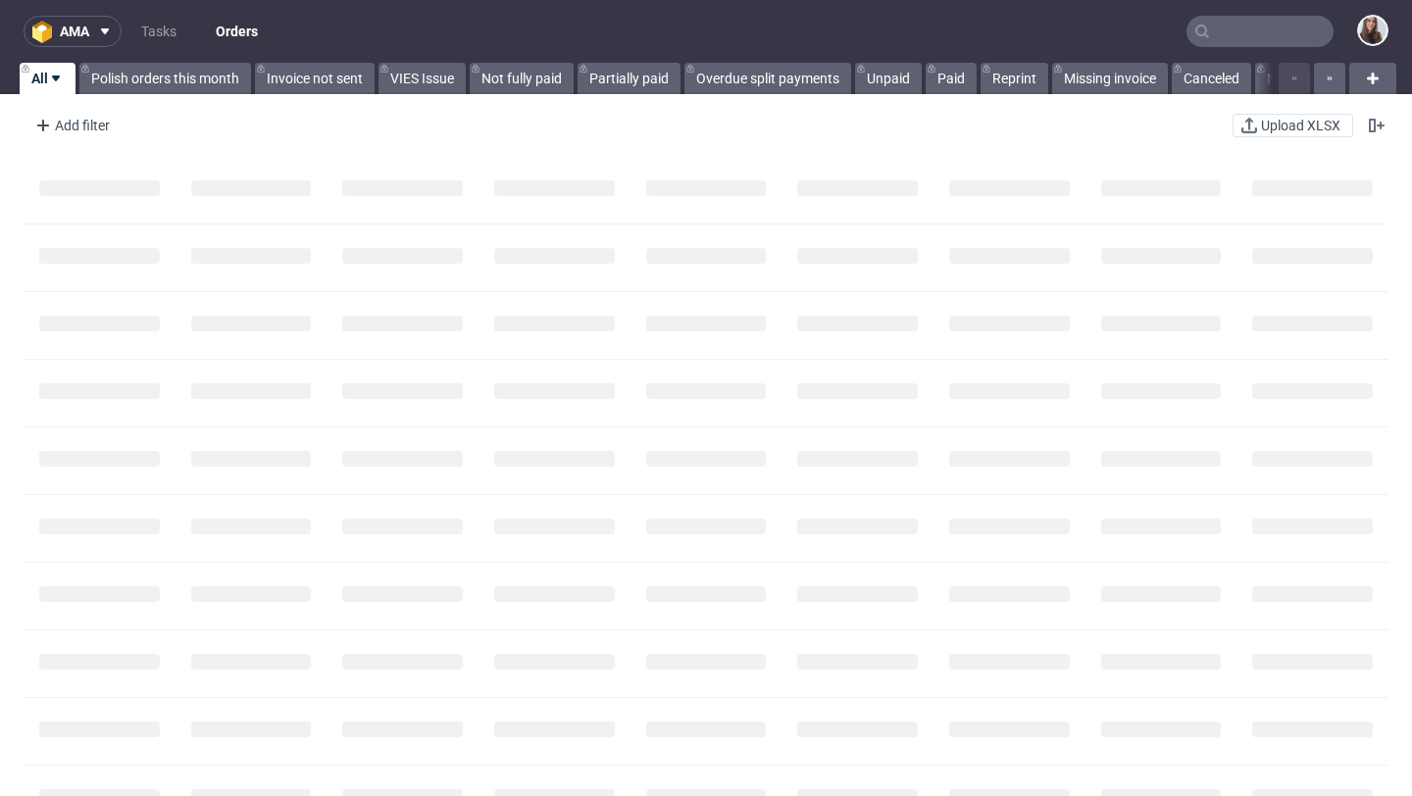
click at [1270, 32] on input "text" at bounding box center [1259, 31] width 147 height 31
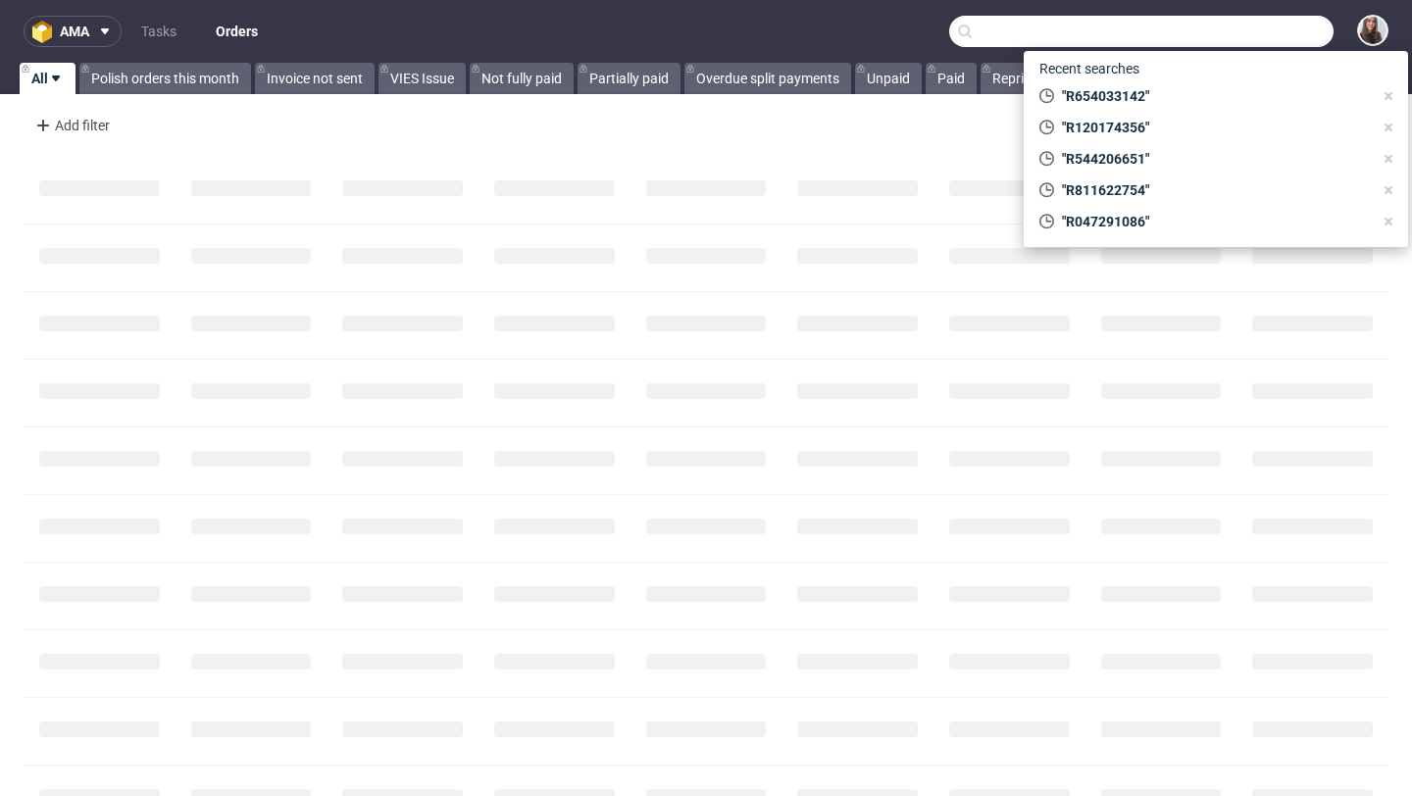
paste input "Inntaler Trachtenwelt"
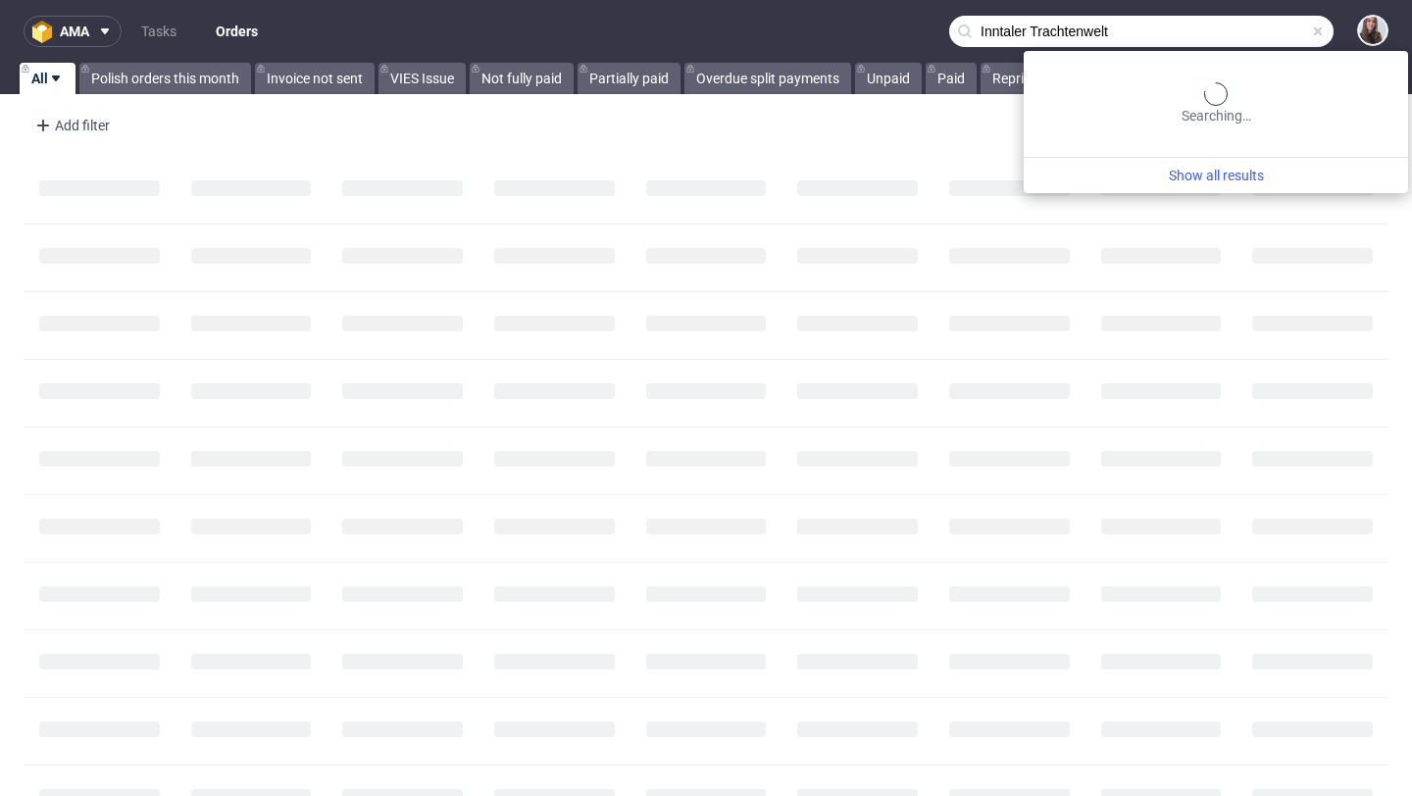
type input "Inntaler Trachtenwelt"
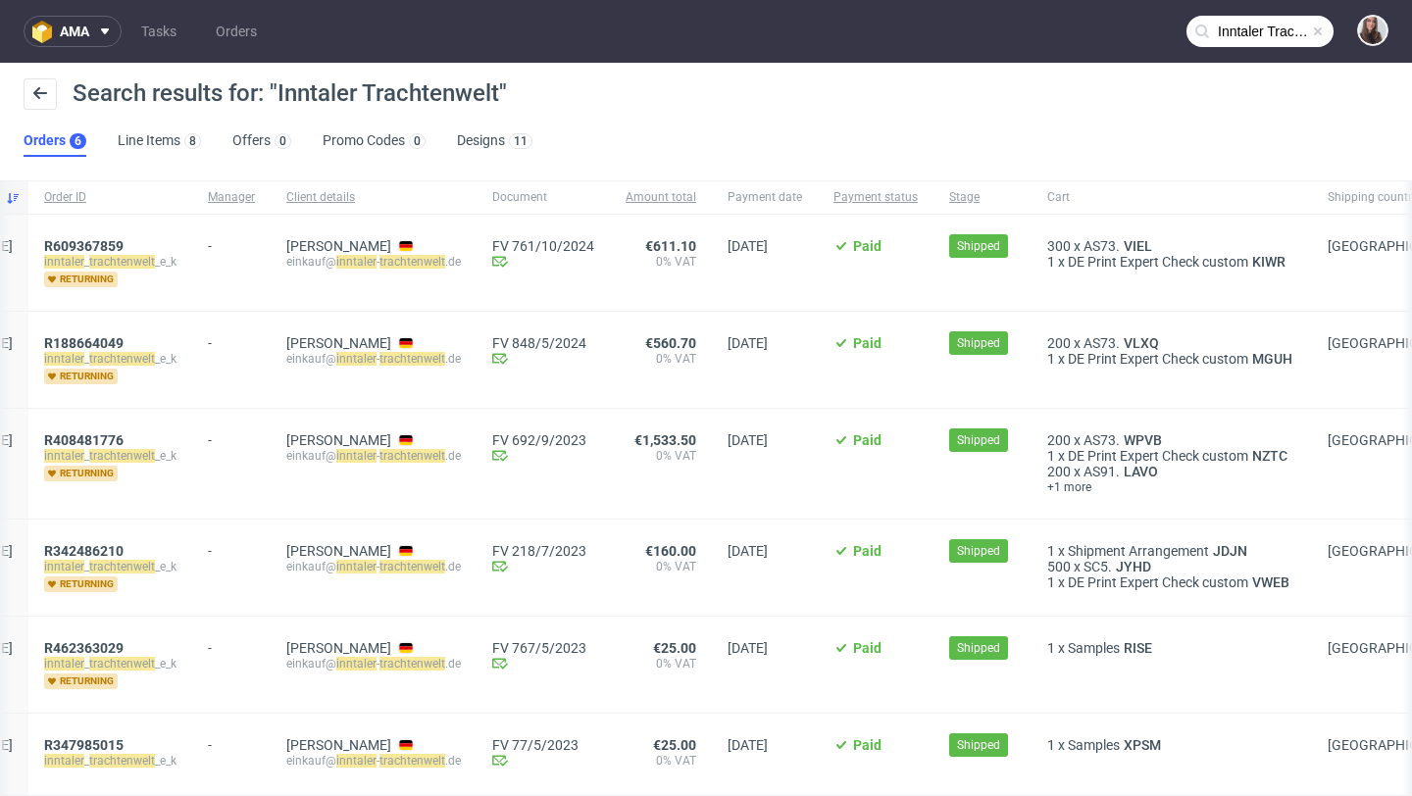
scroll to position [0, 103]
click at [125, 436] on span "R408481776" at bounding box center [84, 440] width 79 height 16
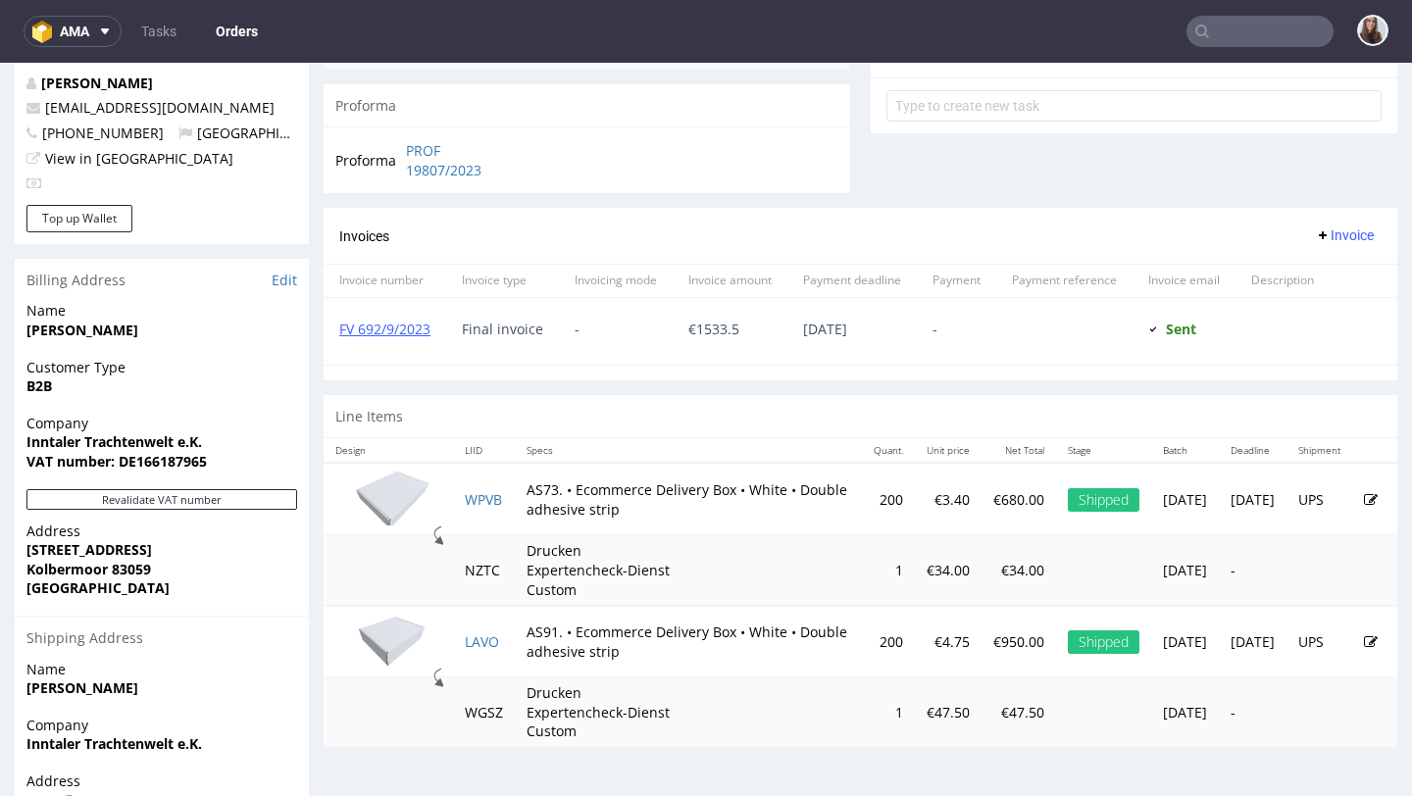
scroll to position [840, 0]
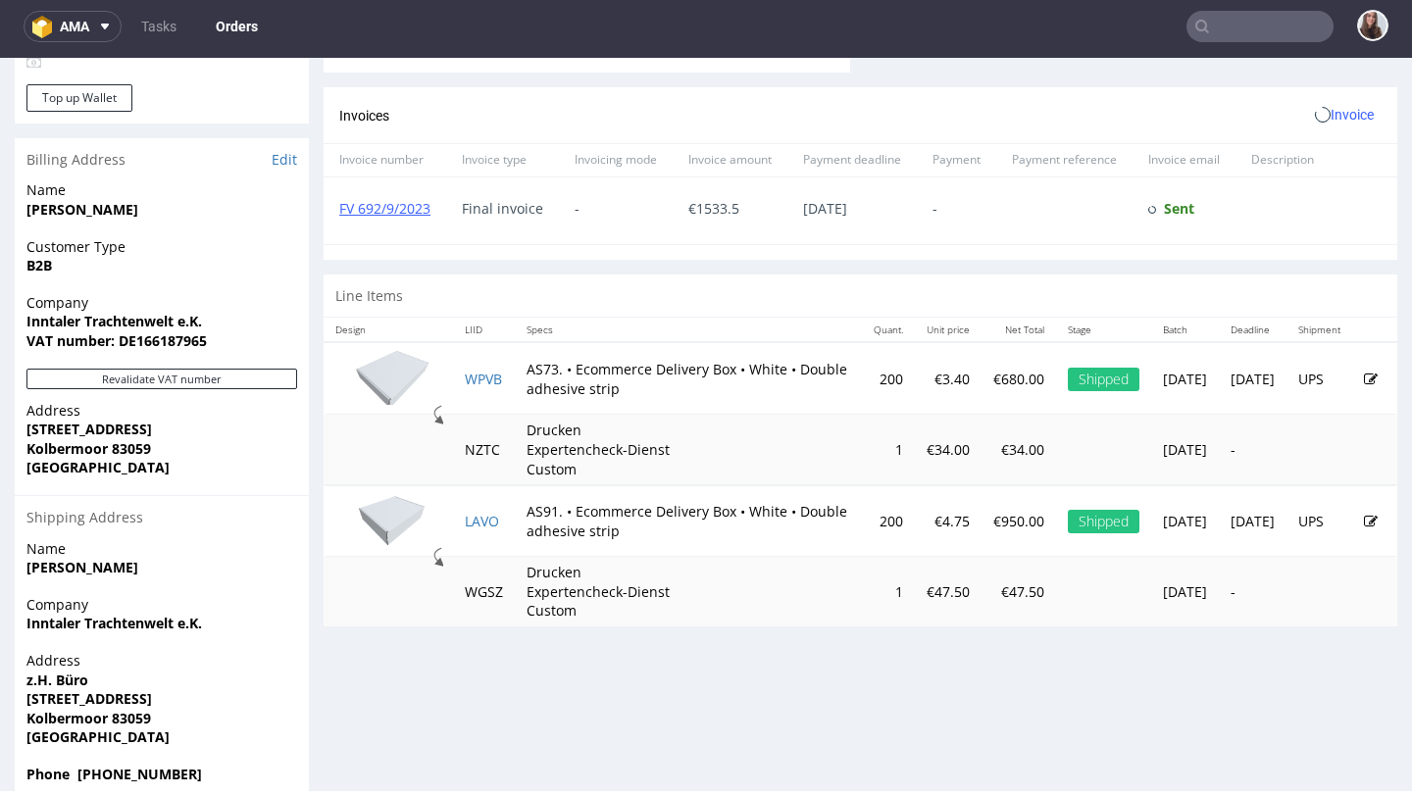
scroll to position [882, 0]
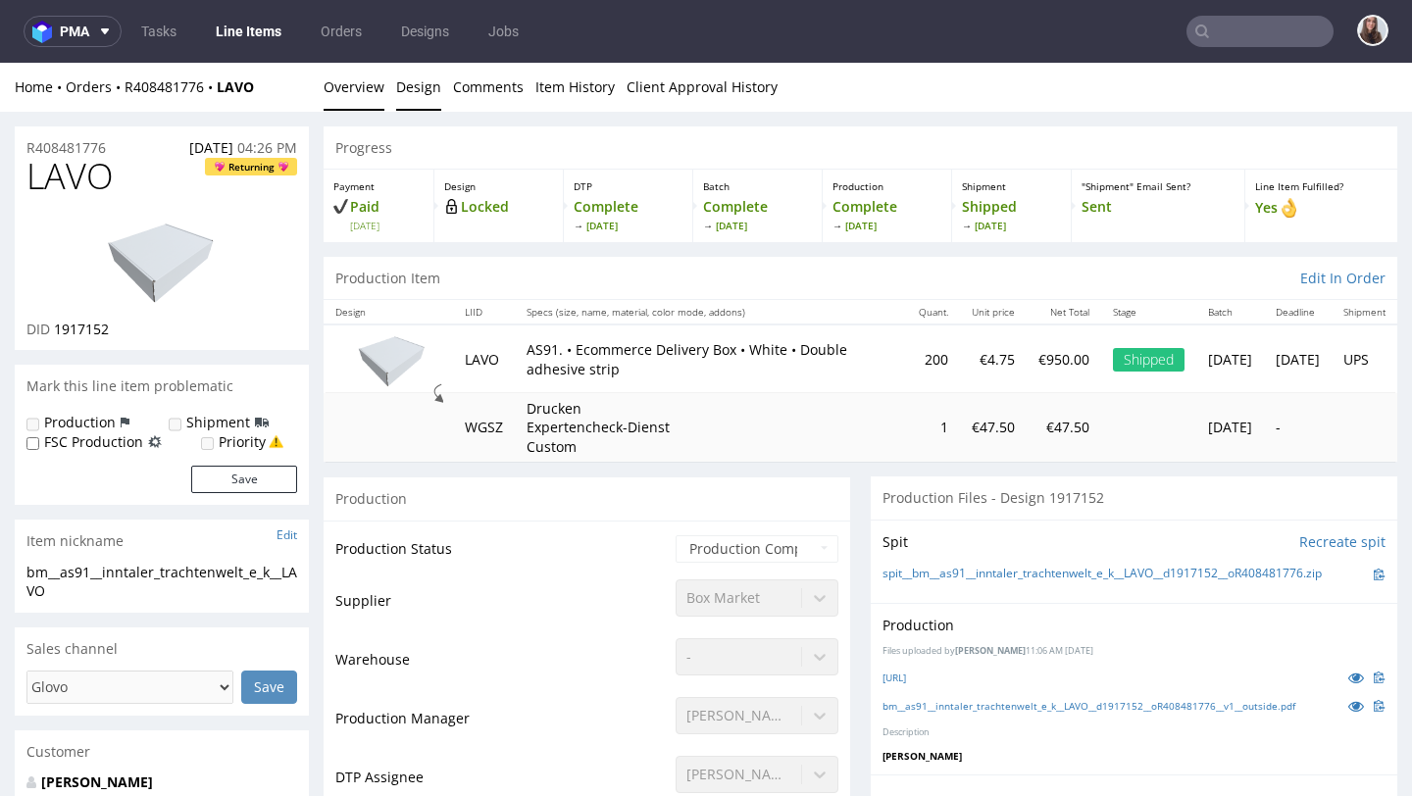
click at [423, 91] on link "Design" at bounding box center [418, 87] width 45 height 48
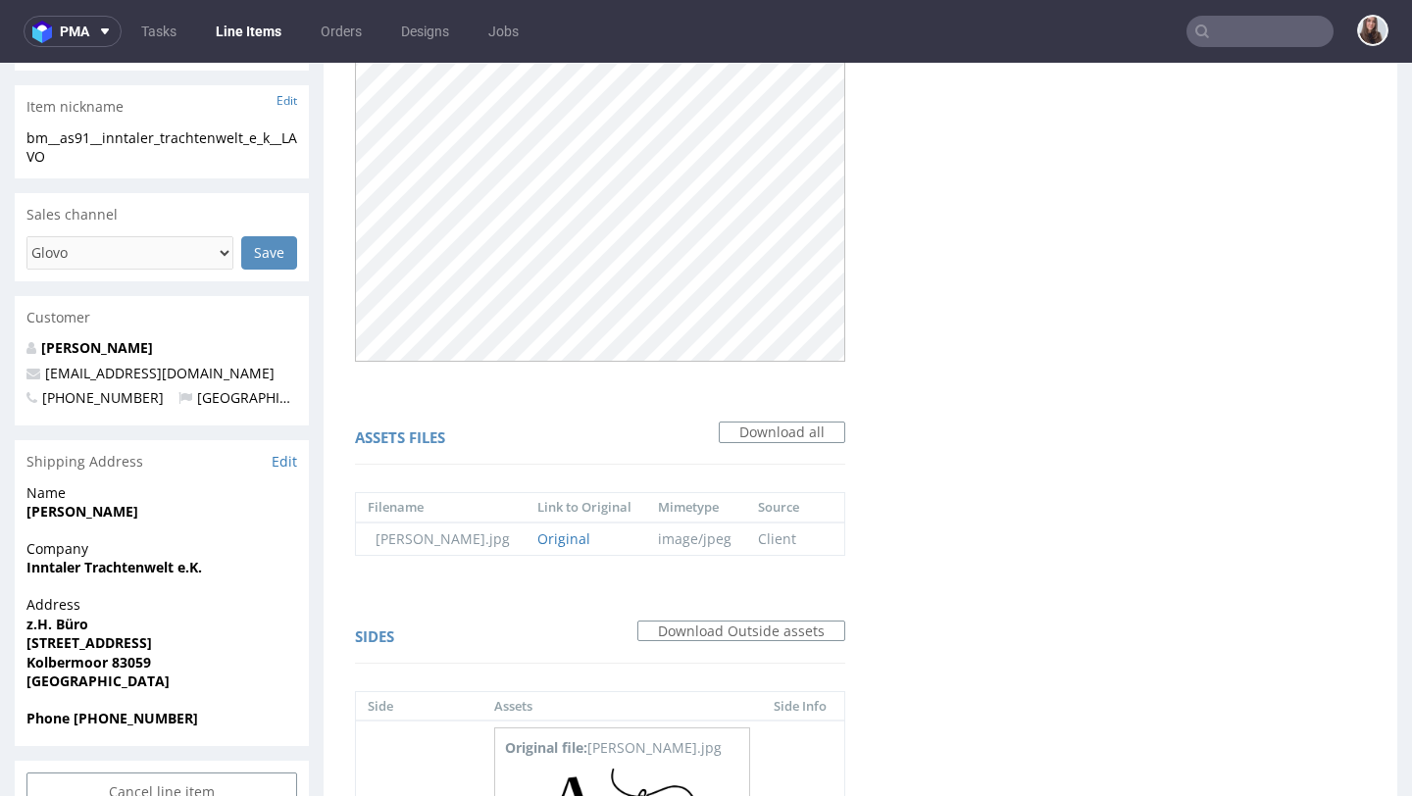
scroll to position [436, 0]
click at [590, 535] on link "Original" at bounding box center [563, 536] width 53 height 19
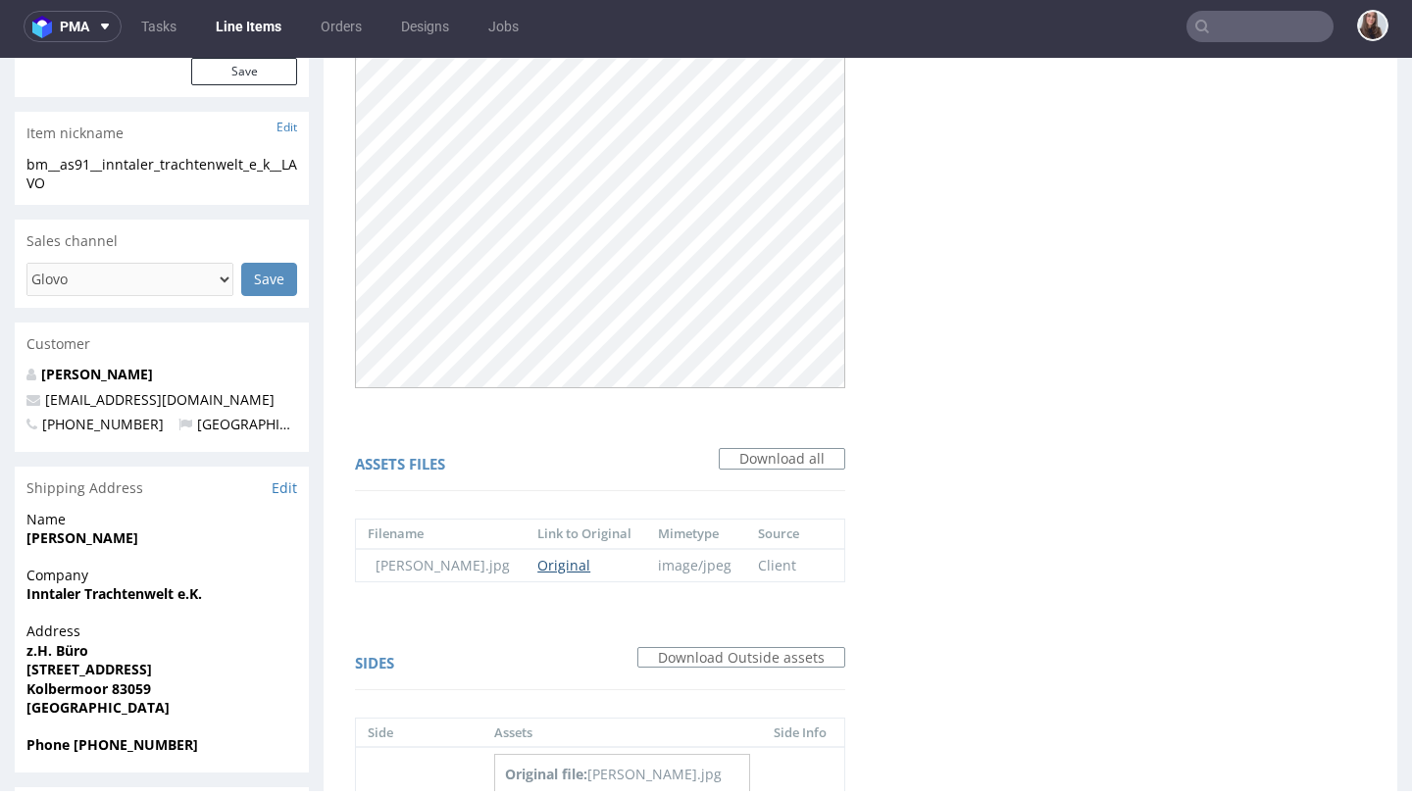
scroll to position [0, 0]
